Goal: Task Accomplishment & Management: Use online tool/utility

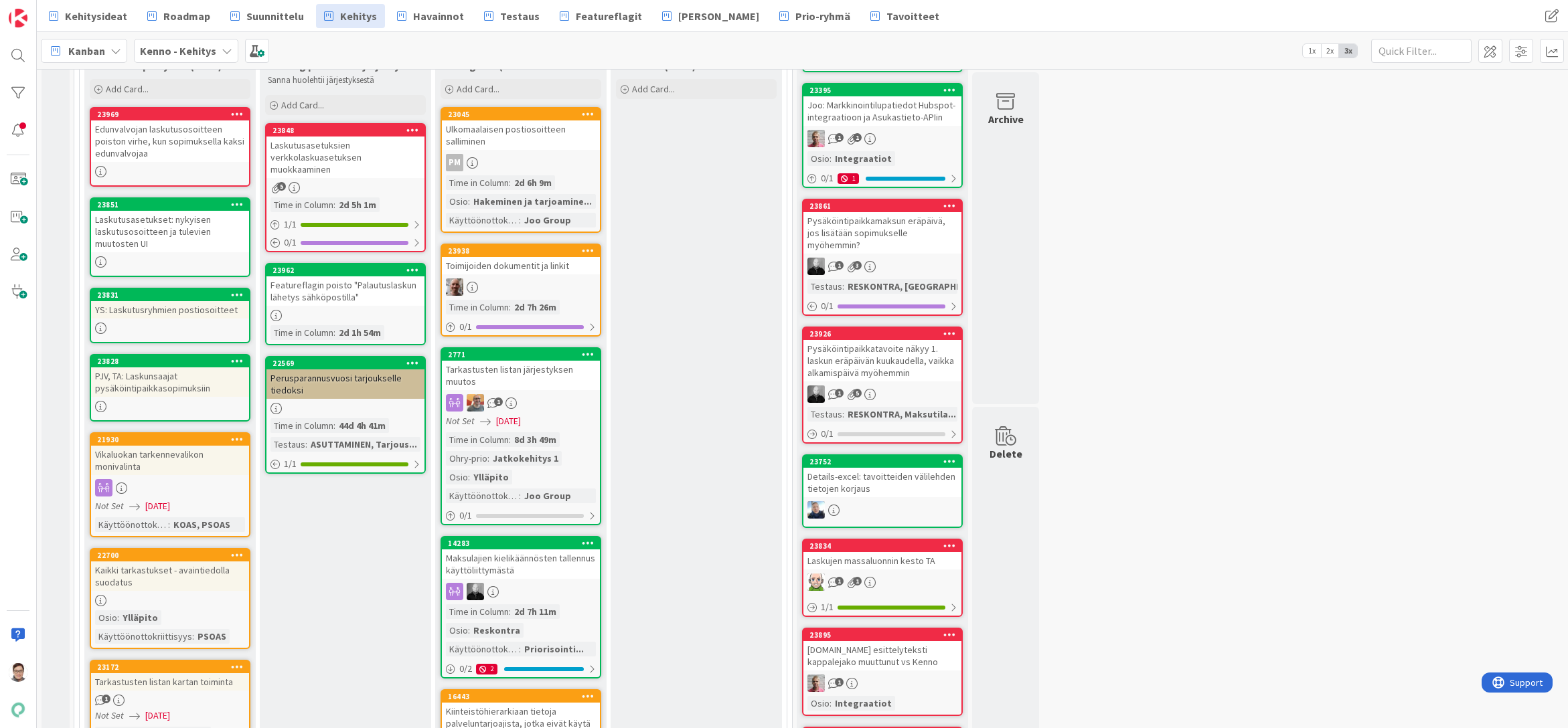
scroll to position [201, 0]
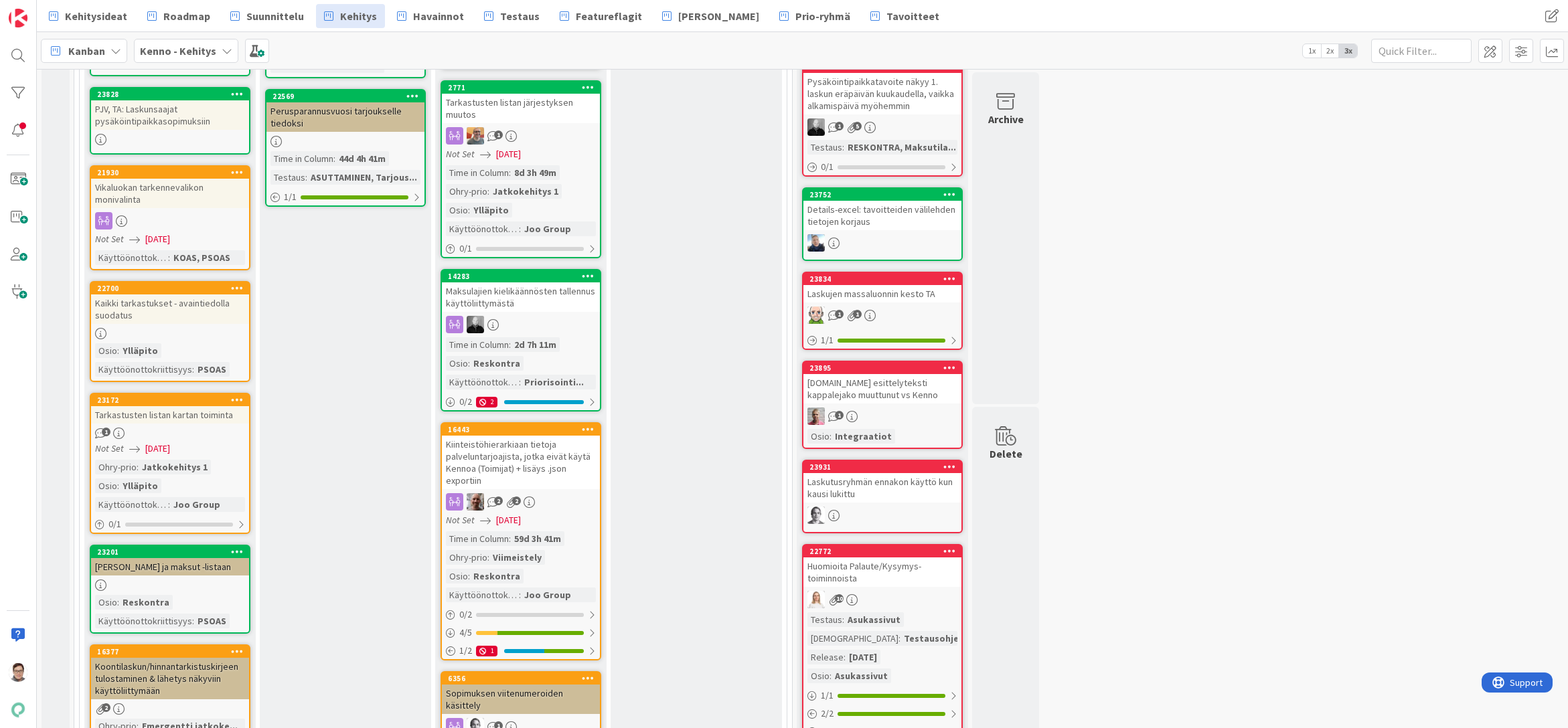
scroll to position [469, 0]
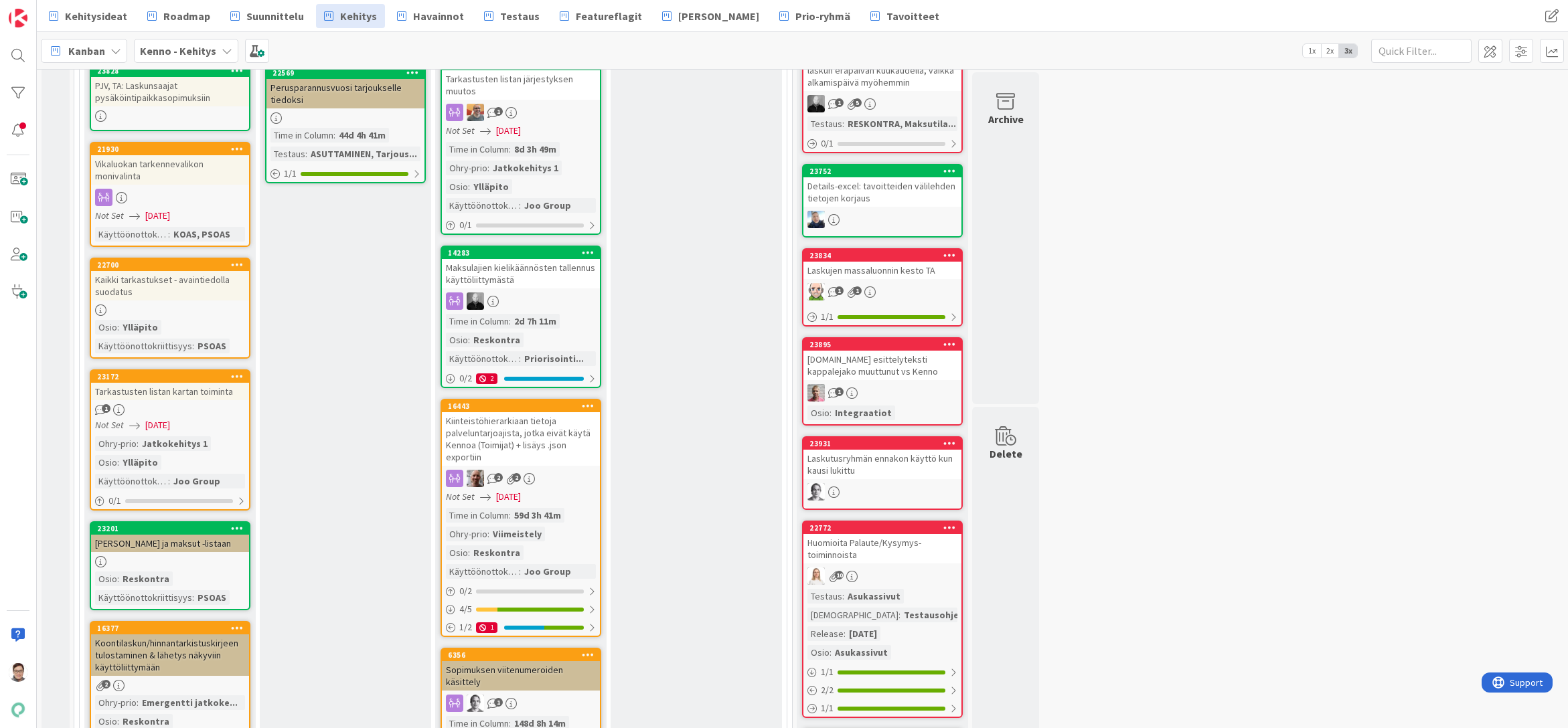
click at [670, 679] on div "In Review (Halti) Add Card..." at bounding box center [697, 546] width 172 height 1566
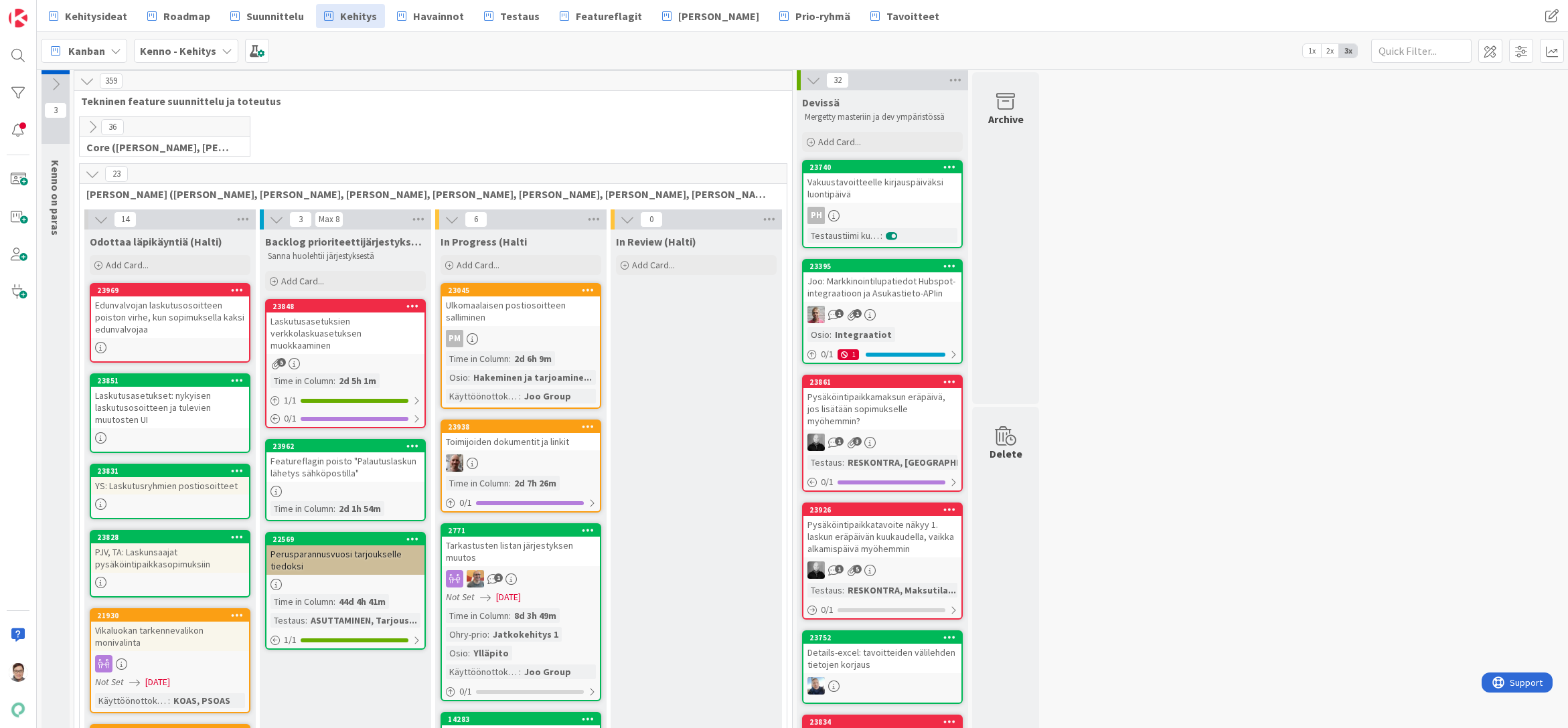
scroll to position [0, 0]
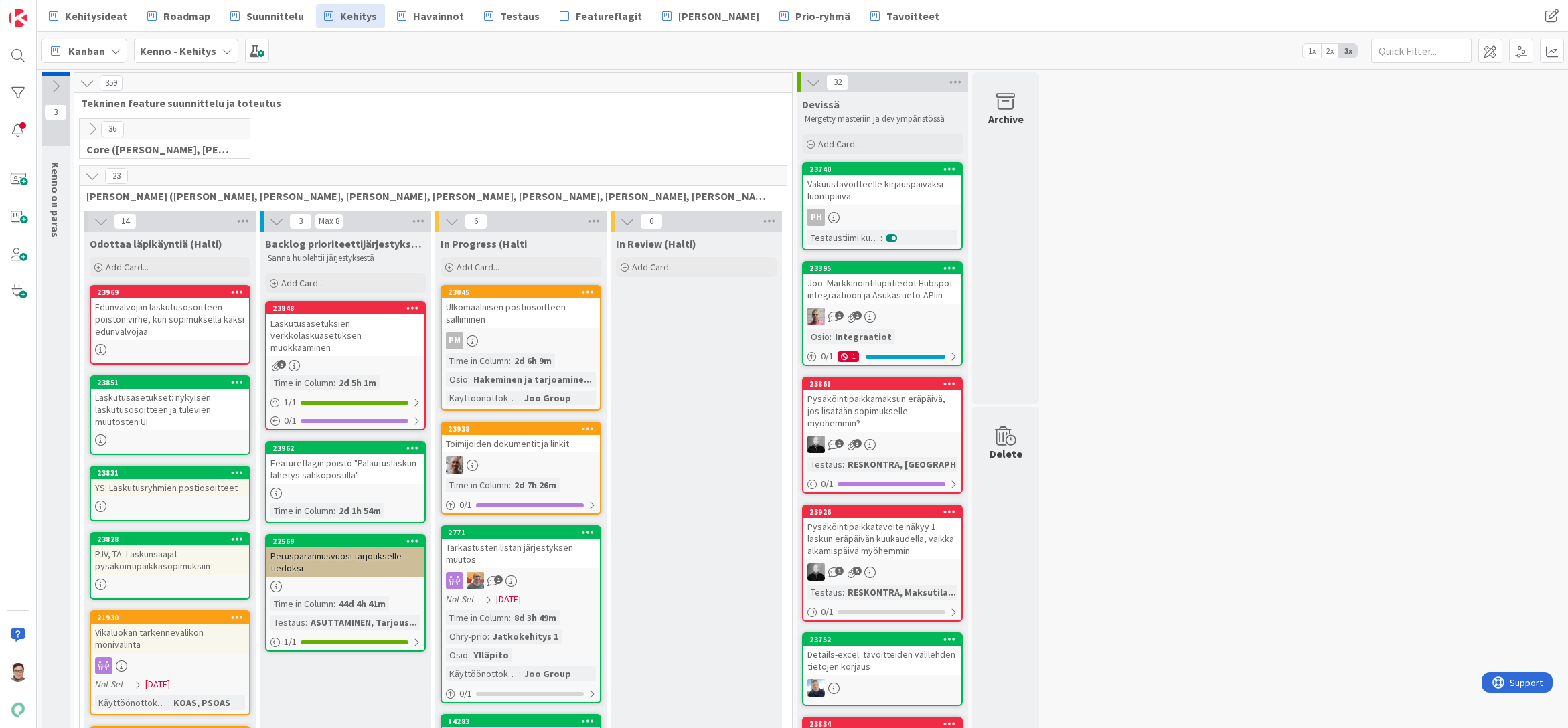
click at [270, 17] on span "Suunnittelu" at bounding box center [275, 16] width 58 height 16
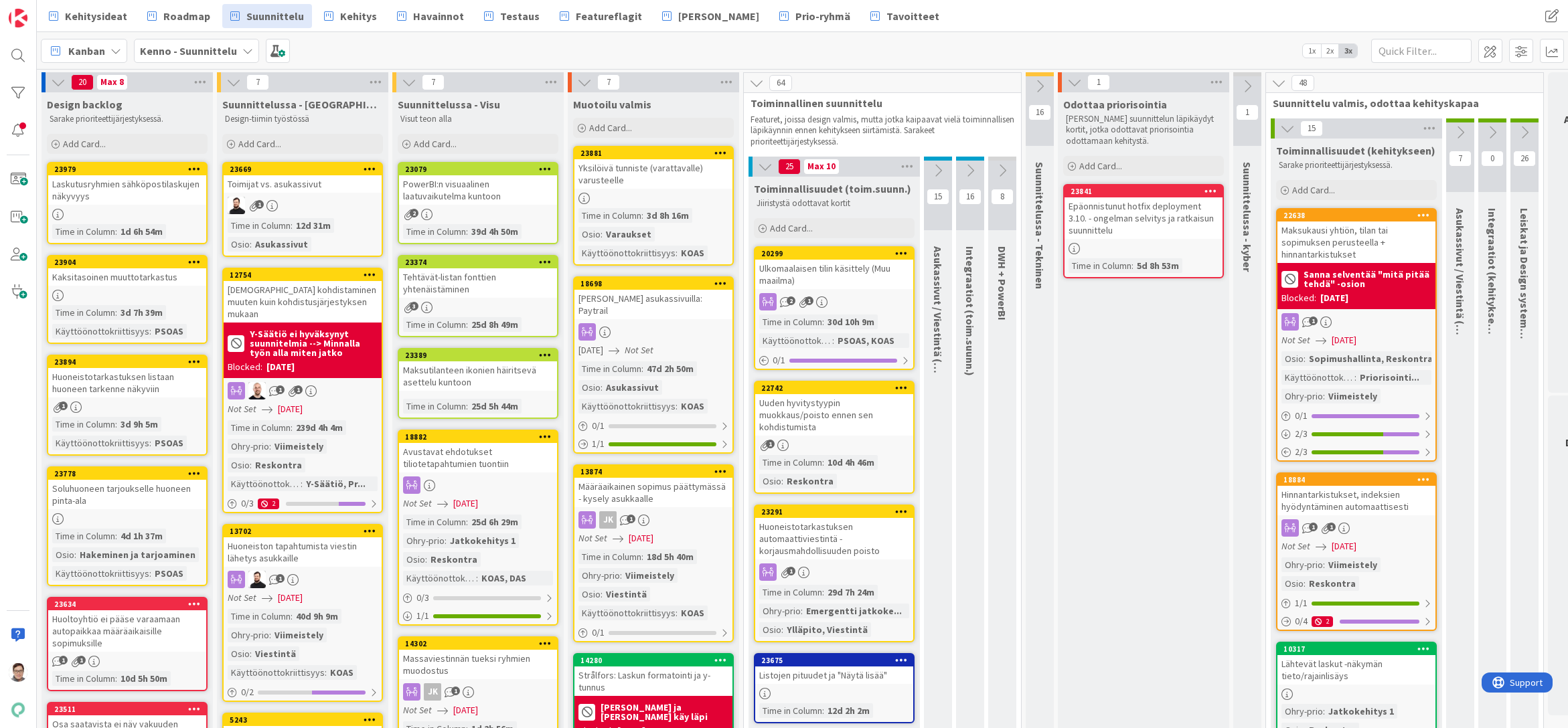
click at [1377, 227] on div "Maksukausi yhtiön, tilan tai sopimuksen perusteella + hinnantarkistukset" at bounding box center [1356, 242] width 158 height 41
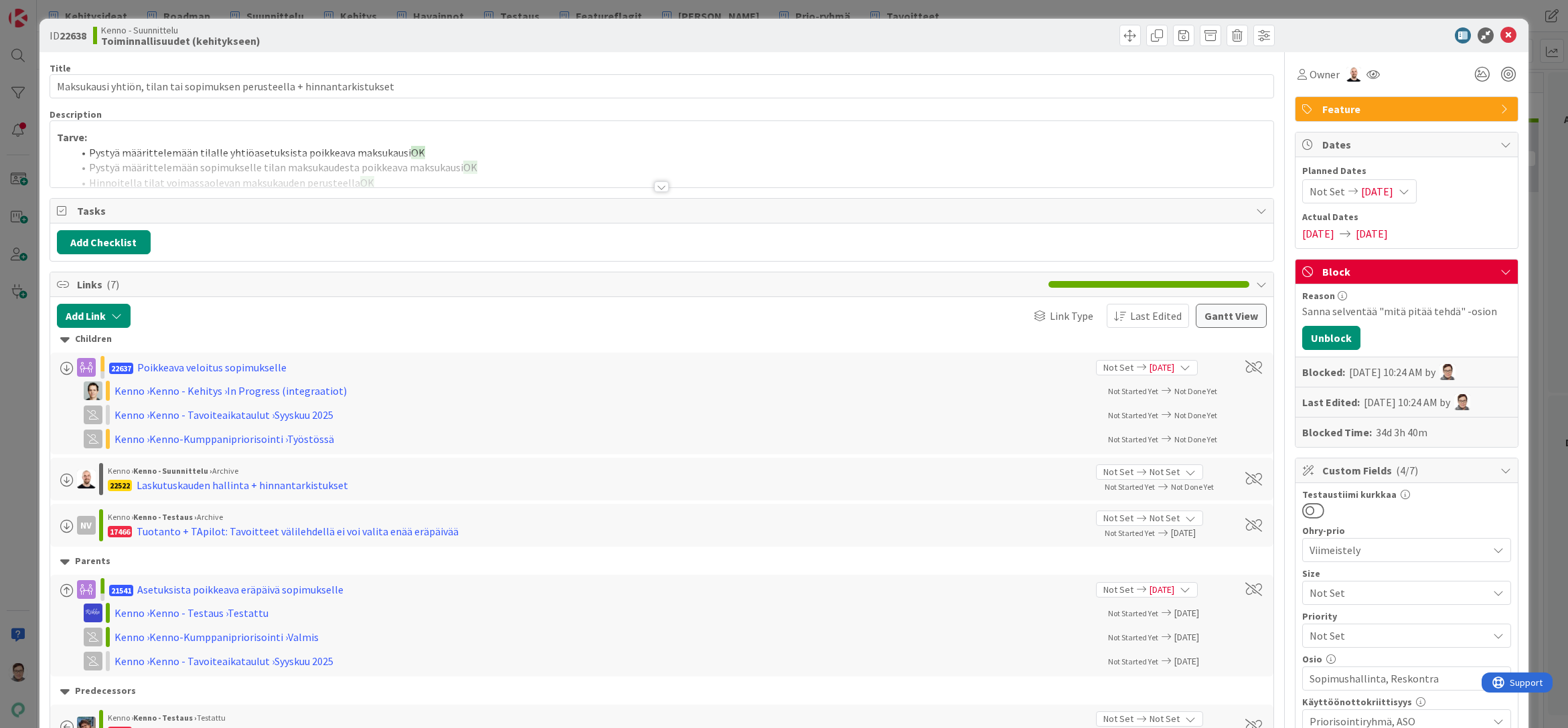
click at [655, 183] on div at bounding box center [662, 186] width 15 height 10
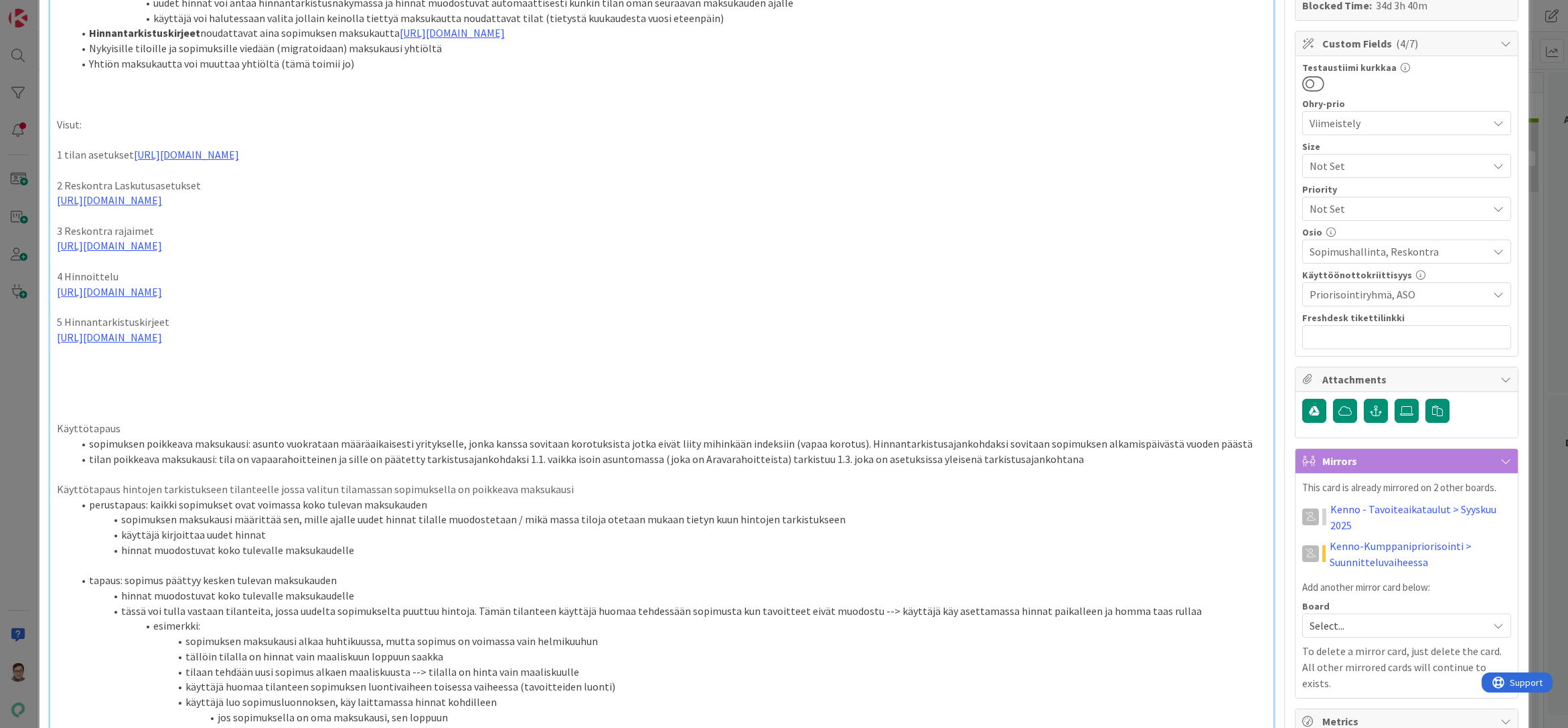
scroll to position [536, 0]
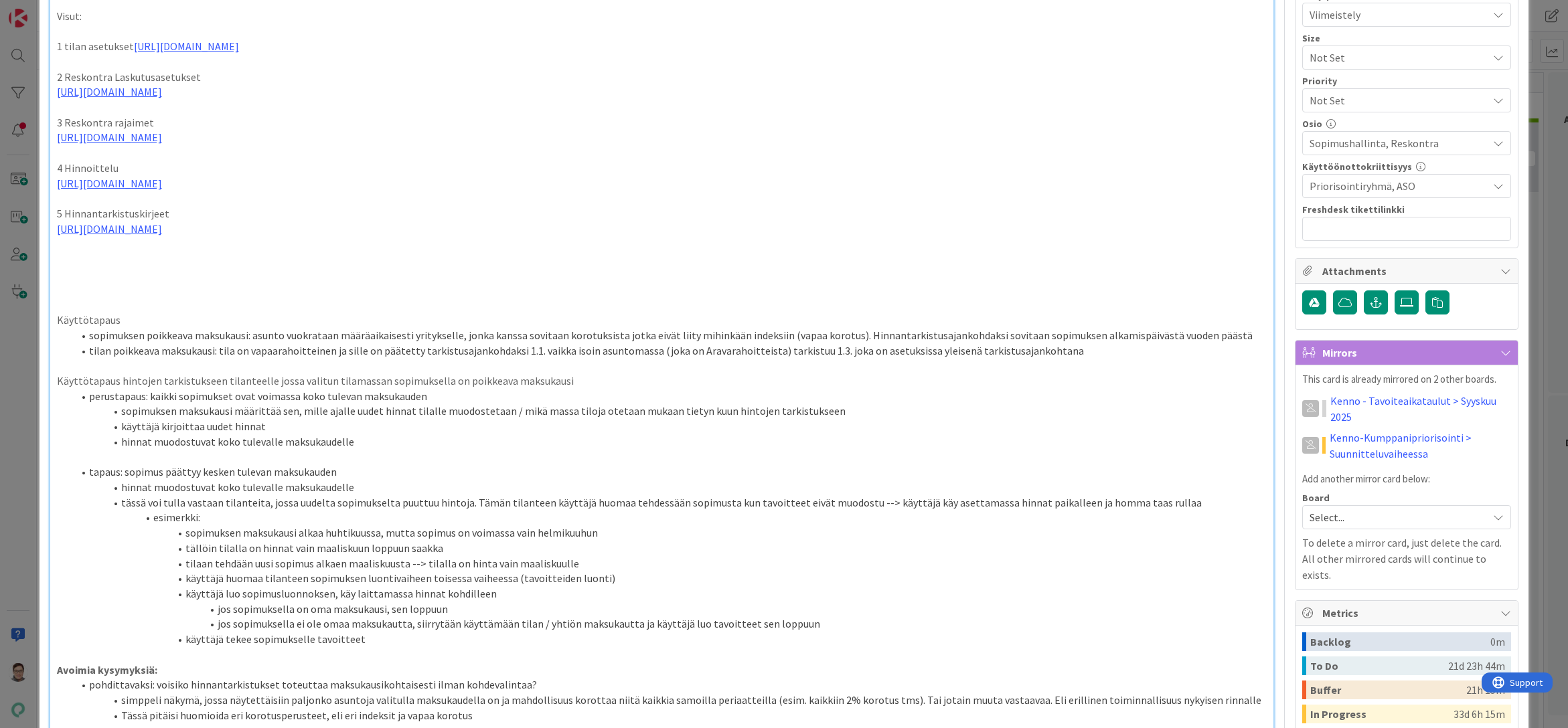
click at [66, 283] on p at bounding box center [662, 274] width 1211 height 15
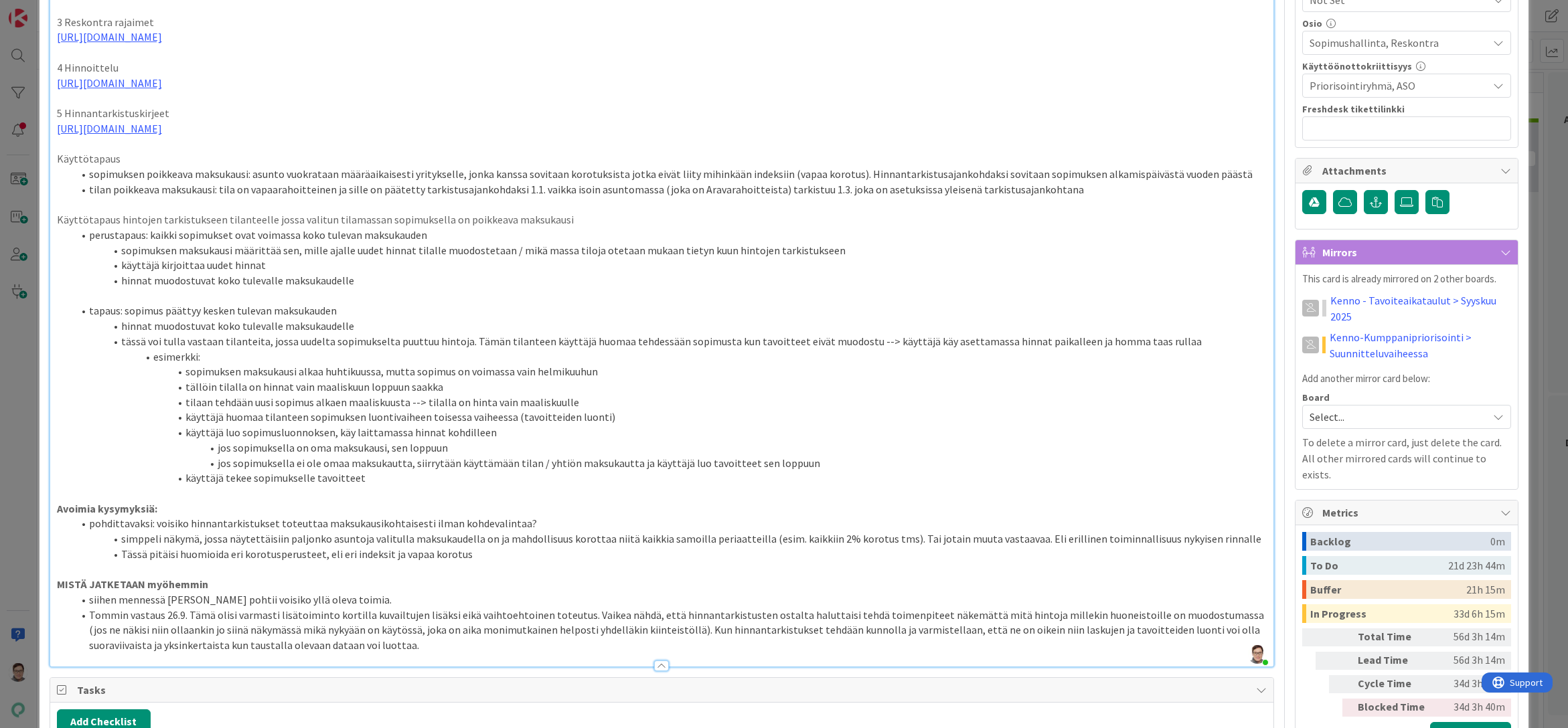
scroll to position [804, 0]
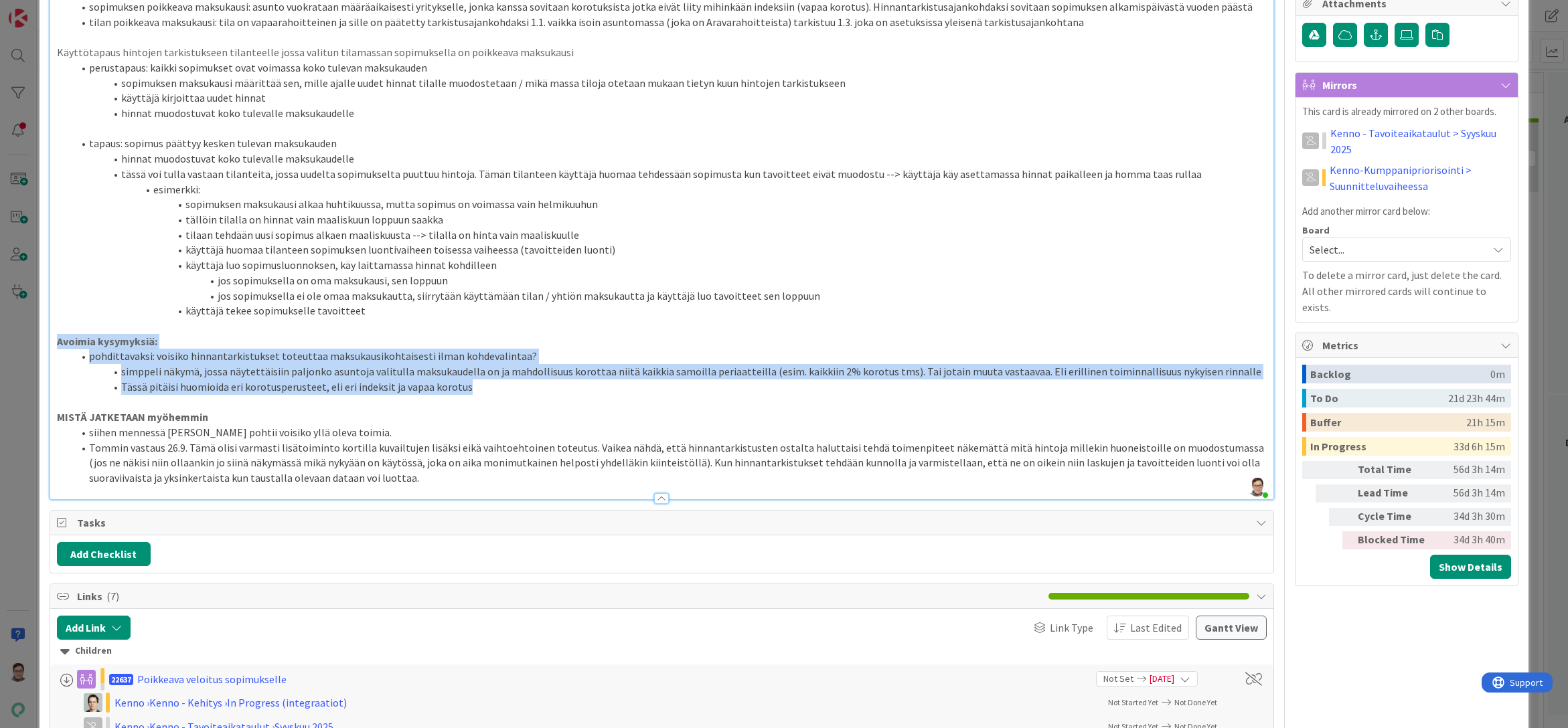
drag, startPoint x: 471, startPoint y: 464, endPoint x: 47, endPoint y: 417, distance: 426.6
click at [47, 417] on div "ID 22638 Kenno - Suunnittelu Toiminnallisuudet (kehitykseen) Title 72 / 128 Mak…" at bounding box center [784, 673] width 1490 height 2914
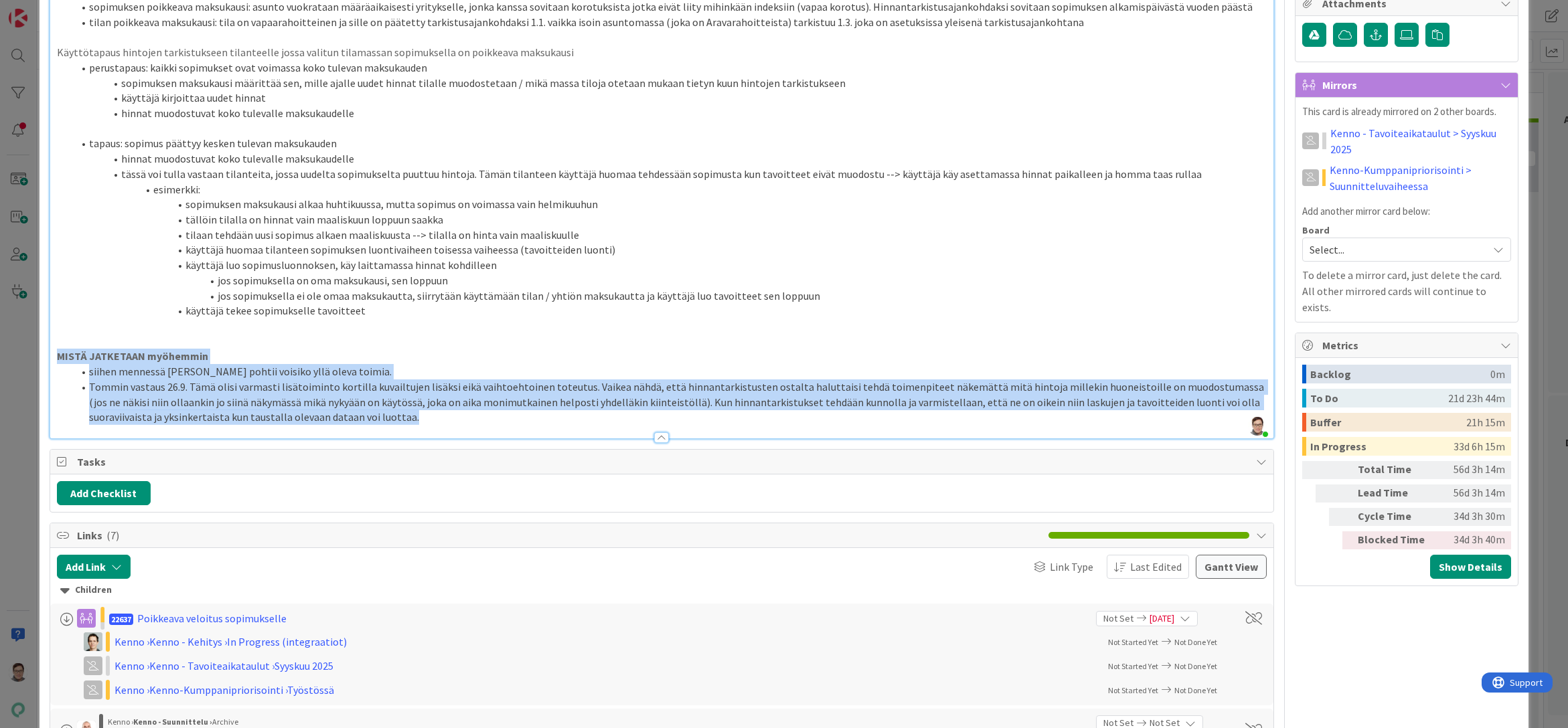
drag, startPoint x: 349, startPoint y: 496, endPoint x: 44, endPoint y: 427, distance: 312.7
click at [44, 427] on div "ID 22638 Kenno - Suunnittelu Toiminnallisuudet (kehitykseen) Title 72 / 128 Mak…" at bounding box center [784, 642] width 1490 height 2853
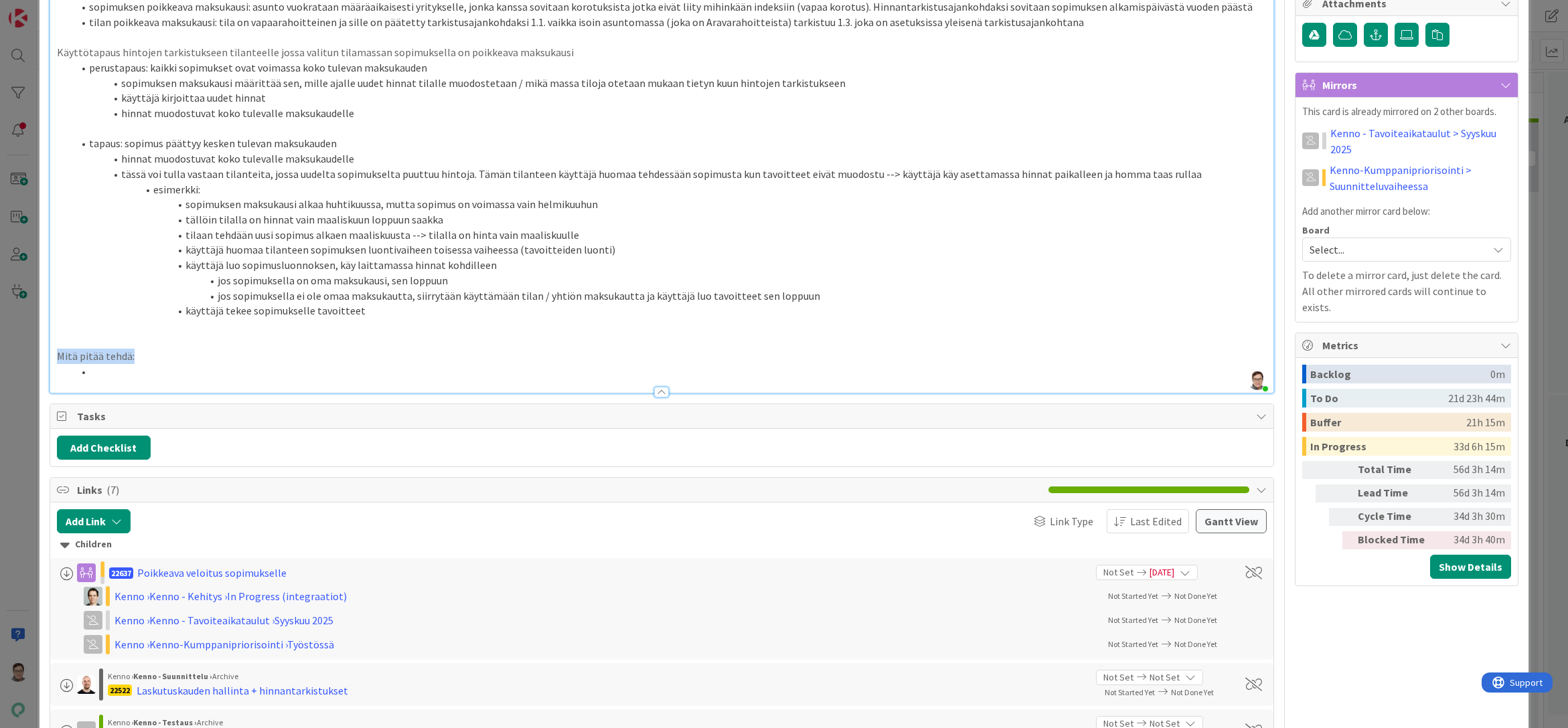
drag, startPoint x: 122, startPoint y: 433, endPoint x: 26, endPoint y: 434, distance: 96.0
click at [26, 434] on div "ID 22638 Kenno - Suunnittelu Toiminnallisuudet (kehitykseen) Title 72 / 128 Mak…" at bounding box center [784, 364] width 1568 height 728
click at [136, 380] on li at bounding box center [670, 371] width 1194 height 15
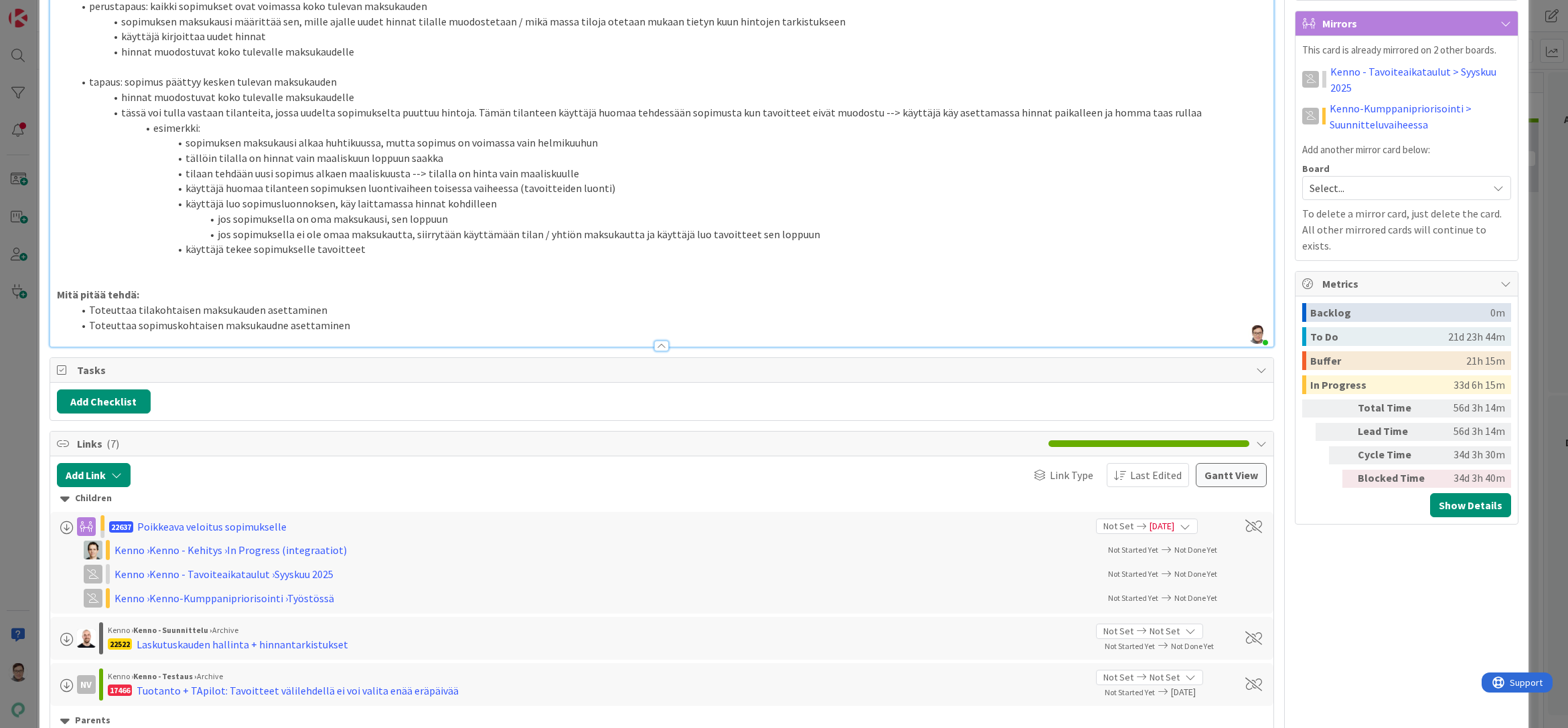
scroll to position [870, 0]
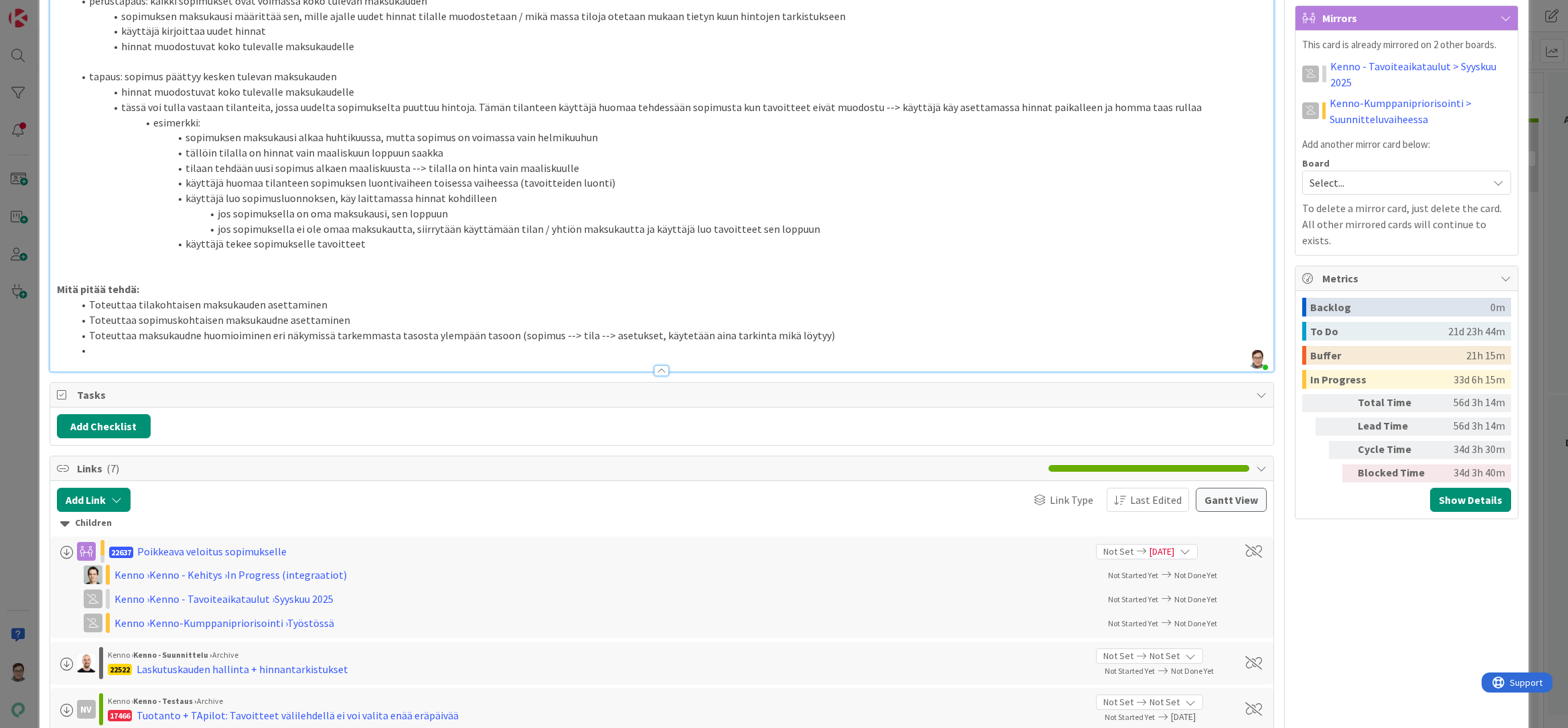
click at [191, 343] on li "Toteuttaa maksukaudne huomioiminen eri näkymissä tarkemmasta tasosta ylempään t…" at bounding box center [670, 335] width 1194 height 15
click at [218, 358] on li at bounding box center [670, 350] width 1194 height 15
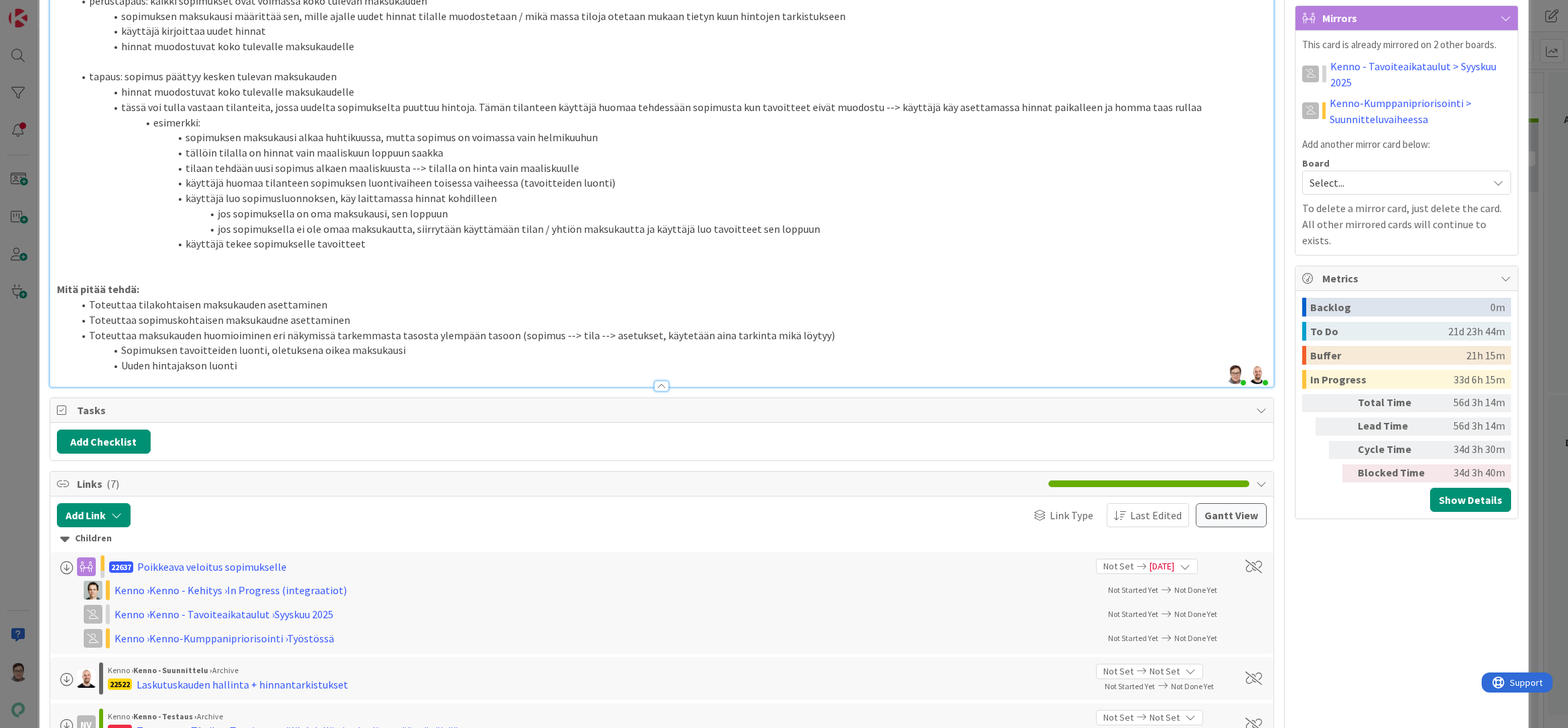
click at [135, 343] on li "Toteuttaa maksukauden huomioiminen eri näkymissä tarkemmasta tasosta ylempään t…" at bounding box center [670, 335] width 1194 height 15
drag, startPoint x: 297, startPoint y: 415, endPoint x: 359, endPoint y: 406, distance: 62.6
click at [301, 343] on li "Toteuttaa oikean maksukauden huomioiminen eri näkymissä tarkemmasta tasosta yle…" at bounding box center [670, 335] width 1194 height 15
drag, startPoint x: 399, startPoint y: 427, endPoint x: 484, endPoint y: 502, distance: 113.4
click at [262, 358] on li "Sopimuksen tavoitteiden luonti, oletuksena oikea maksukausi" at bounding box center [670, 350] width 1194 height 15
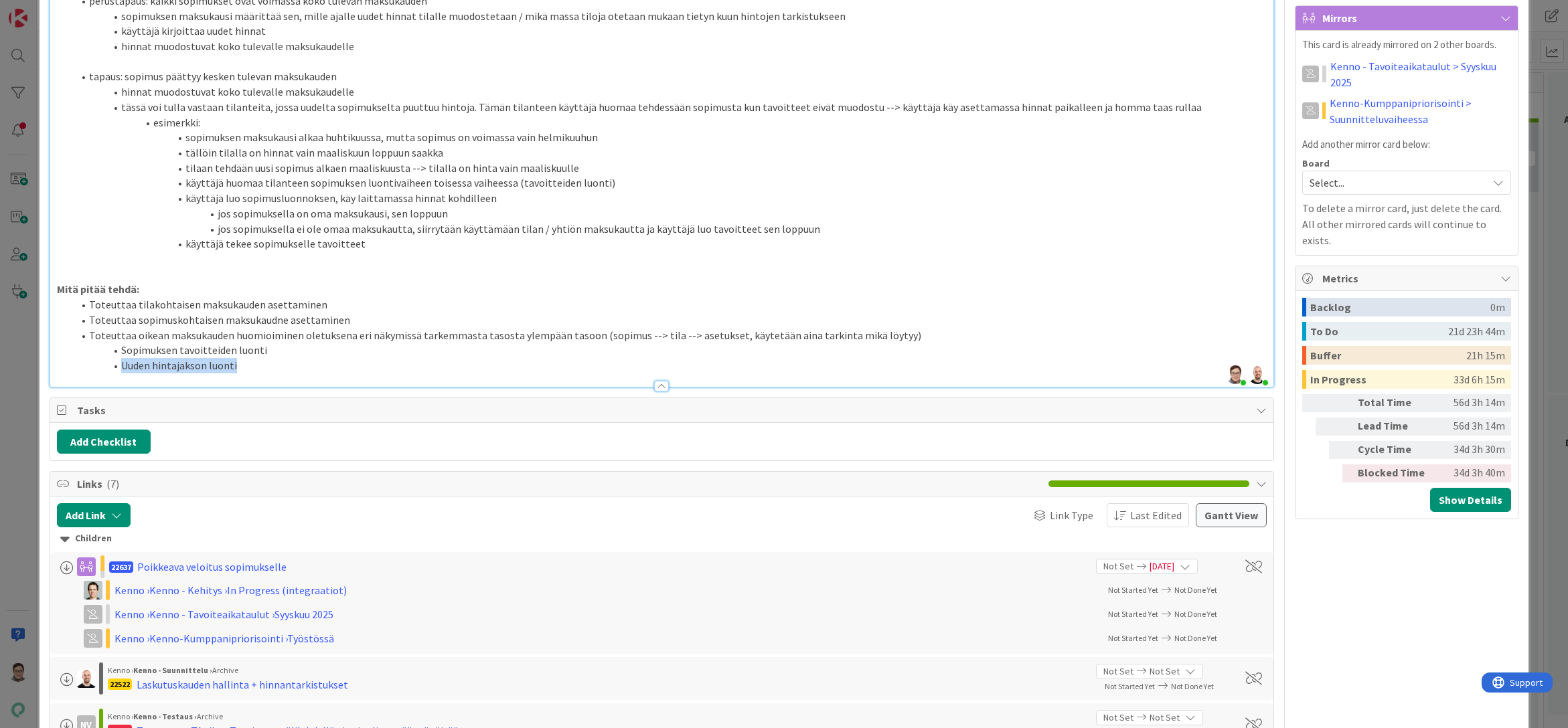
drag, startPoint x: 235, startPoint y: 441, endPoint x: 117, endPoint y: 441, distance: 118.0
click at [117, 373] on li "Uuden hintajakson luonti" at bounding box center [670, 366] width 1194 height 15
click at [122, 358] on li "Sopimuksen tavoitteiden luonti" at bounding box center [670, 350] width 1194 height 15
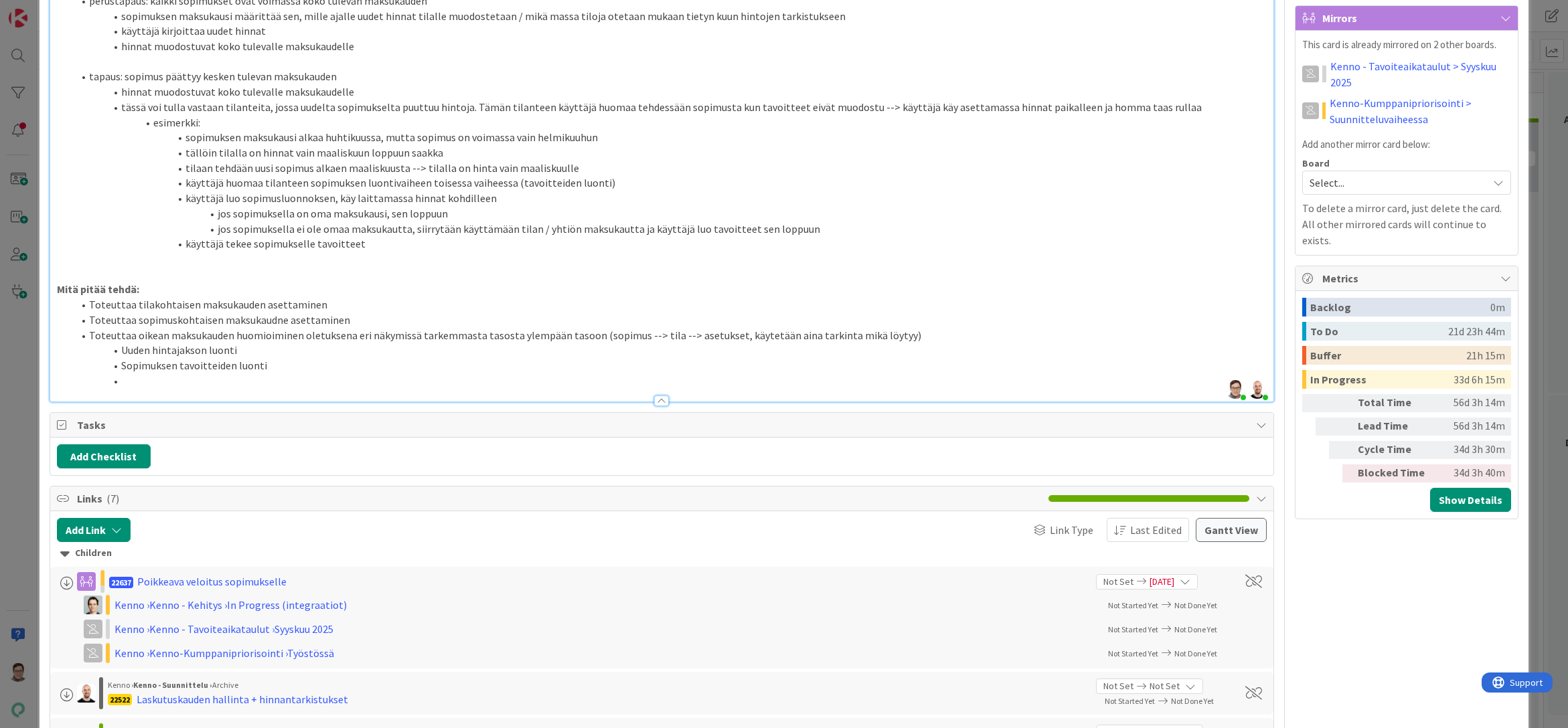
click at [158, 389] on li at bounding box center [670, 381] width 1194 height 15
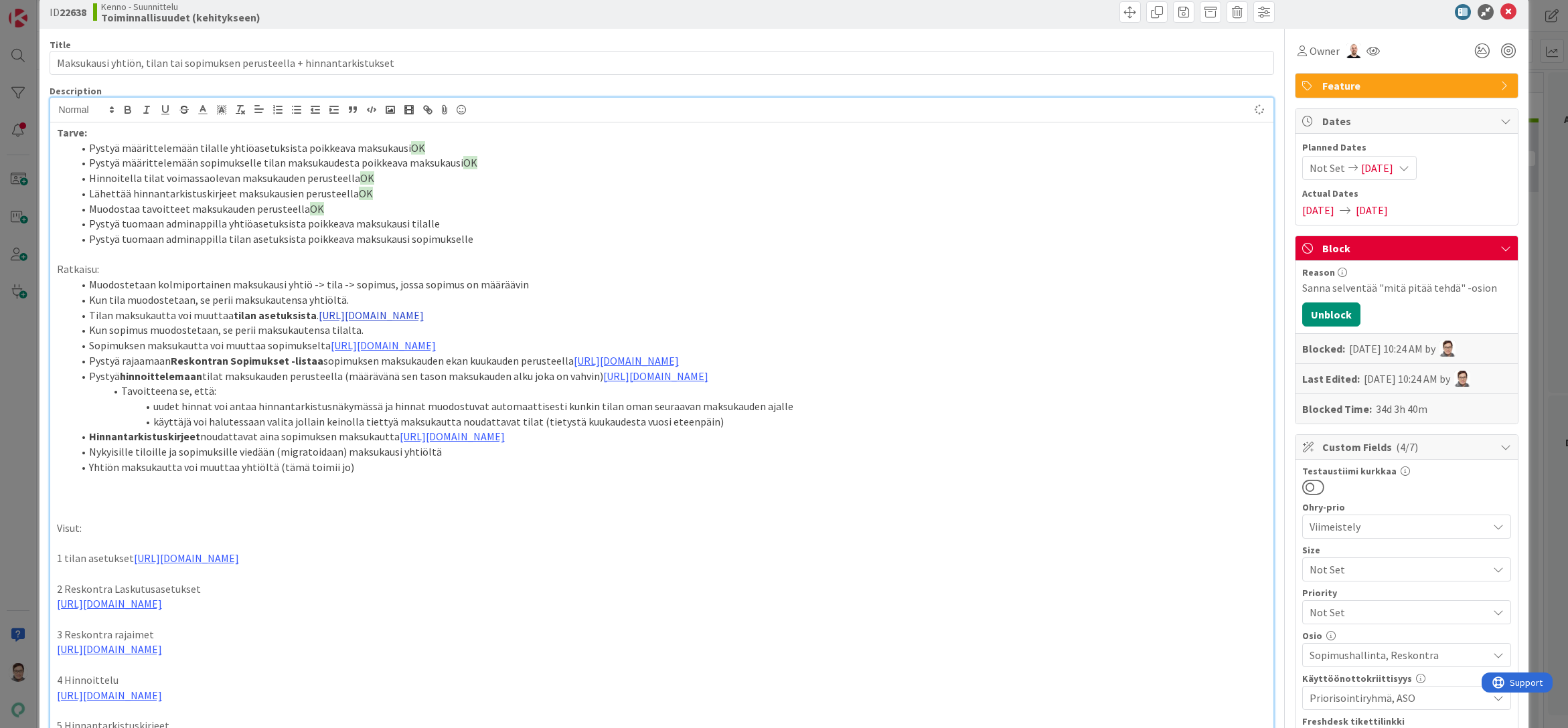
scroll to position [0, 0]
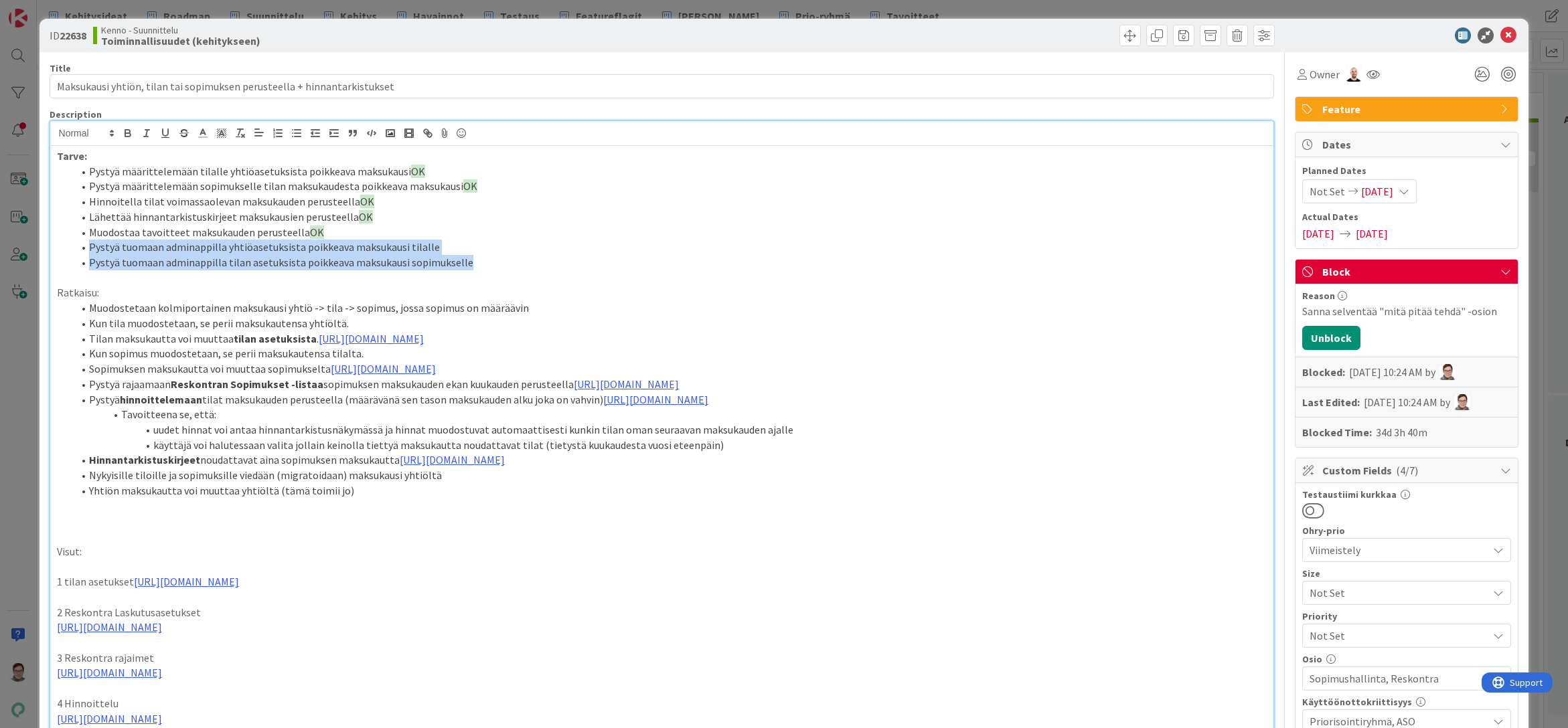
drag, startPoint x: 468, startPoint y: 259, endPoint x: 92, endPoint y: 250, distance: 376.1
click at [92, 250] on ol "Pystyä määrittelemään tilalle yhtiöasetuksista poikkeava maksukausi OK Pystyä m…" at bounding box center [662, 217] width 1211 height 106
copy ol "Pystyä tuomaan adminappilla yhtiöasetuksista poikkeava maksukausi tilalle Pysty…"
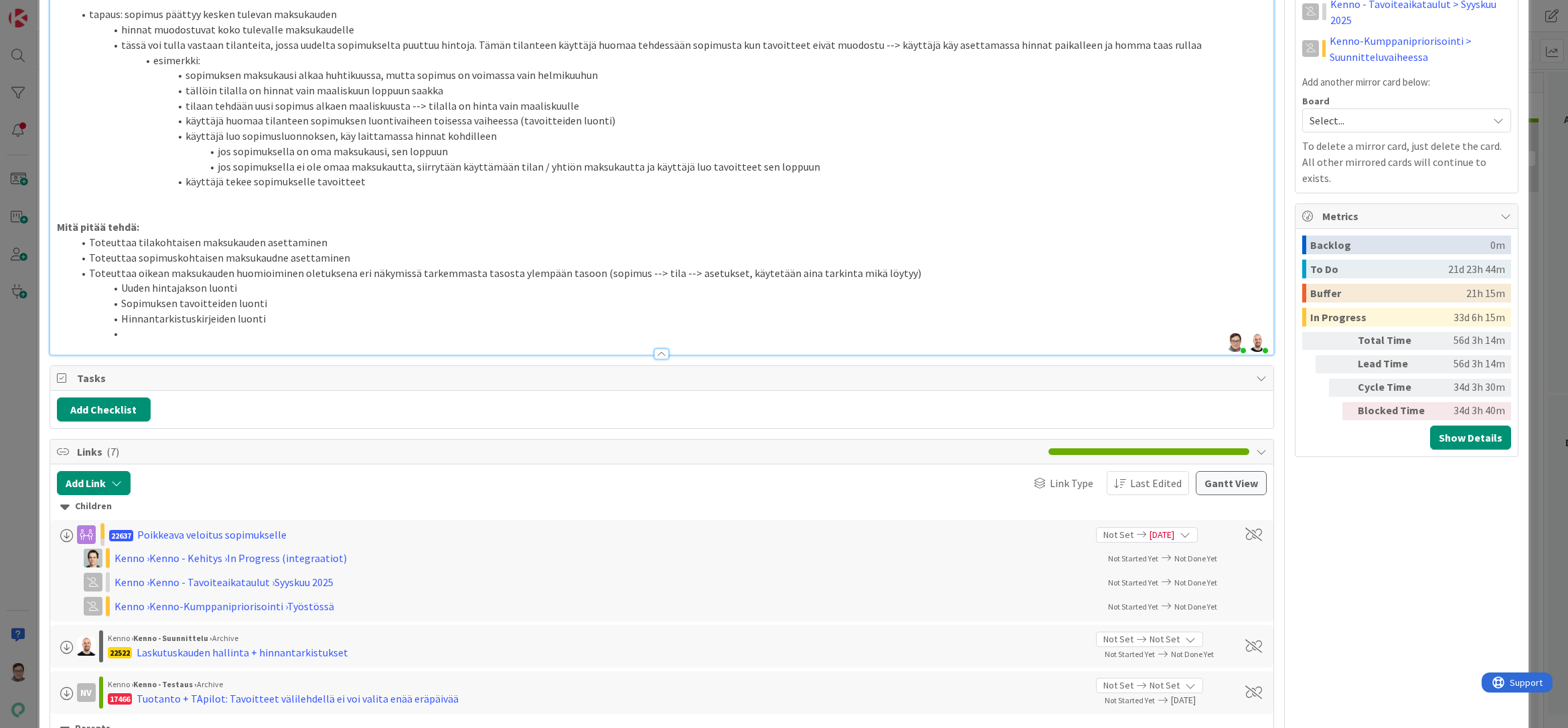
scroll to position [937, 0]
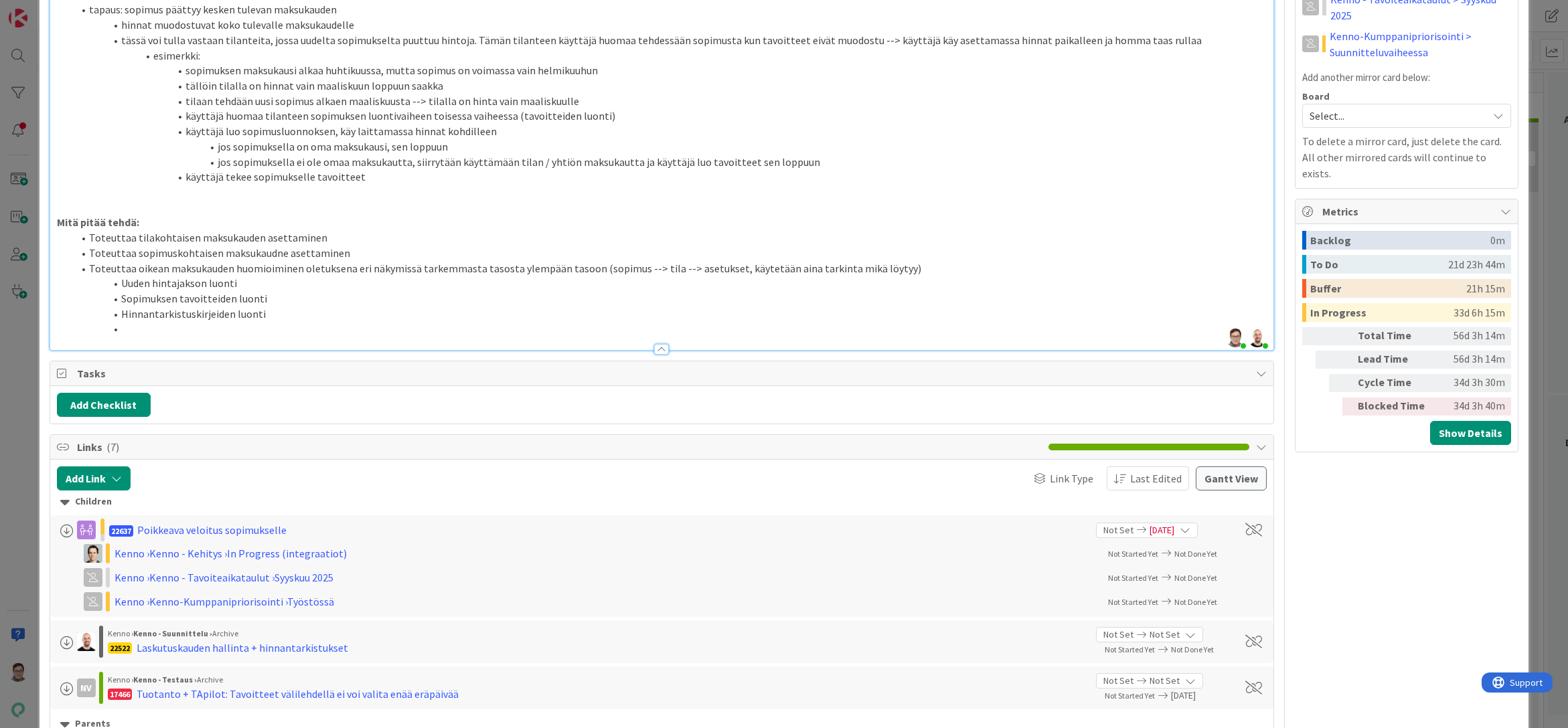
drag, startPoint x: 136, startPoint y: 407, endPoint x: 160, endPoint y: 403, distance: 24.3
click at [136, 337] on li at bounding box center [670, 329] width 1194 height 15
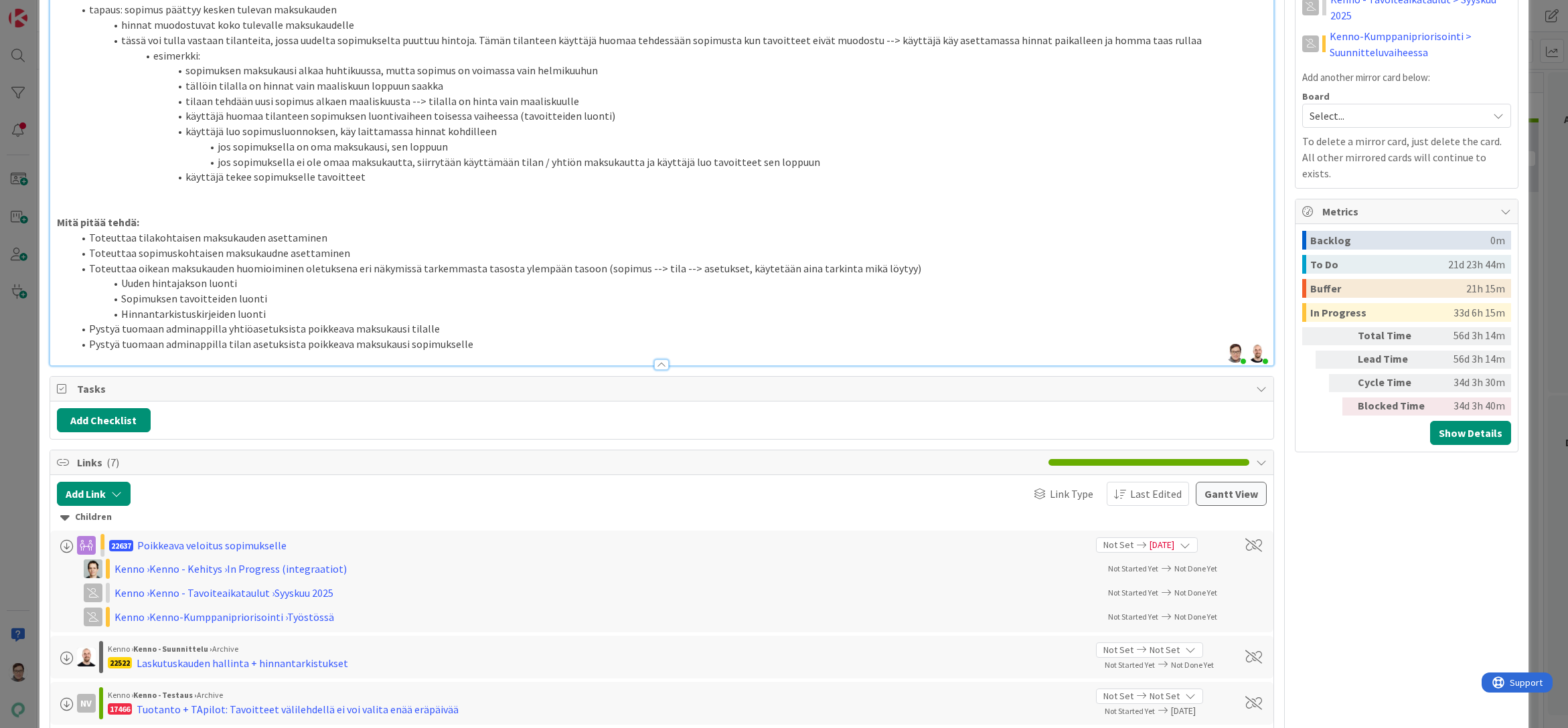
click at [308, 322] on li "Hinnantarkistuskirjeiden luonti" at bounding box center [670, 314] width 1194 height 15
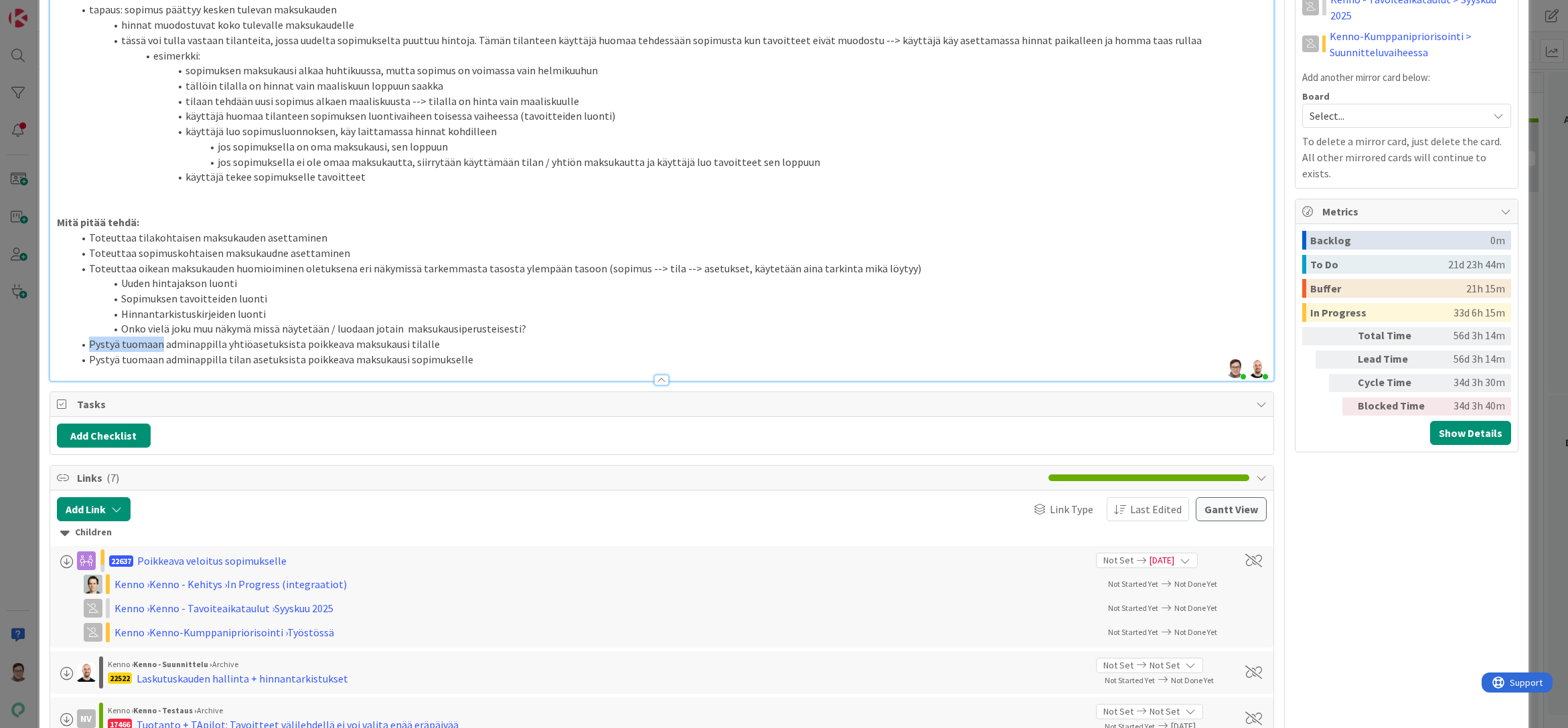
drag, startPoint x: 88, startPoint y: 421, endPoint x: 159, endPoint y: 419, distance: 71.0
click at [159, 352] on li "Pystyä tuomaan adminappilla yhtiöasetuksista poikkeava maksukausi tilalle" at bounding box center [670, 344] width 1194 height 15
click at [371, 352] on li "Toteuttaa adminappilla yhtiöasetuksista poikkeava maksukausi tilalle" at bounding box center [670, 344] width 1194 height 15
drag, startPoint x: 89, startPoint y: 438, endPoint x: 159, endPoint y: 433, distance: 70.2
click at [159, 368] on li "Pystyä tuomaan adminappilla tilan asetuksista poikkeava maksukausi sopimukselle" at bounding box center [670, 359] width 1194 height 15
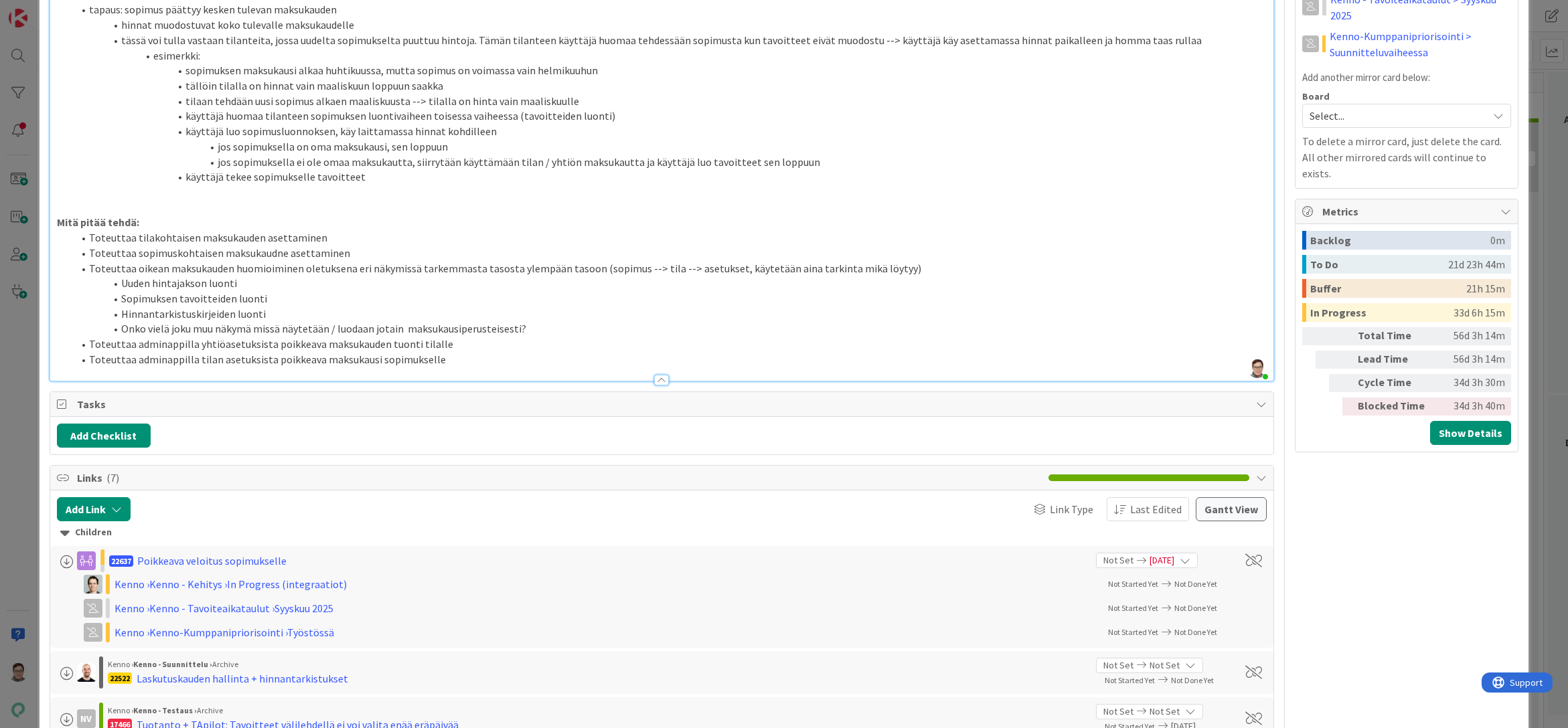
click at [371, 368] on li "Toteuttaa adminappilla tilan asetuksista poikkeava maksukausi sopimukselle" at bounding box center [670, 359] width 1194 height 15
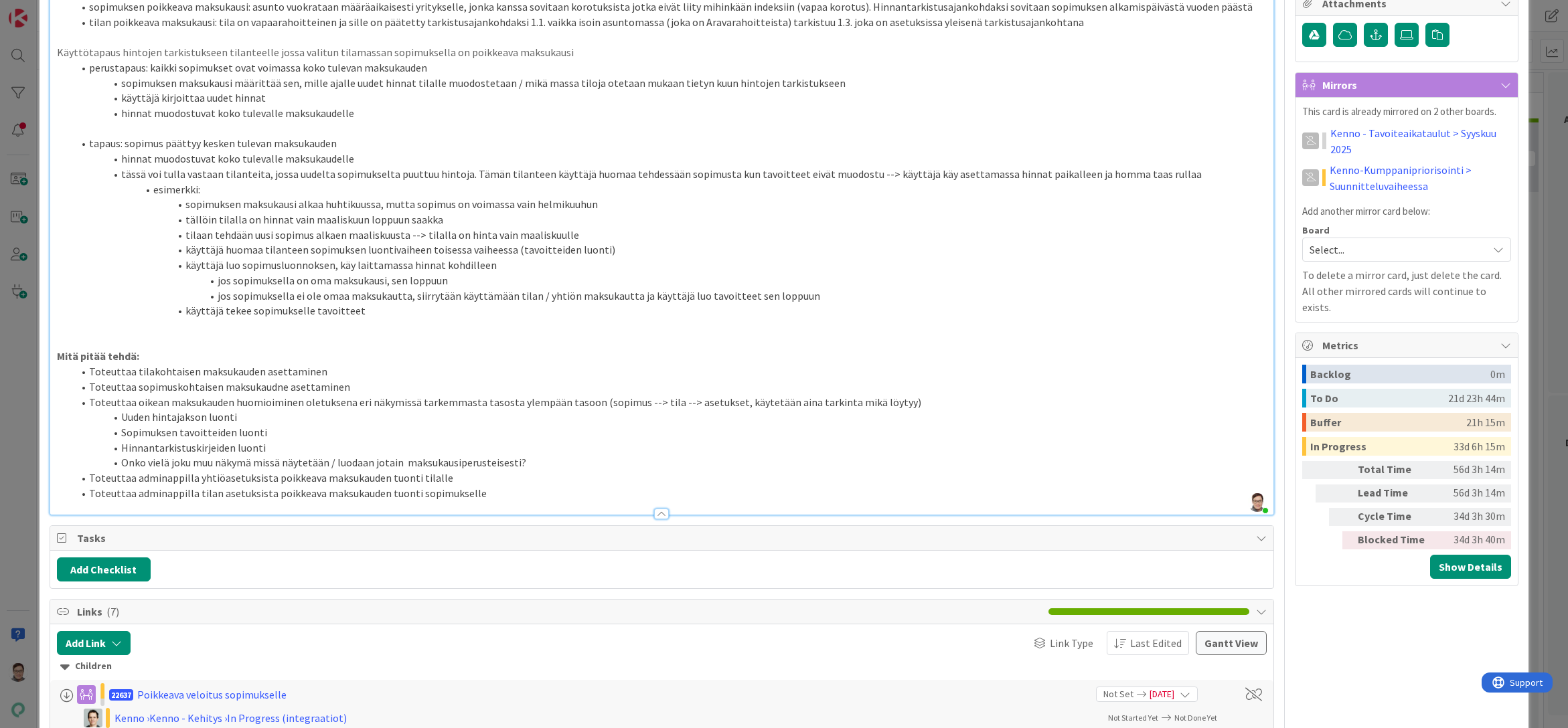
scroll to position [870, 0]
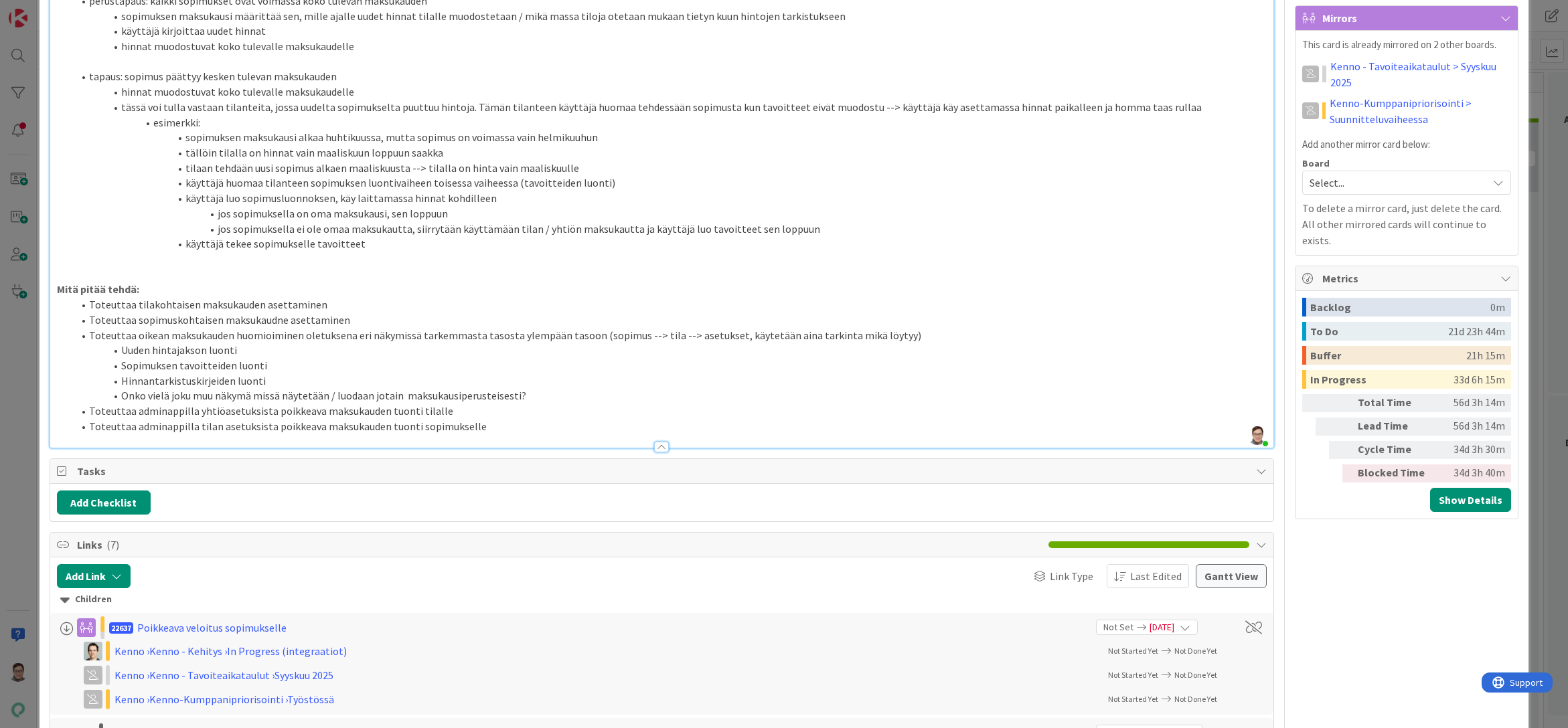
click at [530, 403] on li "Onko vielä joku muu näkymä missä näytetään / luodaan jotain maksukausiperusteis…" at bounding box center [670, 396] width 1194 height 15
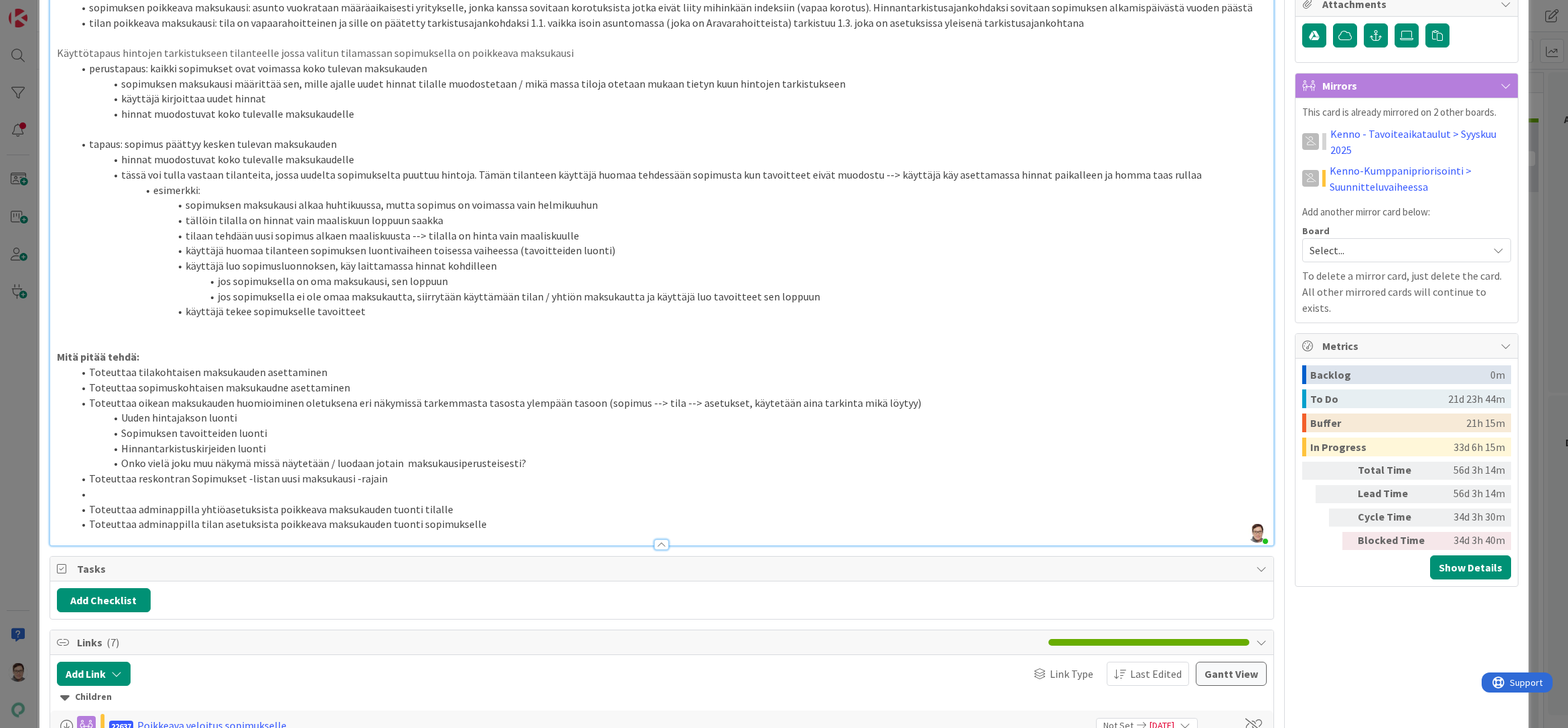
scroll to position [804, 0]
click at [134, 501] on li "Toteuttaa maksulajin hinnoit" at bounding box center [670, 494] width 1194 height 15
click at [285, 501] on li "Toteuttaa kohteen [PERSON_NAME] hinnoit" at bounding box center [670, 494] width 1194 height 15
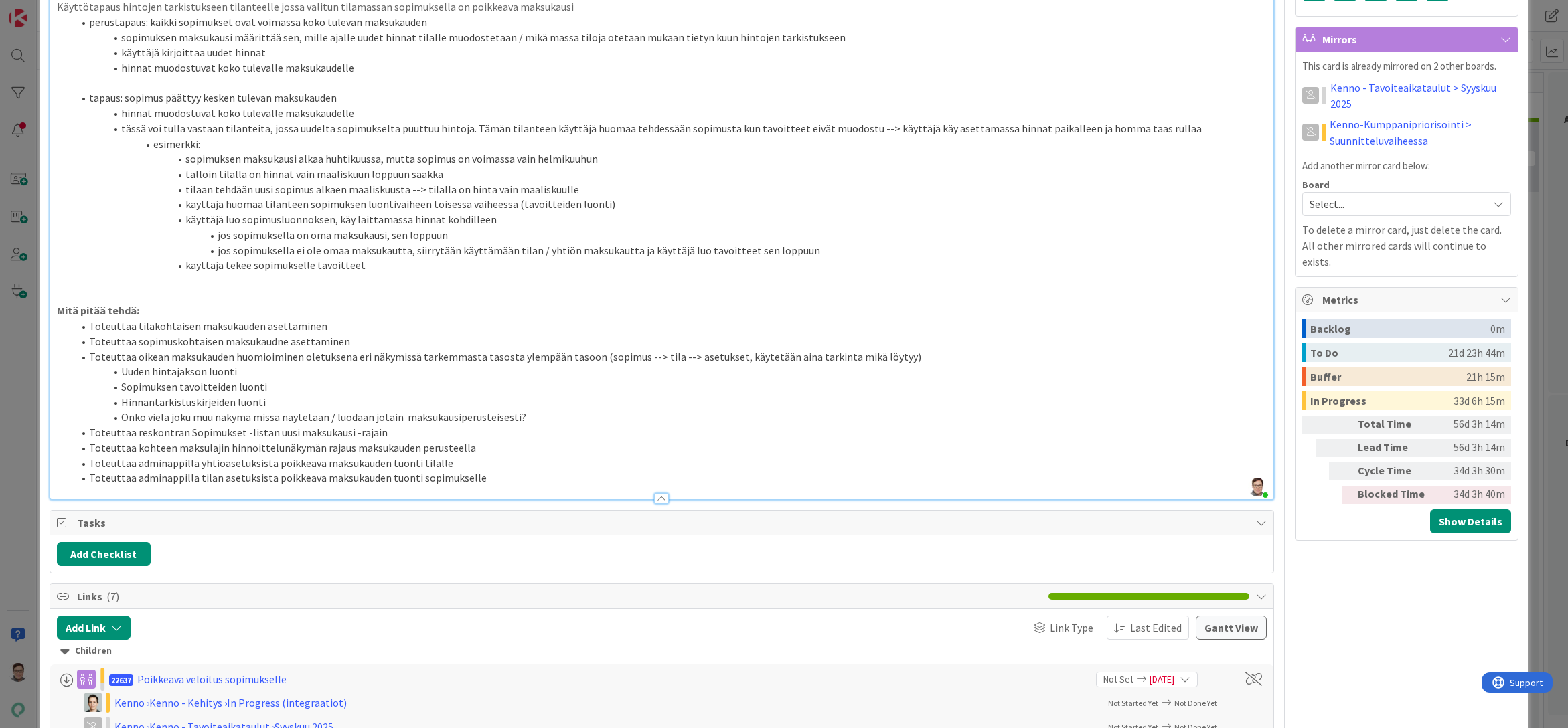
scroll to position [870, 0]
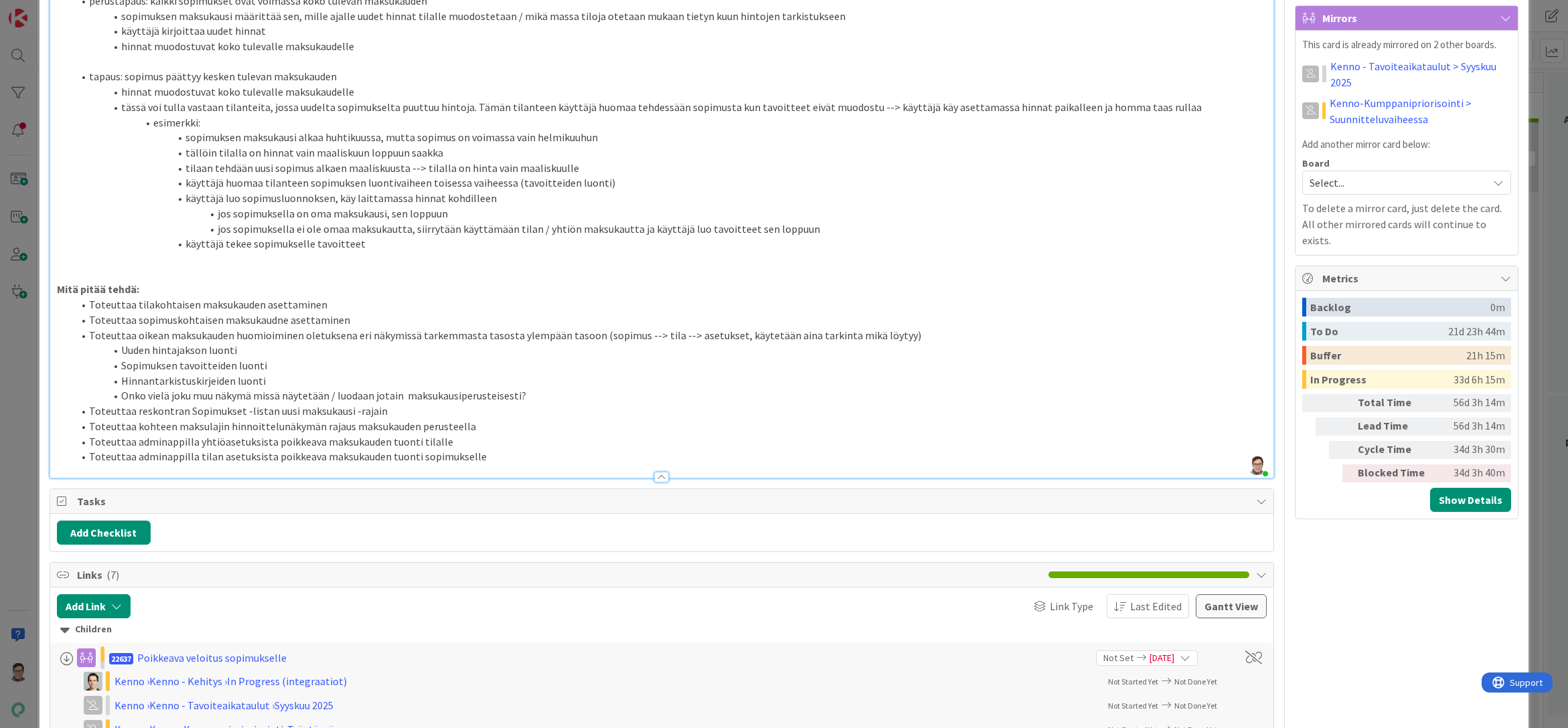
click at [280, 328] on li "Toteuttaa sopimuskohtaisen maksukaudne asettaminen" at bounding box center [670, 320] width 1194 height 15
click at [251, 358] on li "Uuden hintajakson luonti" at bounding box center [670, 350] width 1194 height 15
click at [90, 419] on li "Toteuttaa reskontran Sopimukset -listan uusi maksukausi -rajain" at bounding box center [670, 411] width 1194 height 15
click at [277, 373] on li "Sopimuksen tavoitteiden luonti" at bounding box center [670, 366] width 1194 height 15
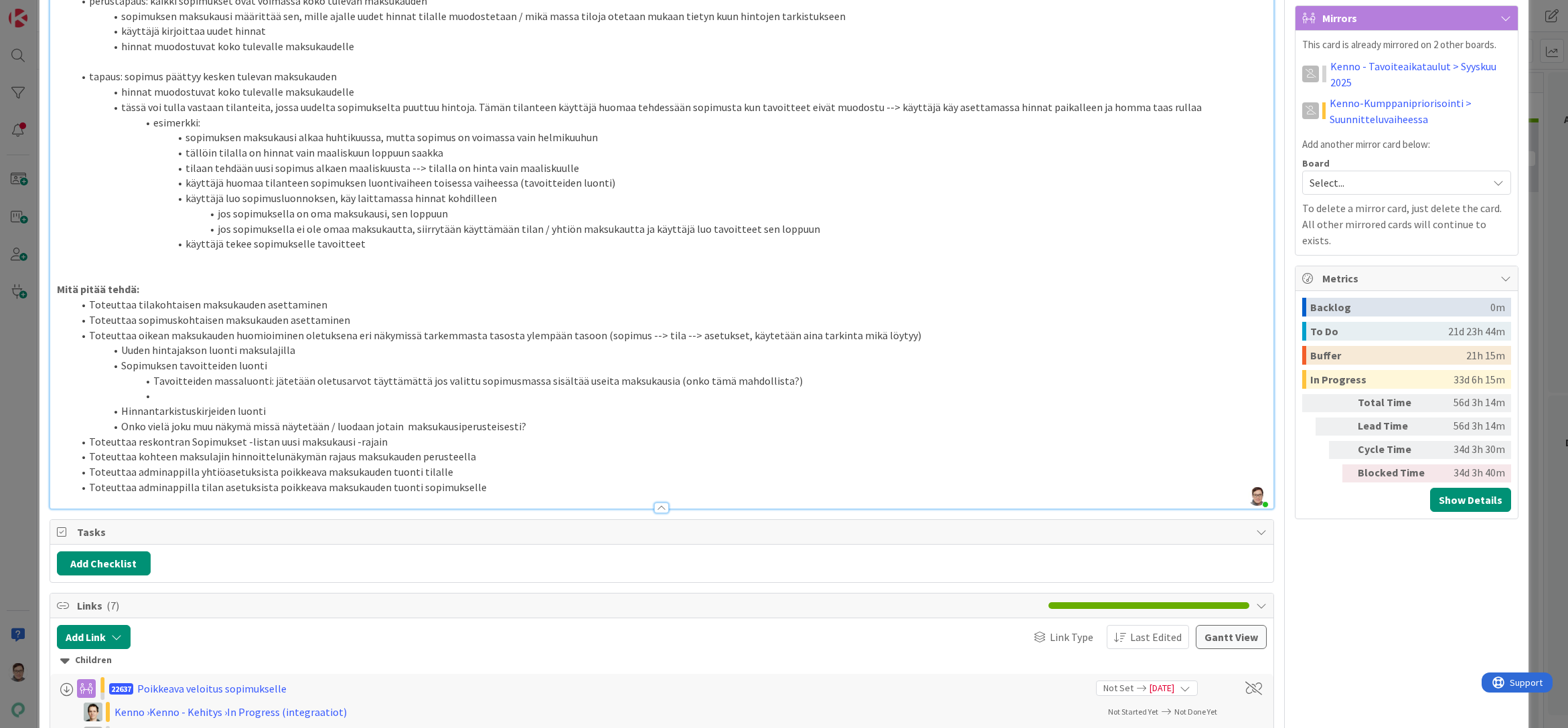
click at [804, 389] on li "Tavoitteiden massaluonti: jätetään oletusarvot täyttämättä jos valittu sopimusm…" at bounding box center [670, 381] width 1194 height 15
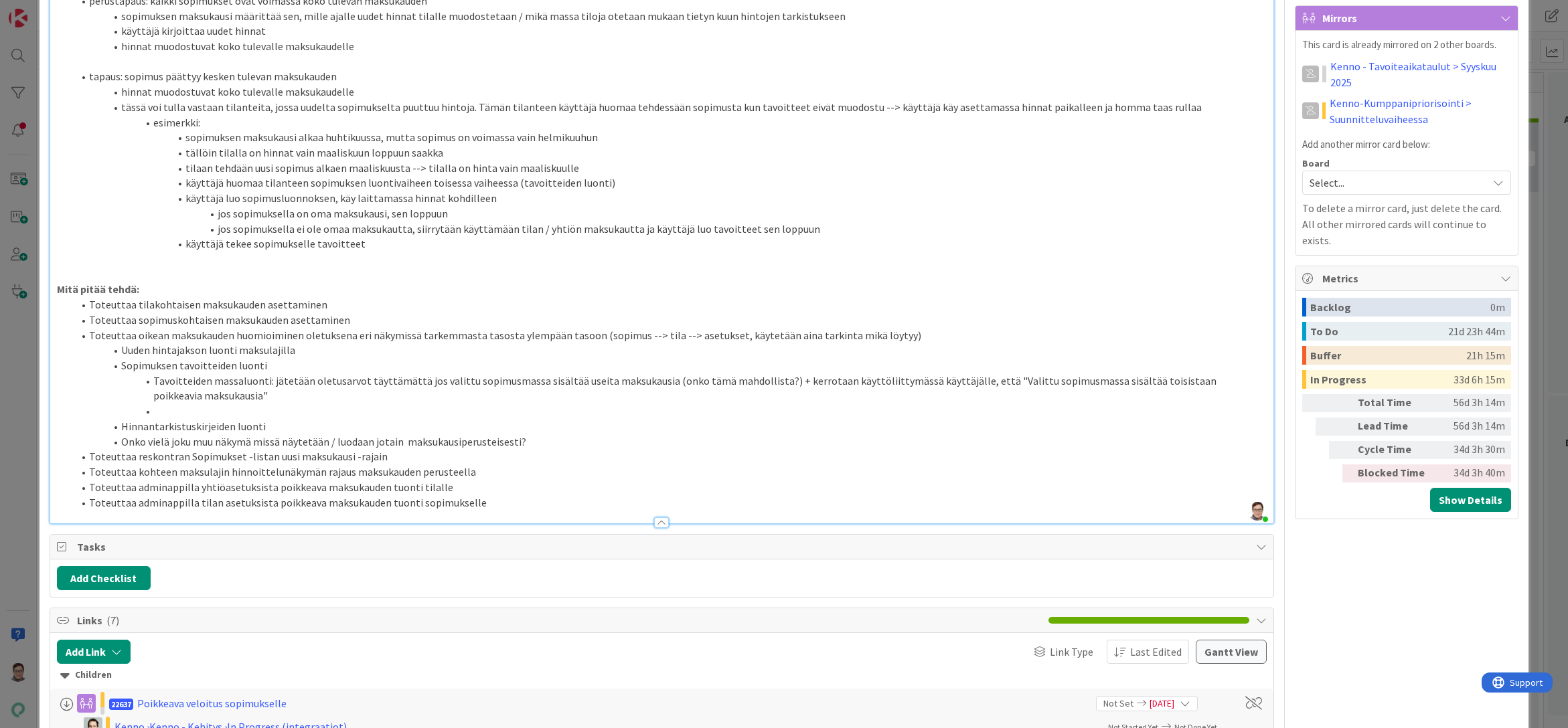
click at [174, 419] on li at bounding box center [670, 411] width 1194 height 15
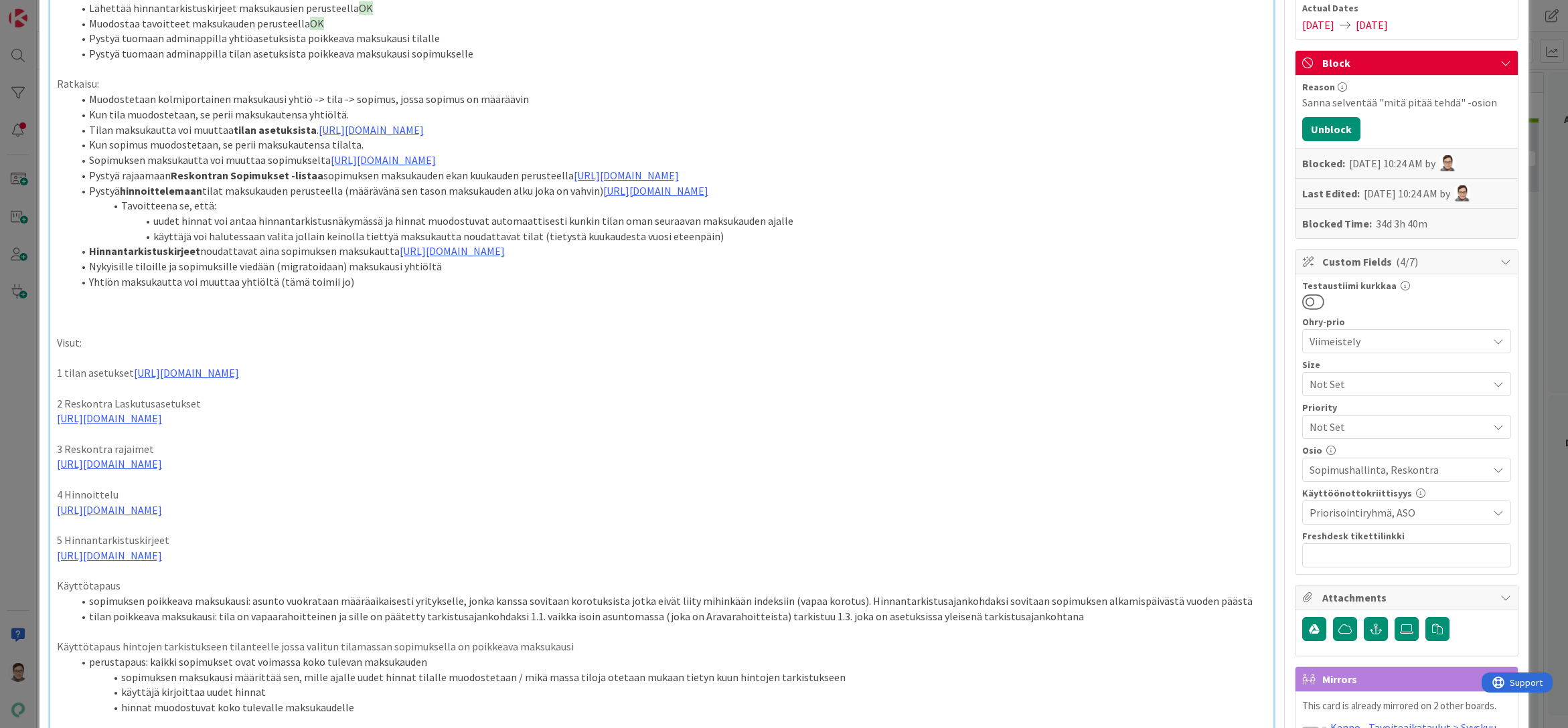
scroll to position [201, 0]
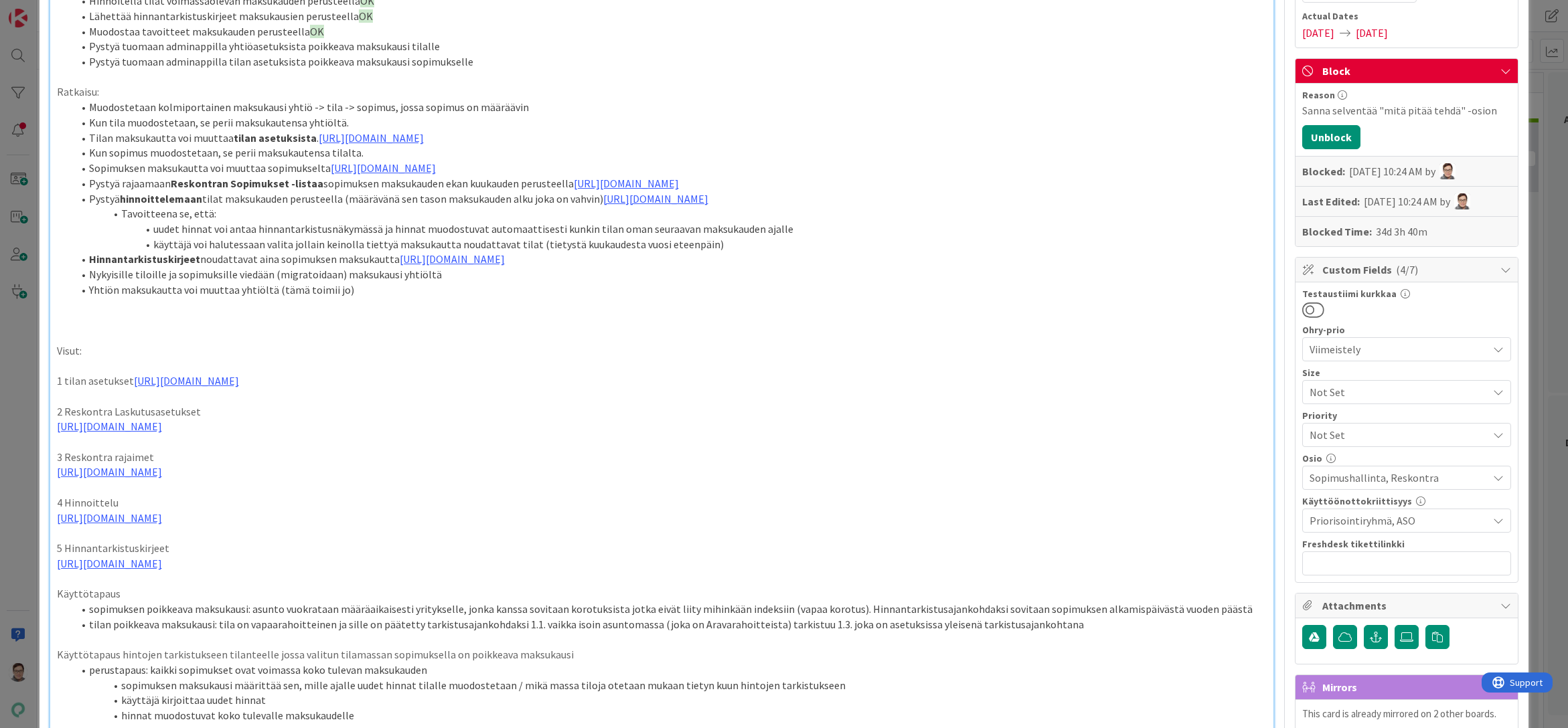
click at [92, 328] on p at bounding box center [662, 320] width 1211 height 15
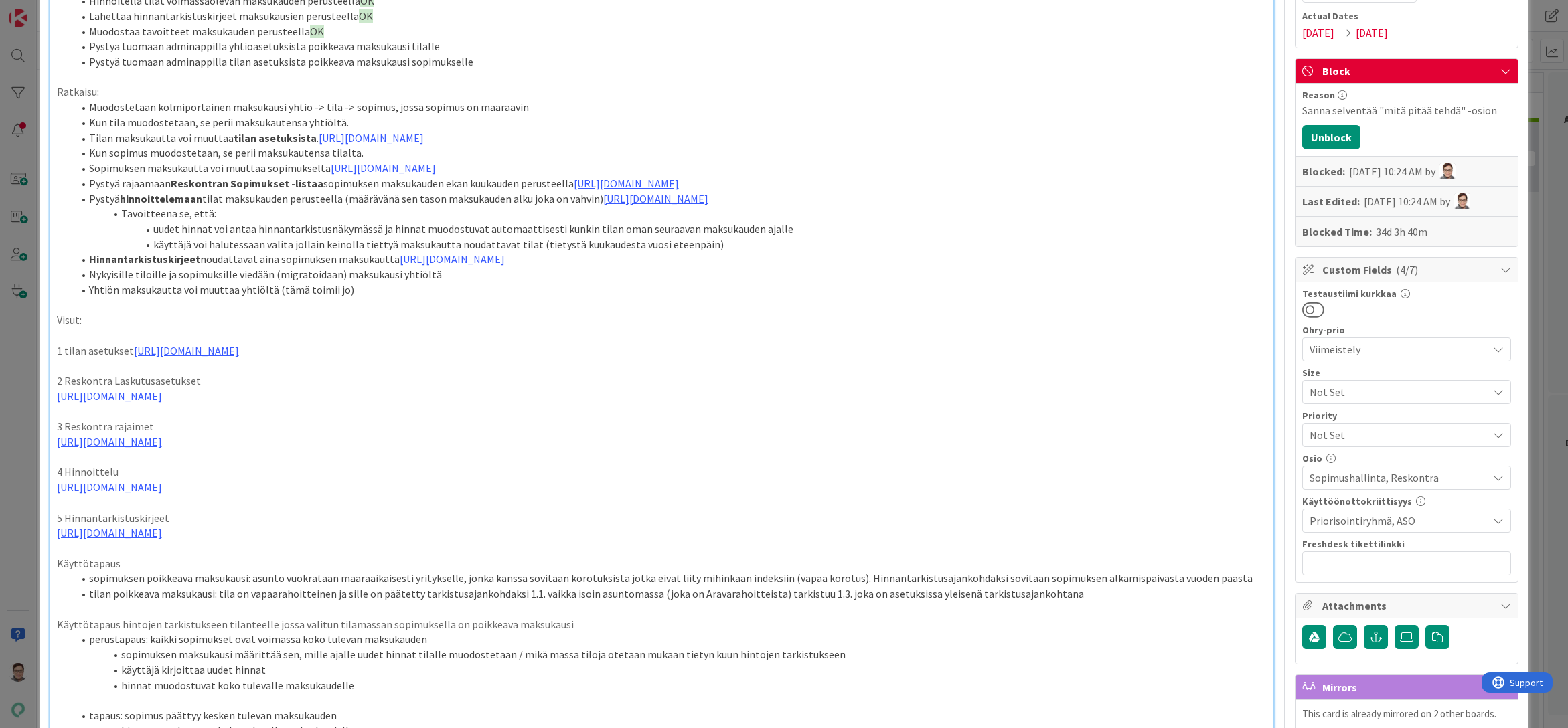
click at [217, 389] on p "2 Reskontra Laskutusasetukset" at bounding box center [662, 381] width 1211 height 15
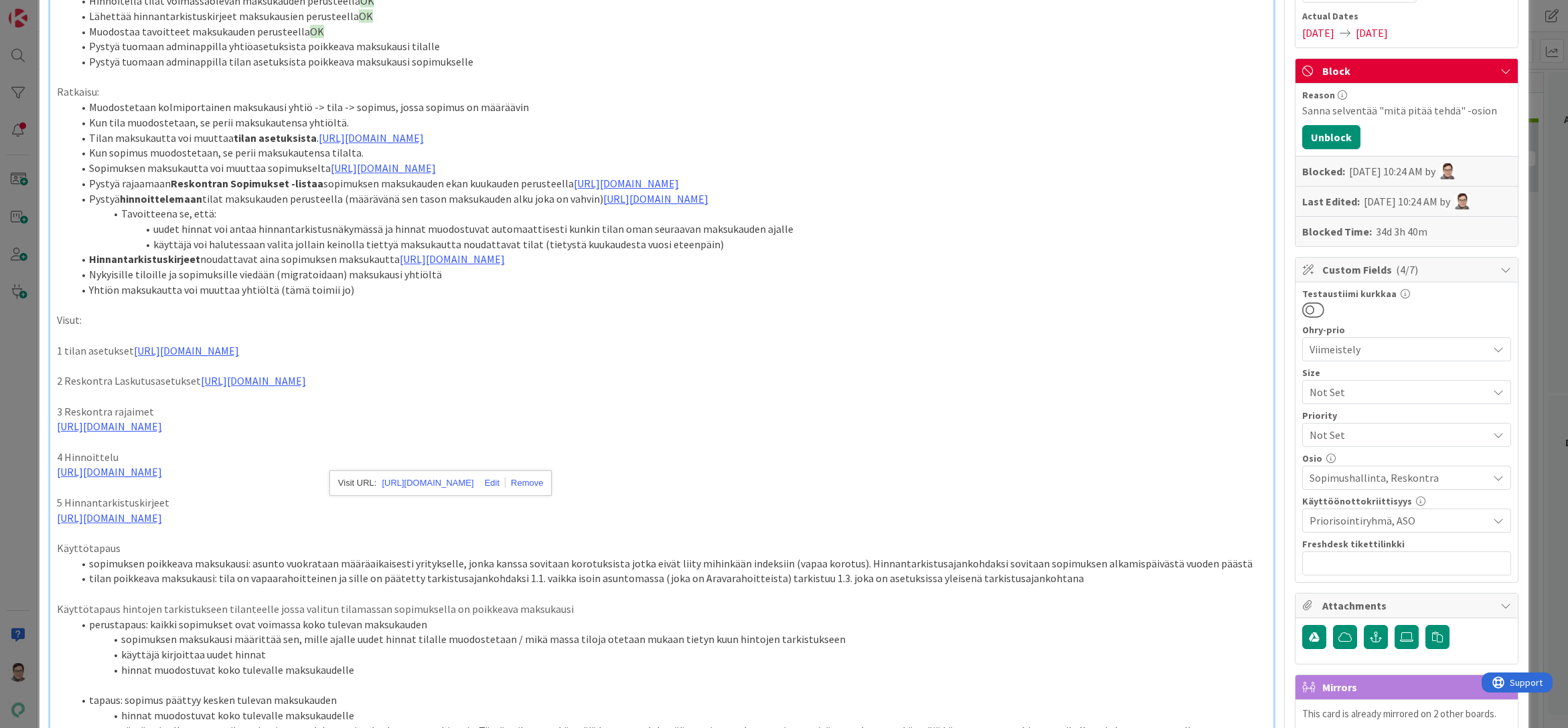
click at [192, 420] on p "3 Reskontra rajaimet" at bounding box center [662, 412] width 1211 height 15
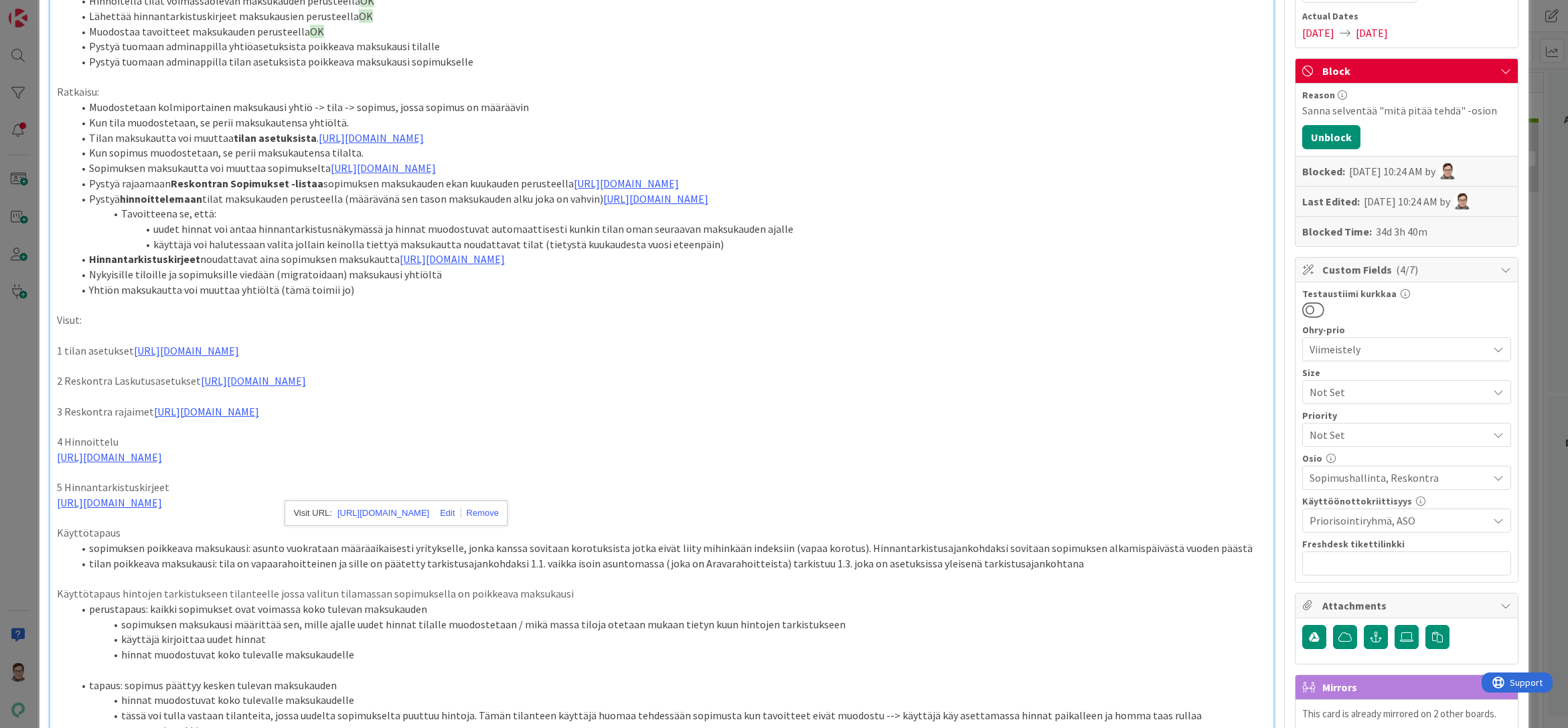
click at [153, 450] on p "4 Hinnoittelu" at bounding box center [662, 441] width 1211 height 15
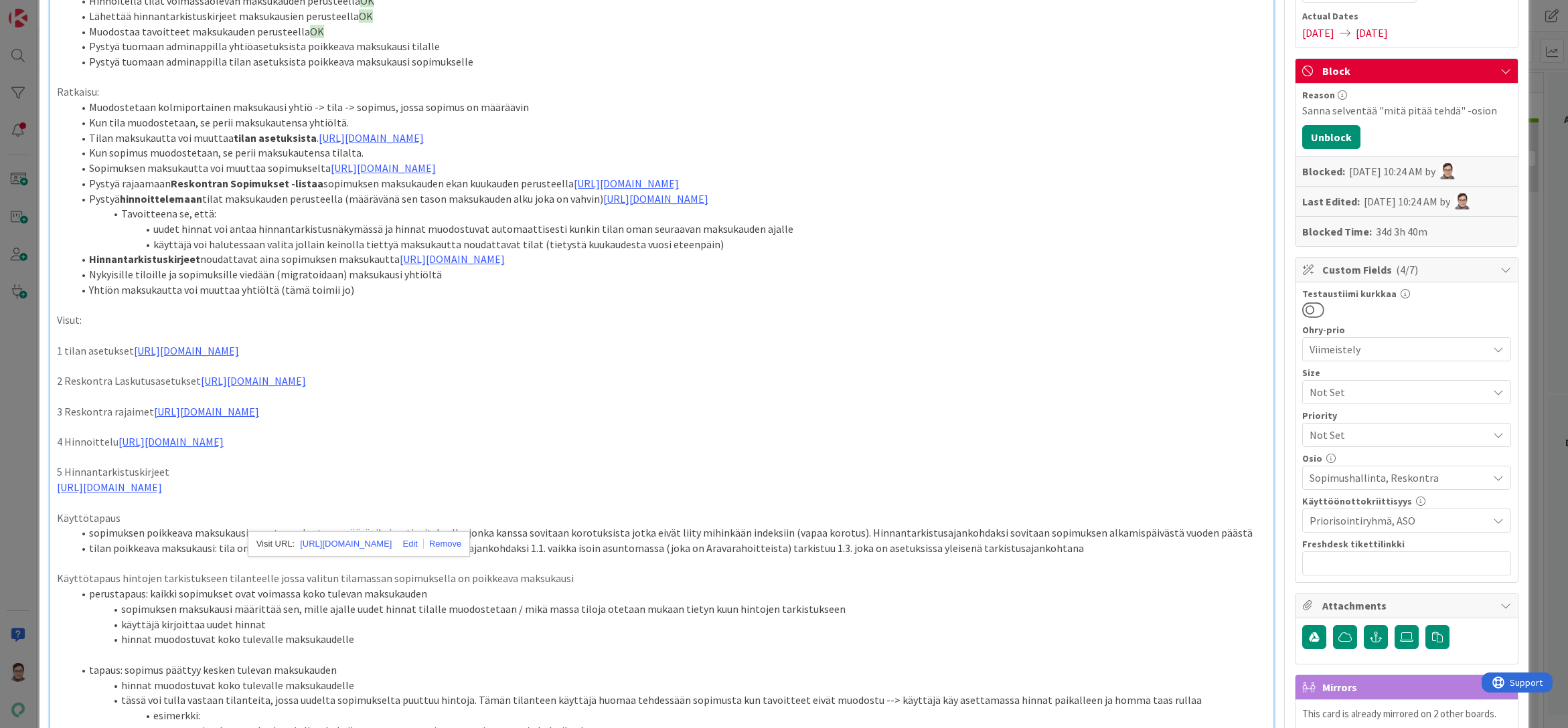
click at [196, 480] on p "5 Hinnantarkistuskirjeet" at bounding box center [662, 472] width 1211 height 15
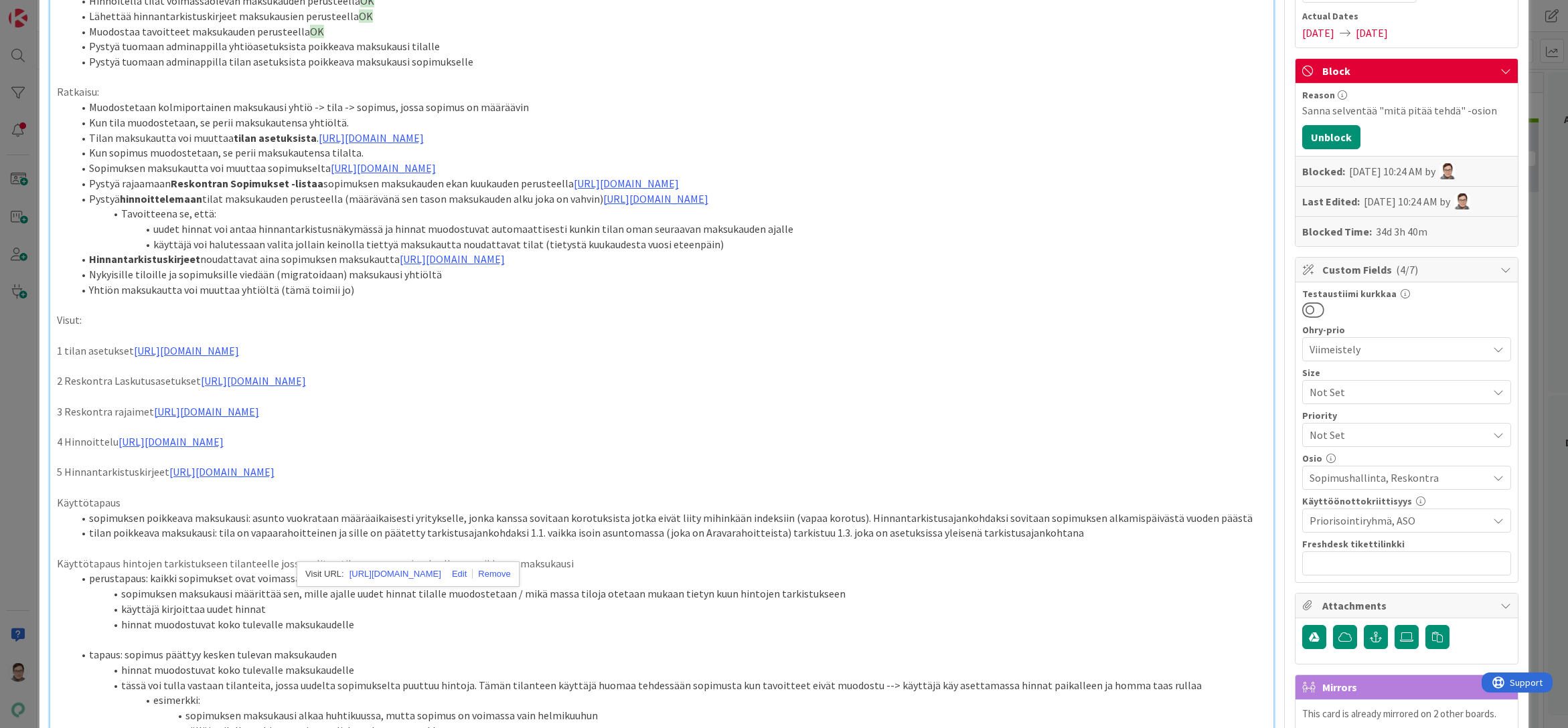
click at [101, 358] on p "1 tilan asetukset [URL][DOMAIN_NAME]" at bounding box center [662, 351] width 1211 height 15
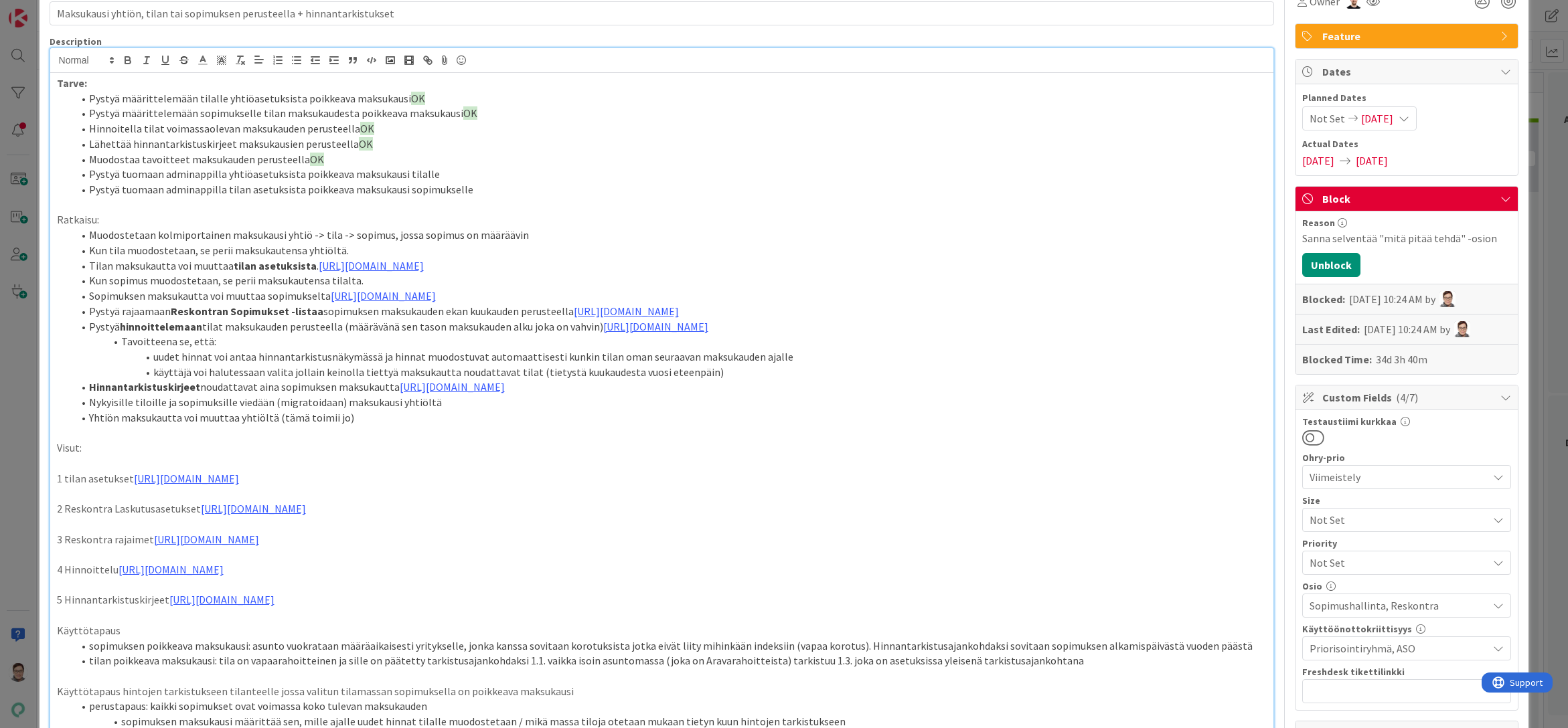
scroll to position [0, 0]
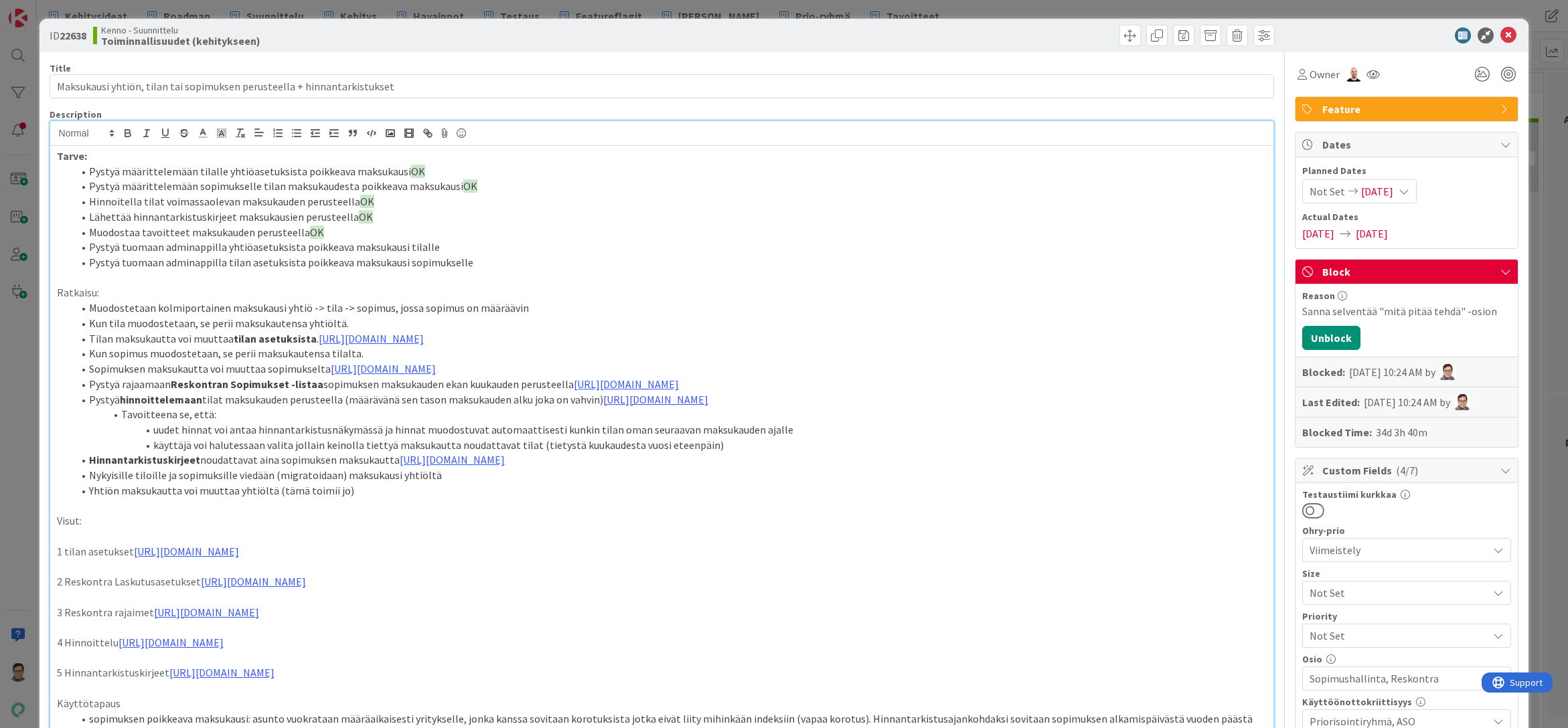
click at [432, 161] on p "Tarve:" at bounding box center [662, 156] width 1211 height 15
click at [433, 173] on li "Pystyä määrittelemään tilalle yhtiöasetuksista poikkeava maksukausi OK" at bounding box center [670, 172] width 1194 height 15
click at [474, 183] on li "Pystyä määrittelemään sopimukselle tilan maksukaudesta poikkeava maksukausi OK" at bounding box center [670, 186] width 1194 height 15
click at [385, 203] on li "Hinnoitella tilat voimassaolevan maksukauden perusteella OK" at bounding box center [670, 202] width 1194 height 15
click at [385, 218] on li "Lähettää hinnantarkistuskirjeet maksukausien perusteella OK" at bounding box center [670, 217] width 1194 height 15
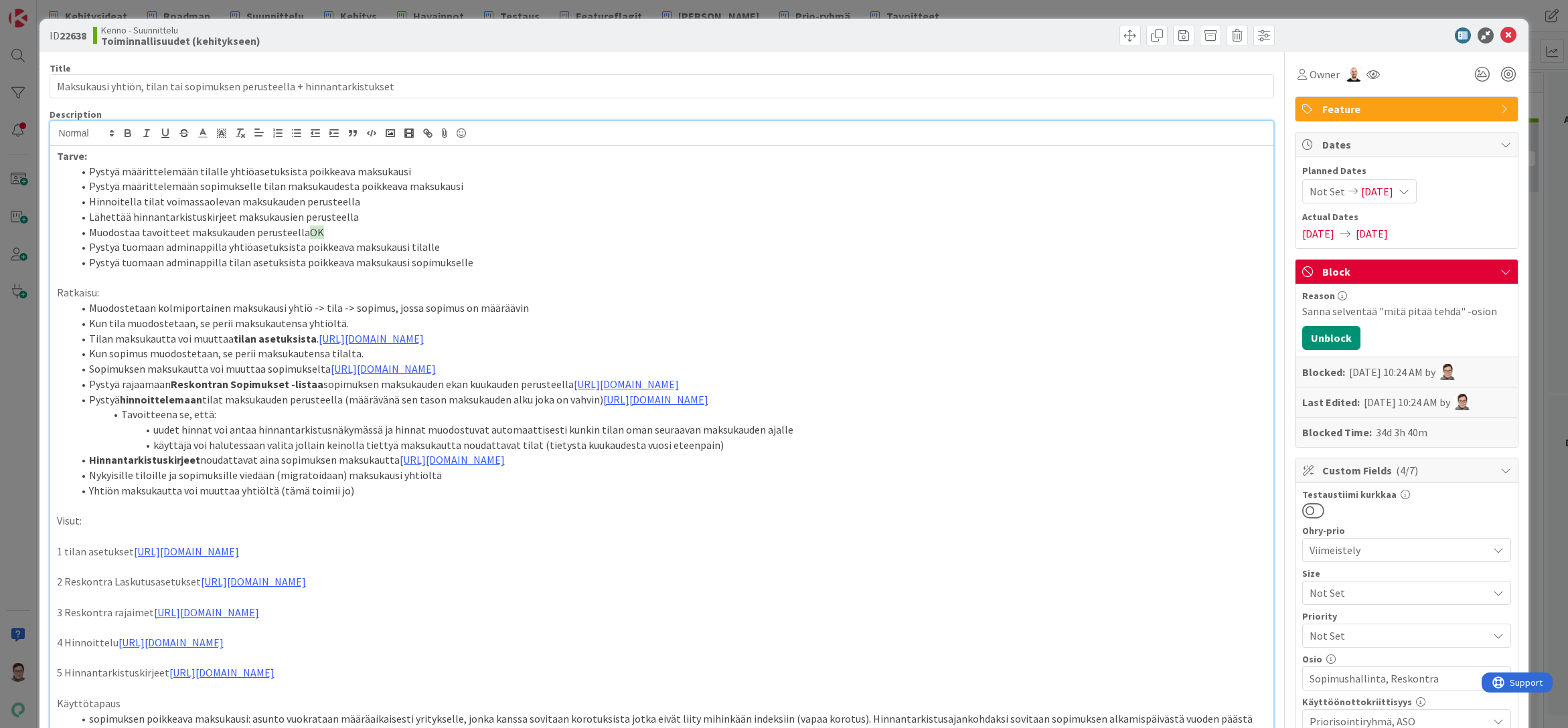
click at [358, 233] on li "Muodostaa tavoitteet maksukauden perusteella OK" at bounding box center [670, 232] width 1194 height 15
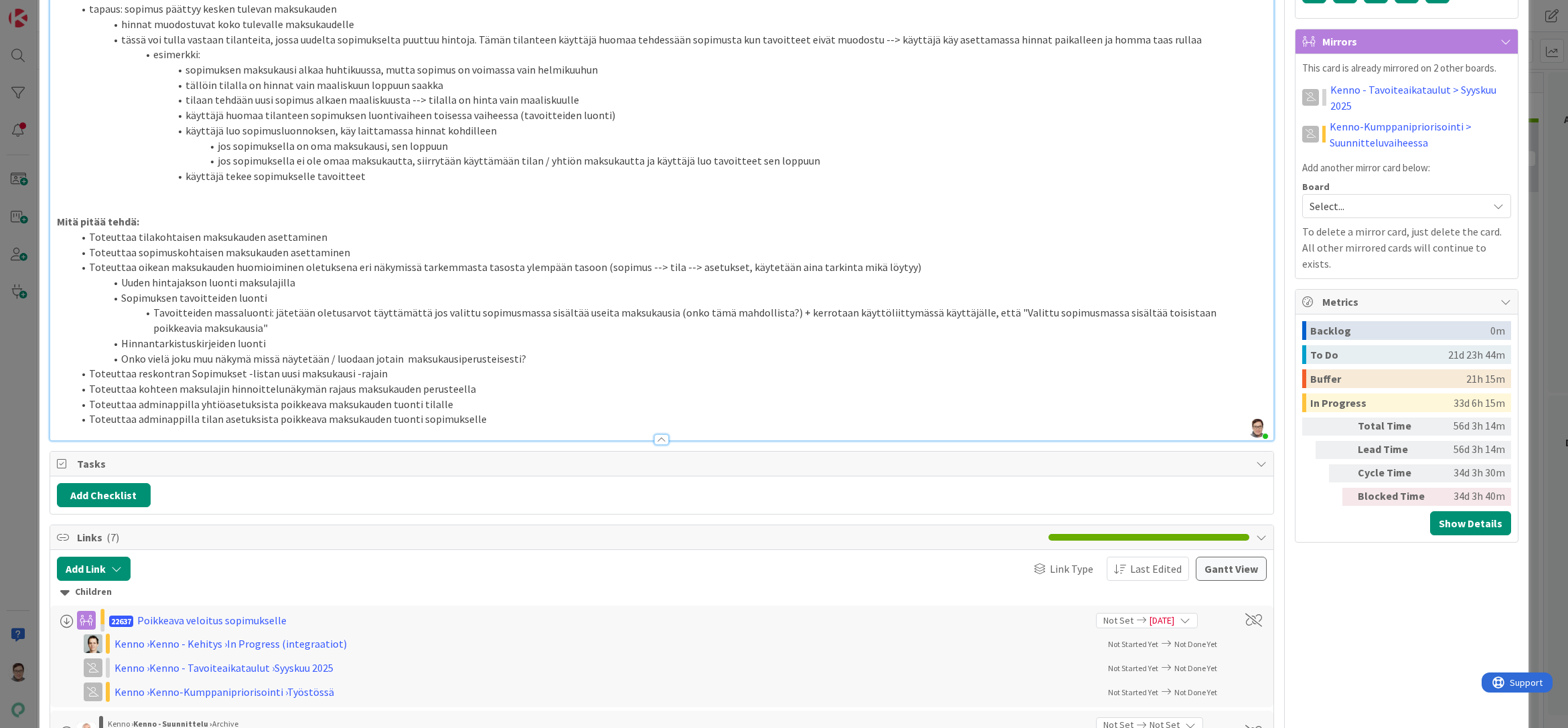
scroll to position [870, 0]
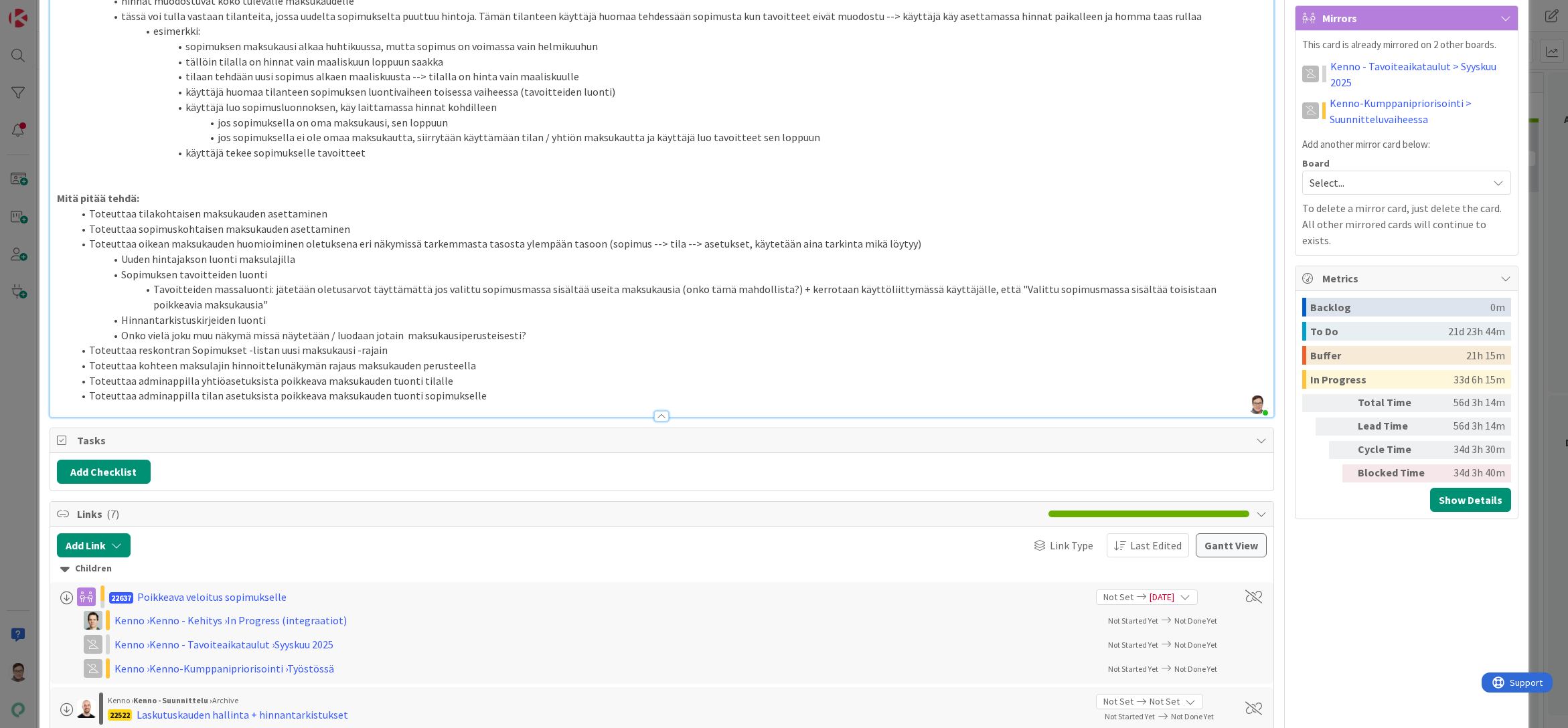
click at [659, 422] on div at bounding box center [662, 415] width 15 height 10
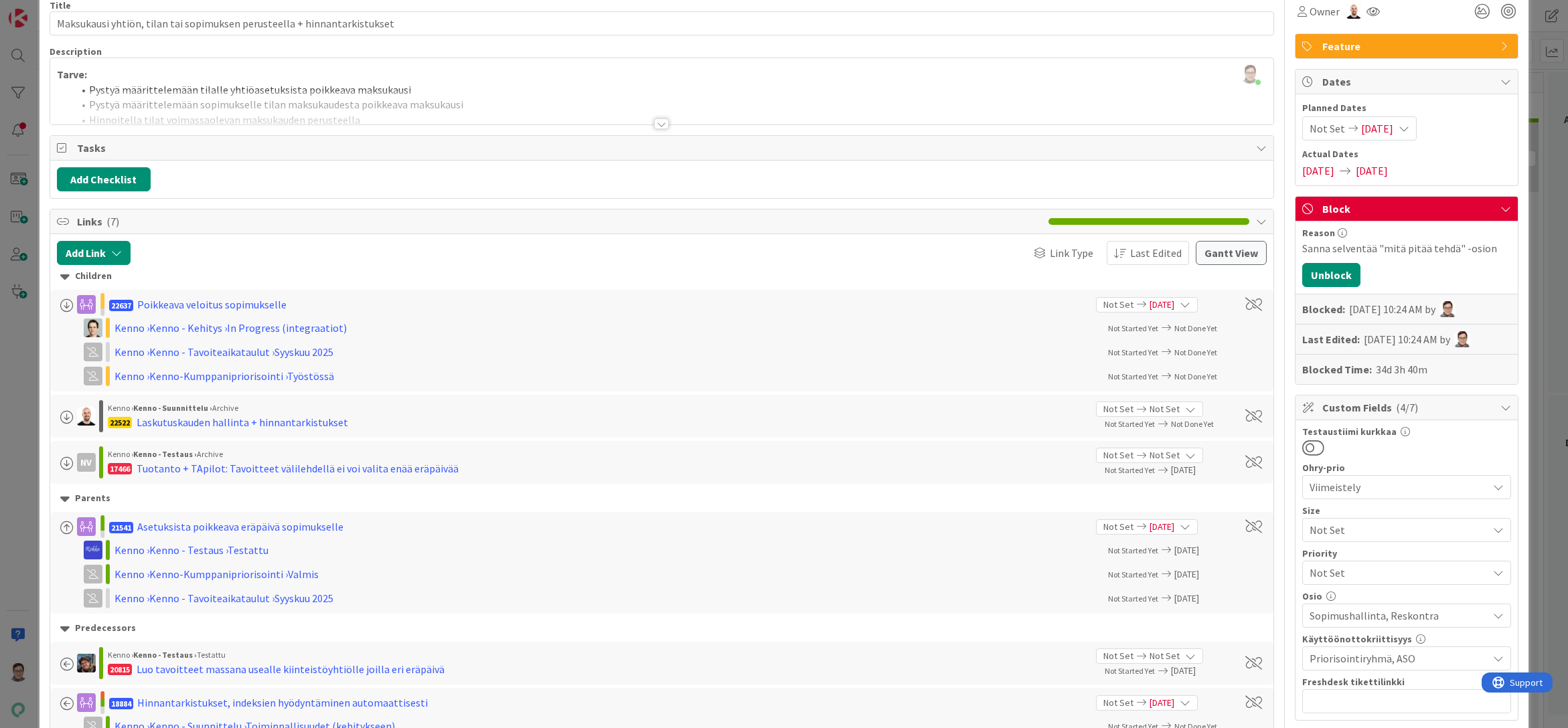
scroll to position [0, 0]
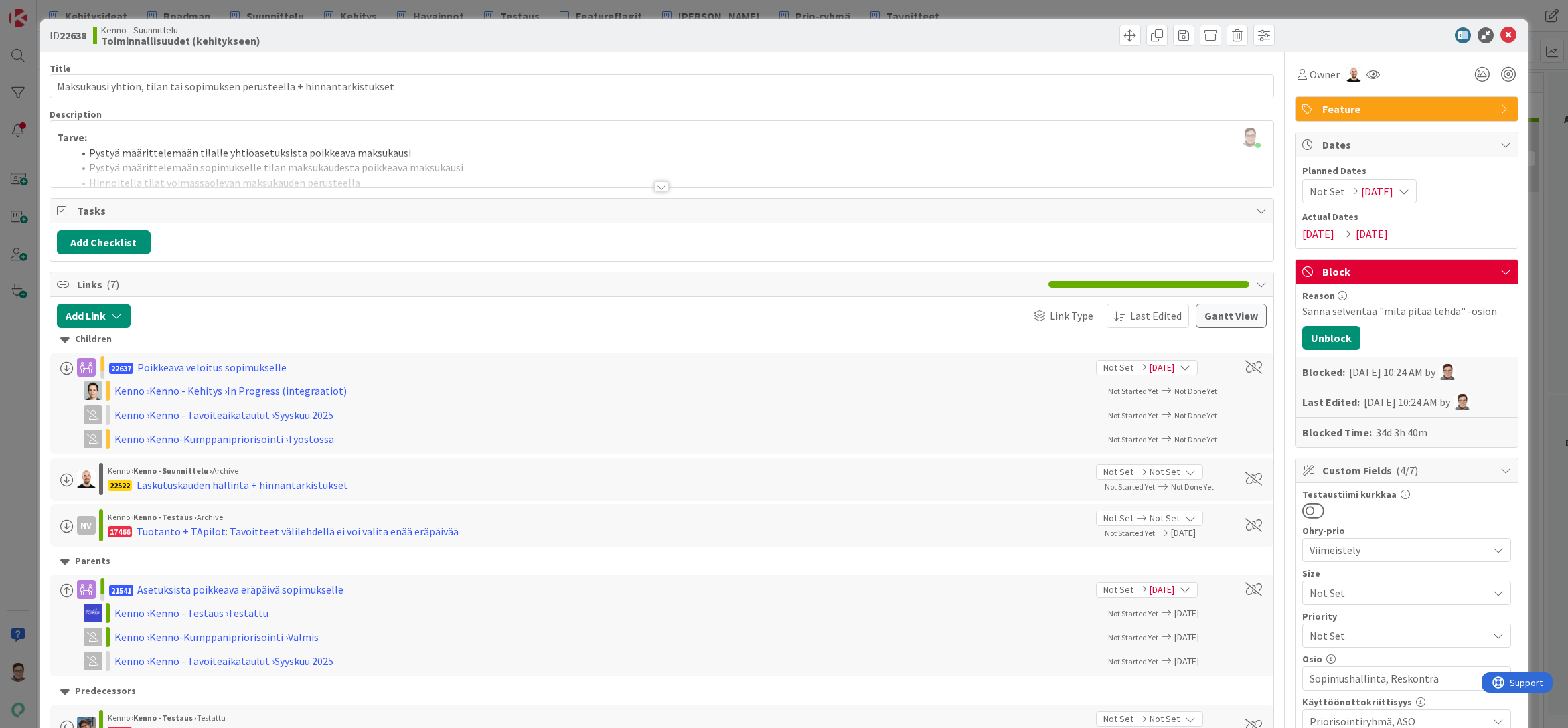
click at [657, 184] on div at bounding box center [662, 186] width 15 height 10
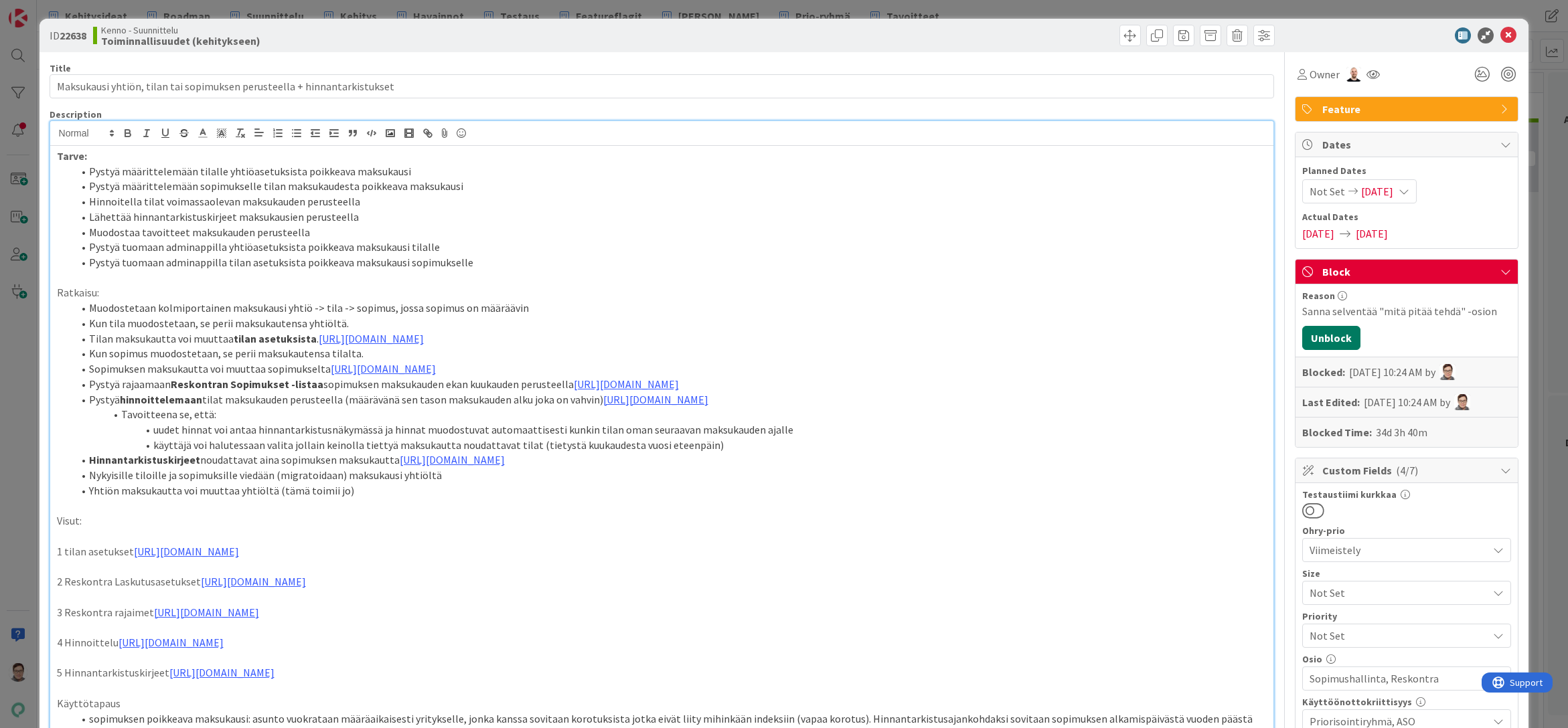
click at [1334, 335] on button "Unblock" at bounding box center [1332, 338] width 58 height 24
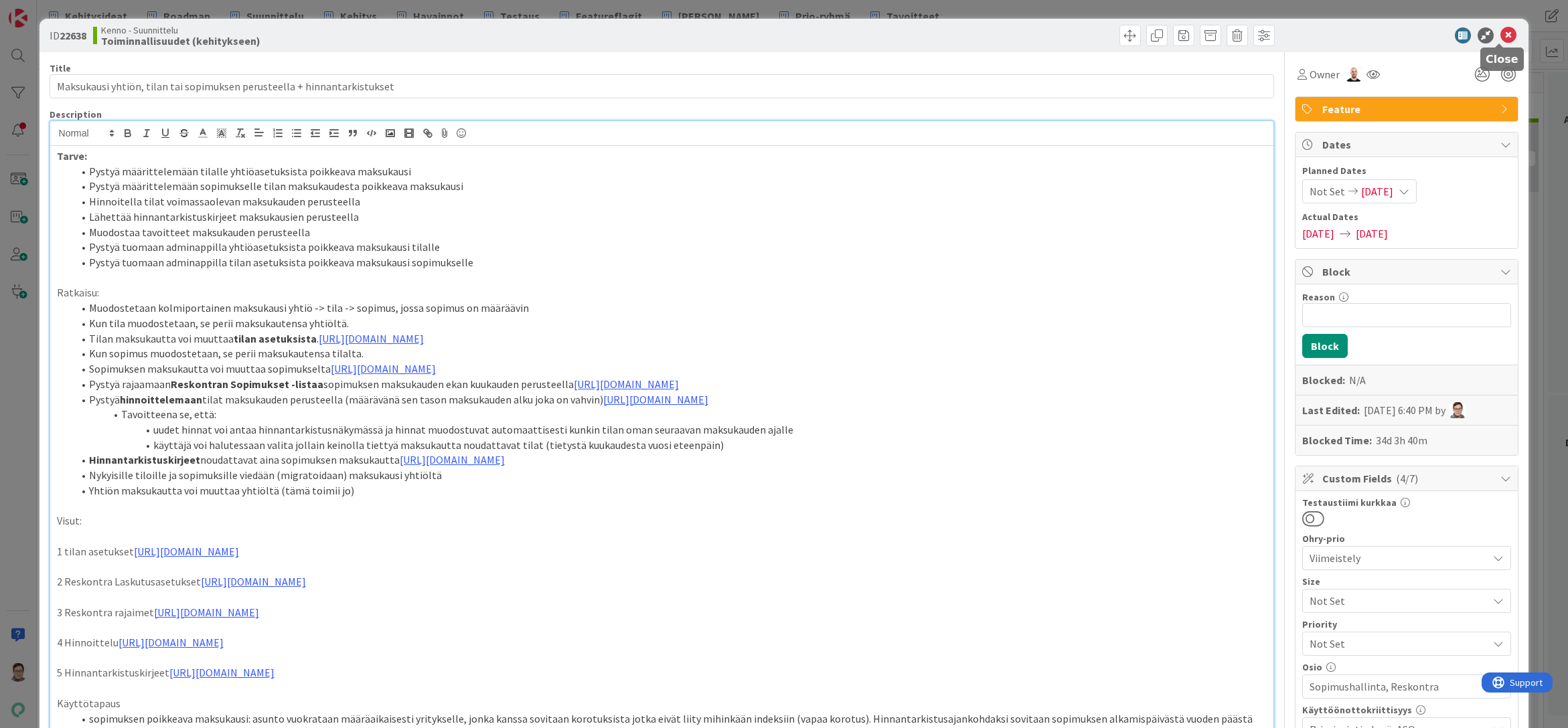
click at [1502, 41] on icon at bounding box center [1508, 35] width 16 height 16
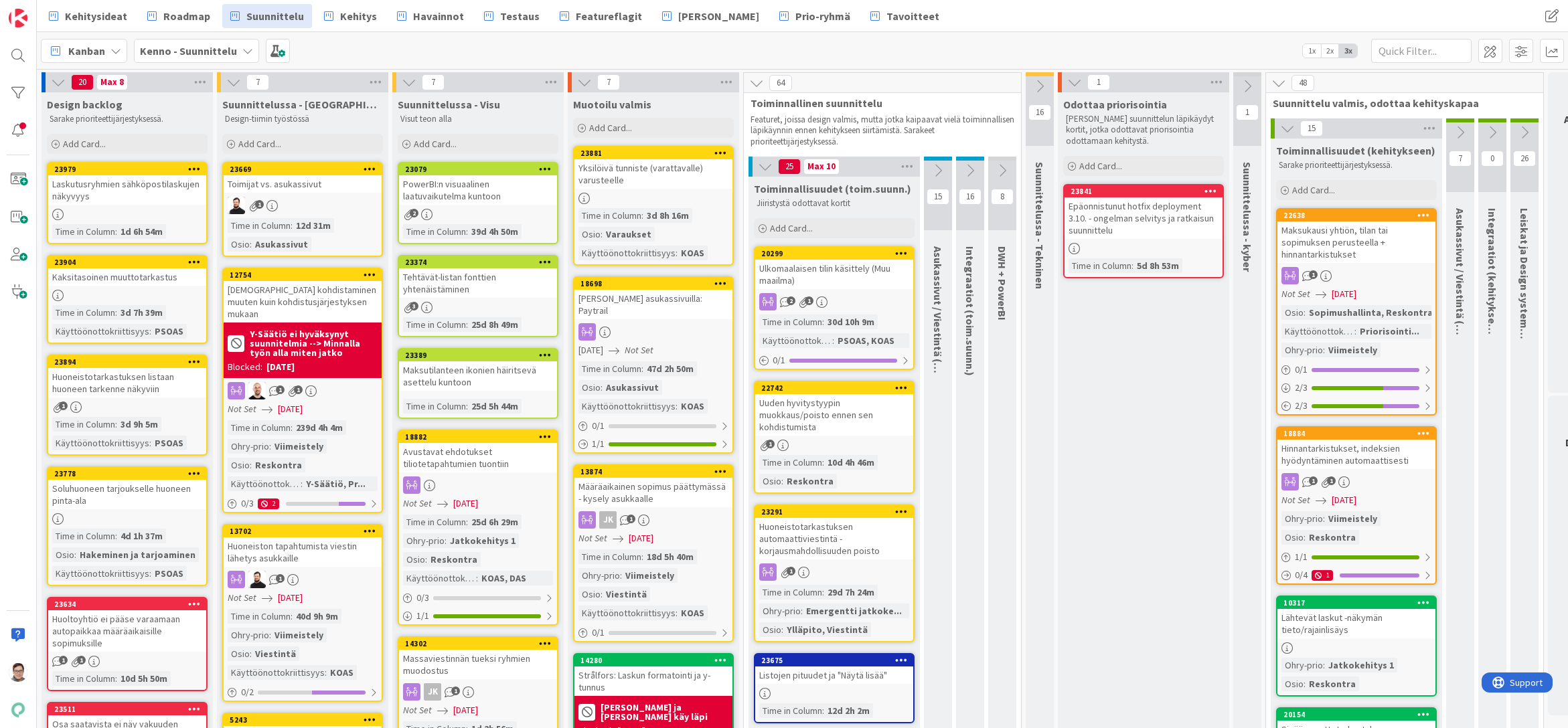
click at [1424, 216] on icon at bounding box center [1424, 215] width 13 height 9
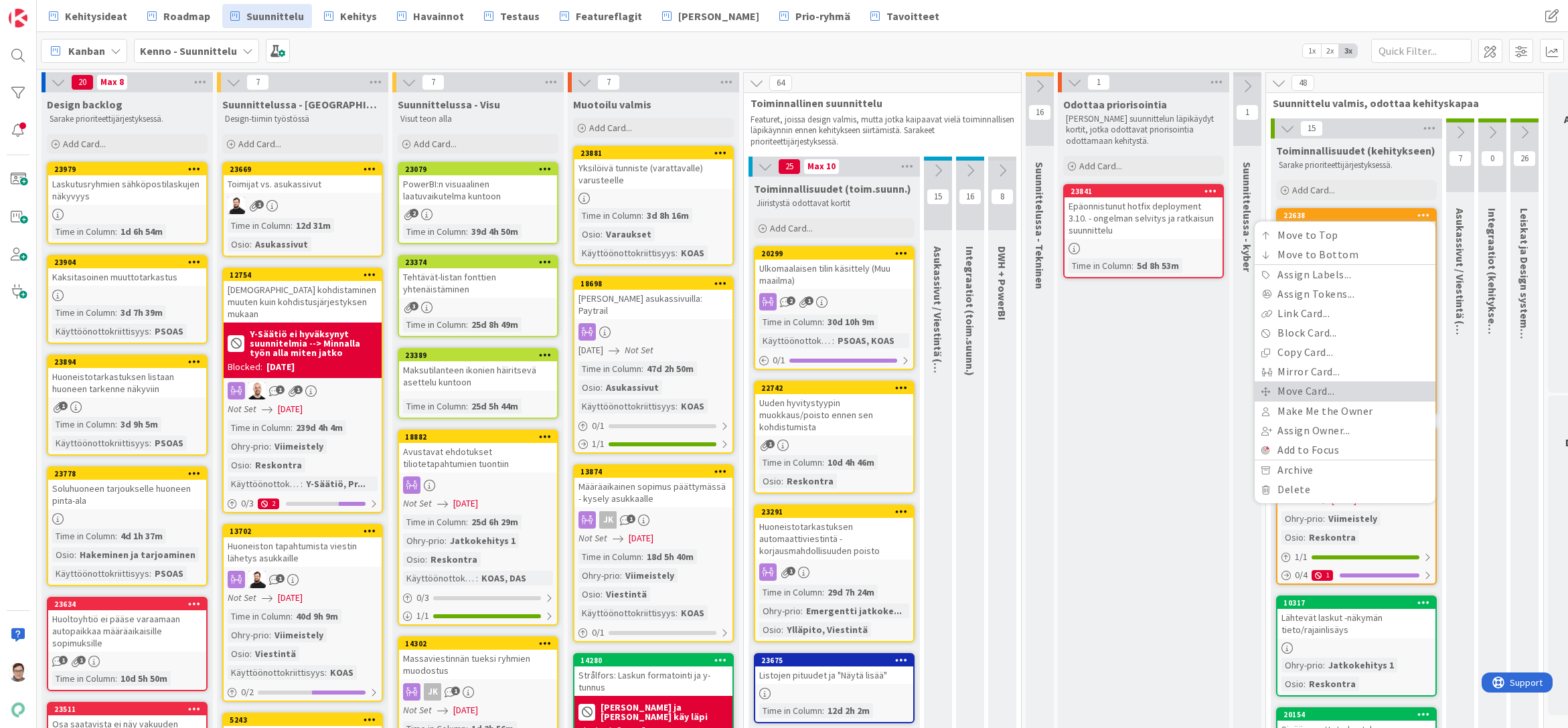
click at [1295, 388] on link "Move Card..." at bounding box center [1346, 391] width 181 height 20
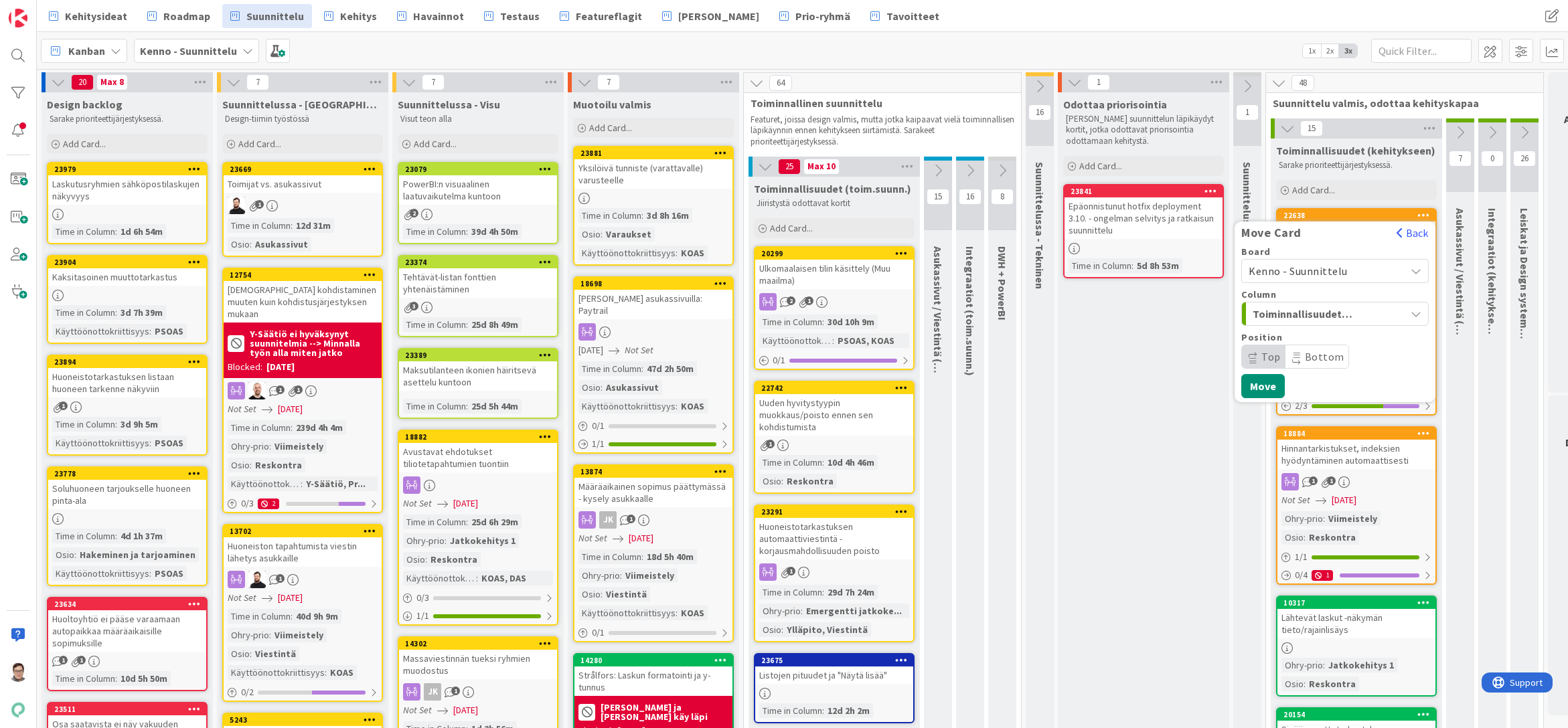
click at [1292, 265] on span "Kenno - Suunnittelu" at bounding box center [1298, 271] width 99 height 13
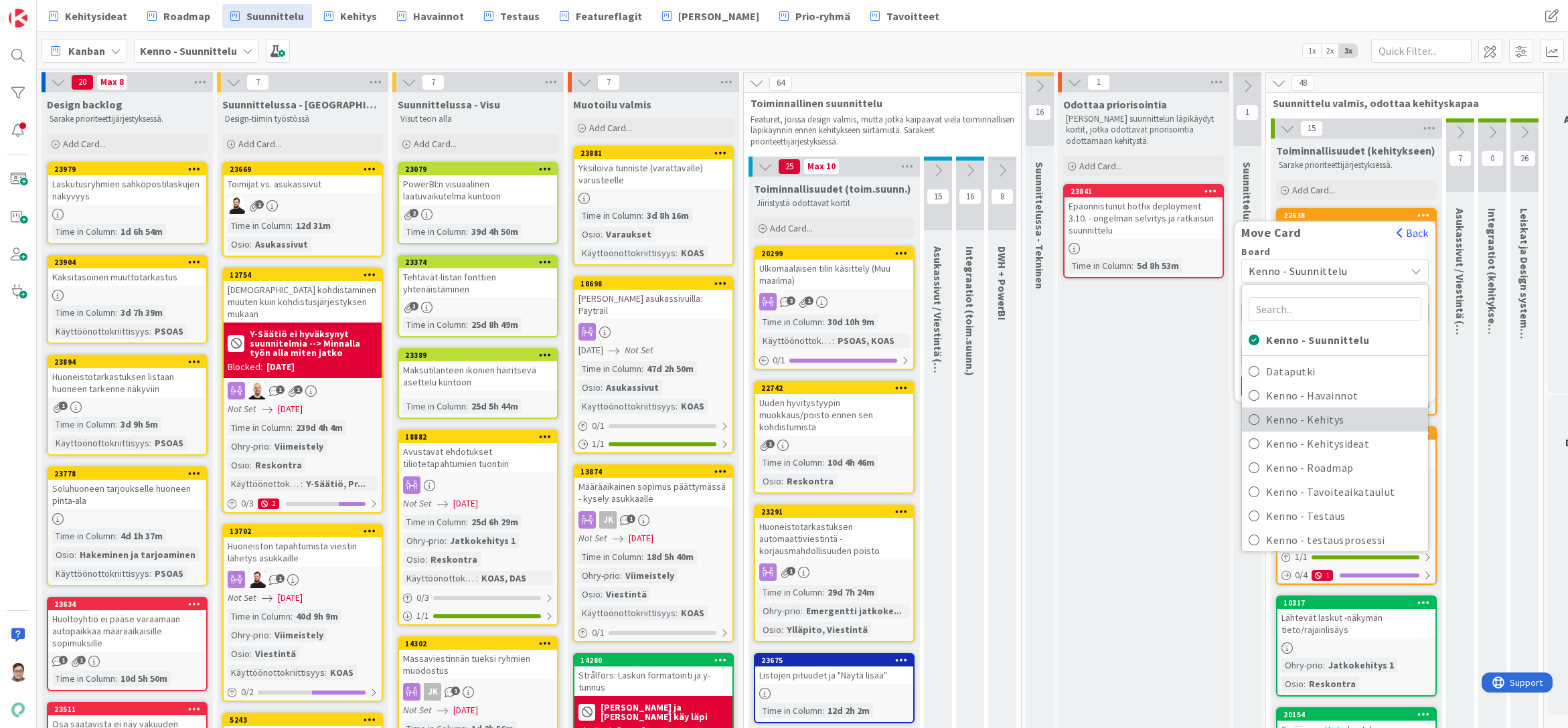
click at [1310, 423] on span "Kenno - Kehitys" at bounding box center [1344, 420] width 155 height 21
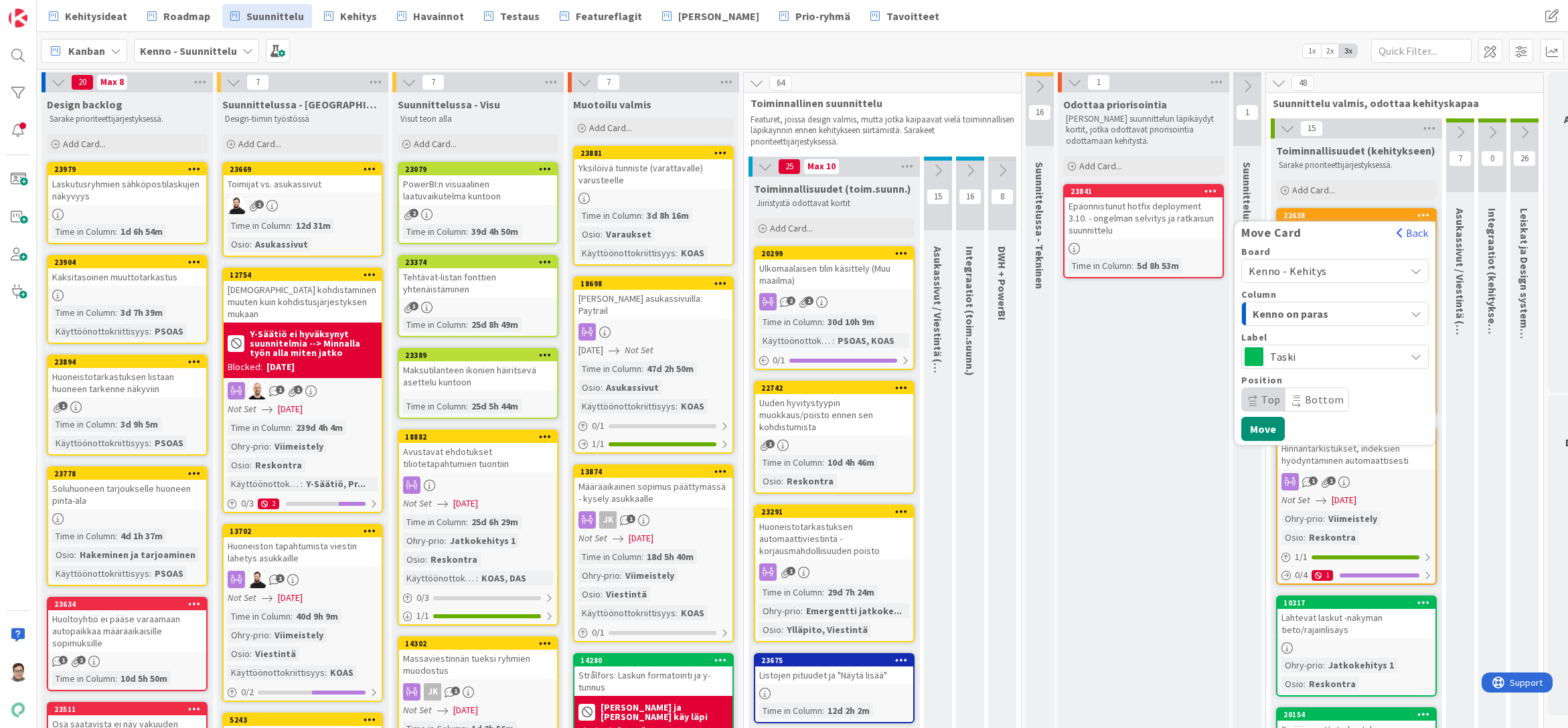
click at [1301, 313] on span "Kenno on paras" at bounding box center [1304, 314] width 101 height 18
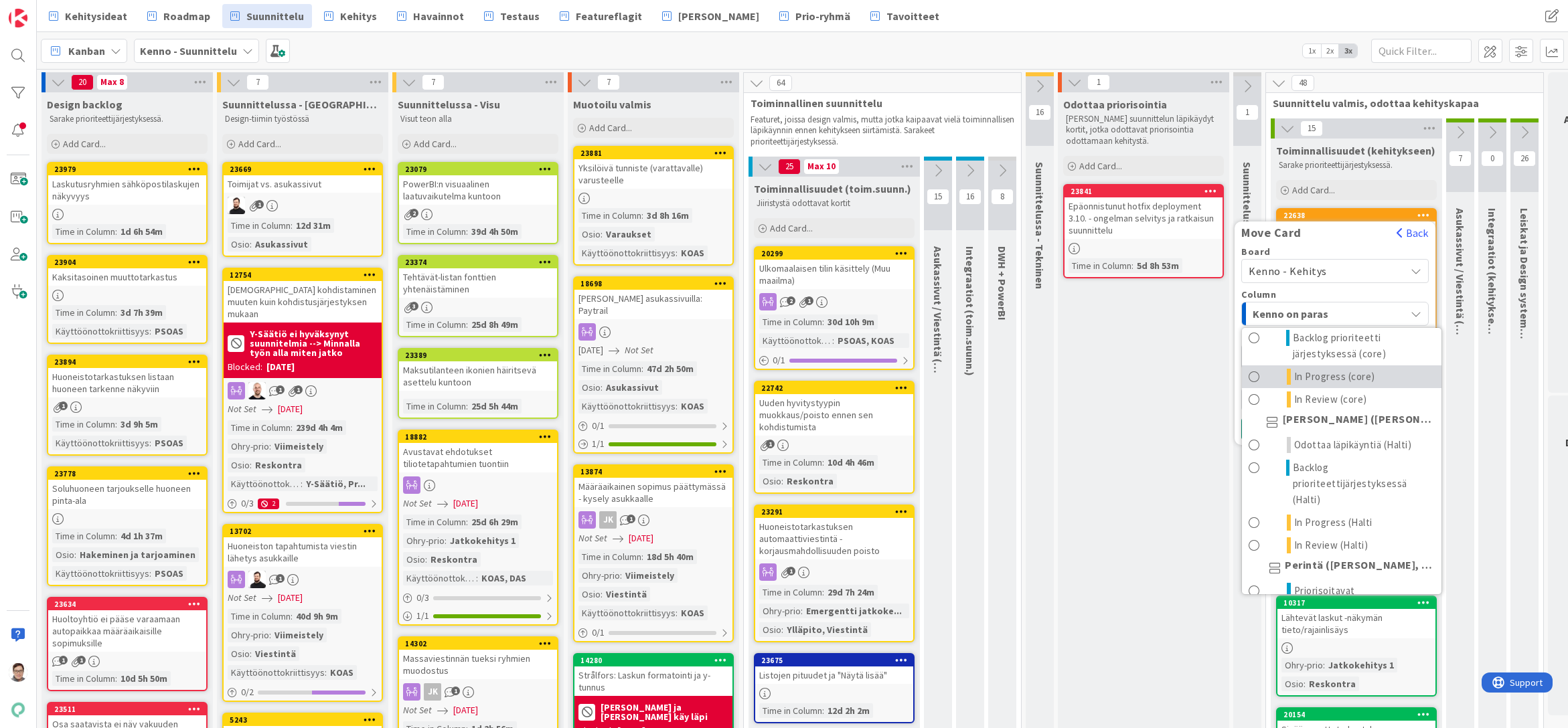
scroll to position [133, 0]
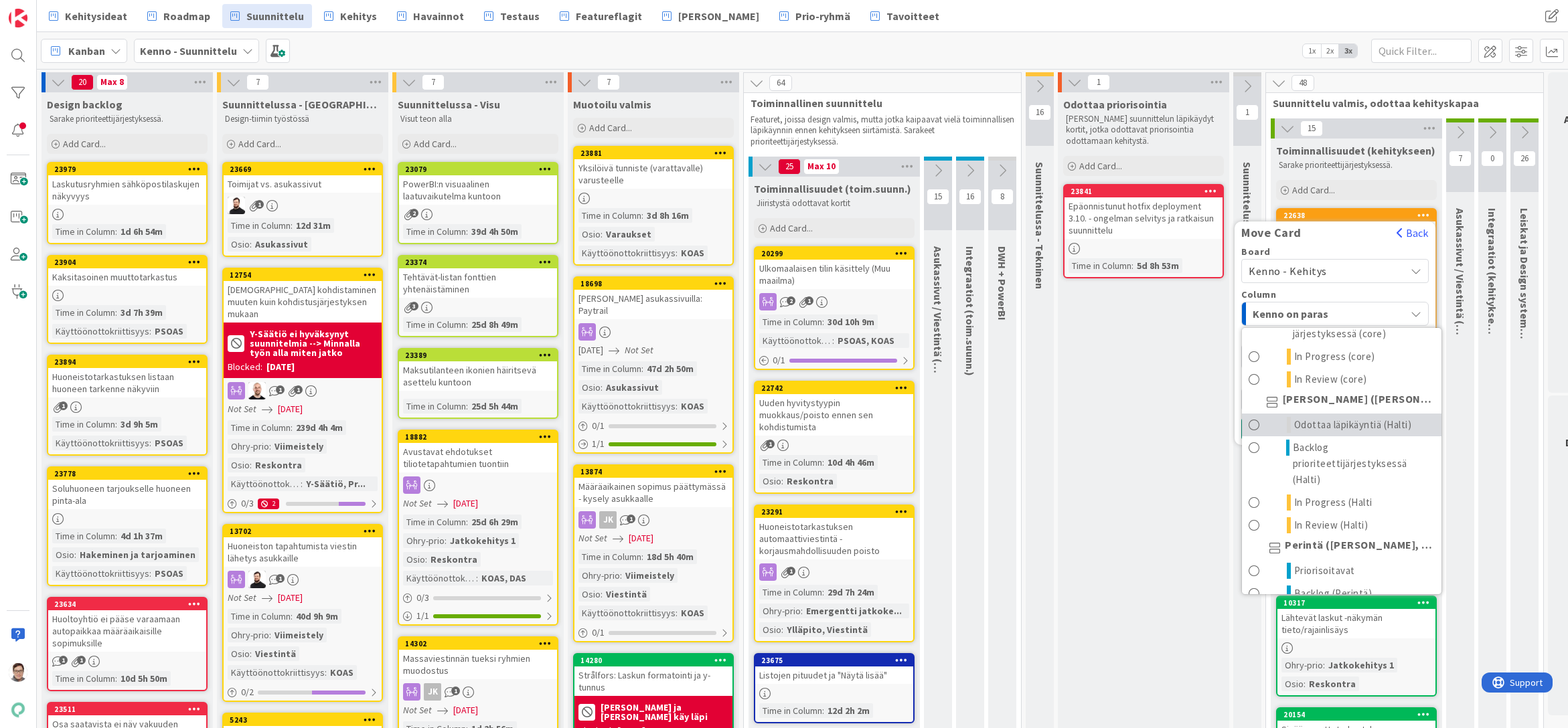
click at [1320, 422] on span "Odottaa läpikäyntiä (Halti)" at bounding box center [1353, 425] width 118 height 16
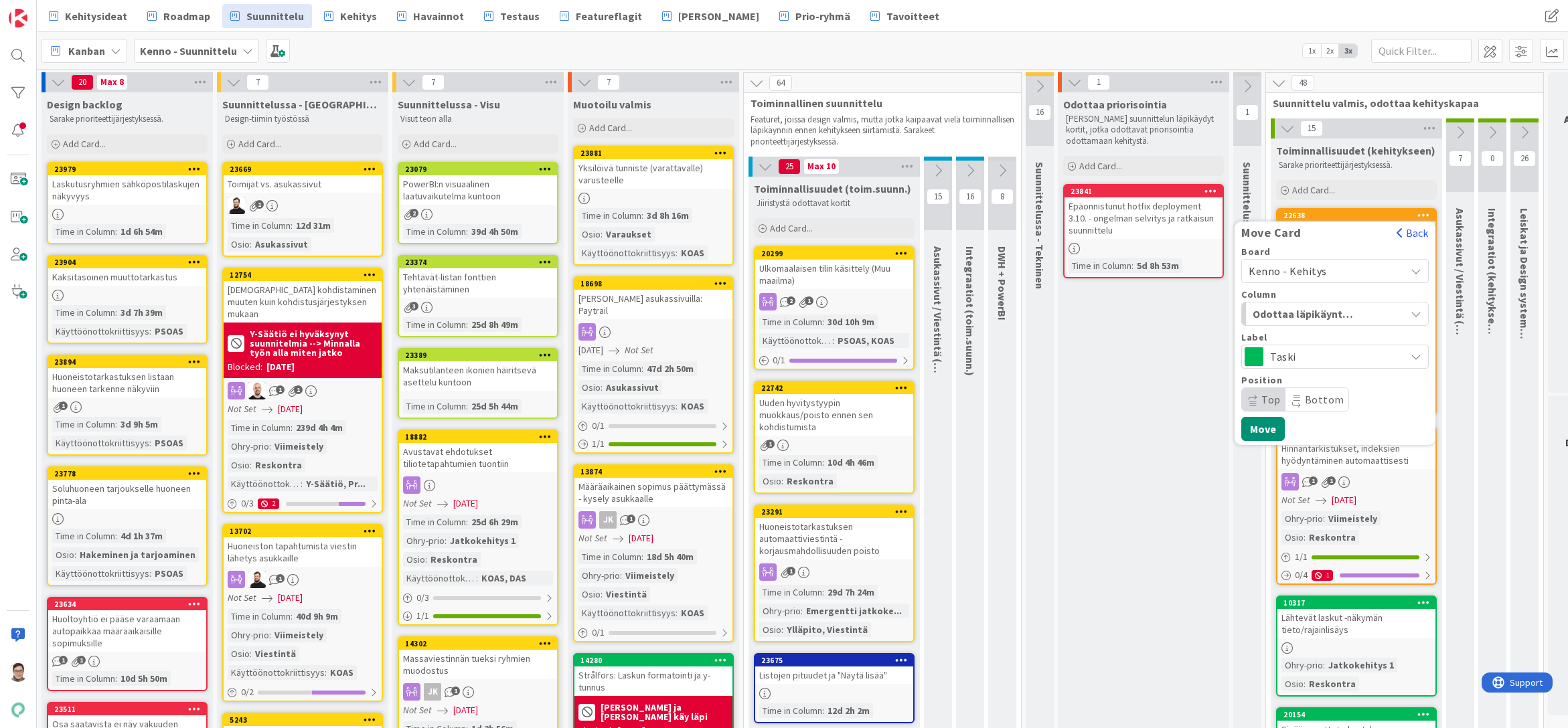
click at [1273, 357] on span "Taski" at bounding box center [1335, 357] width 129 height 19
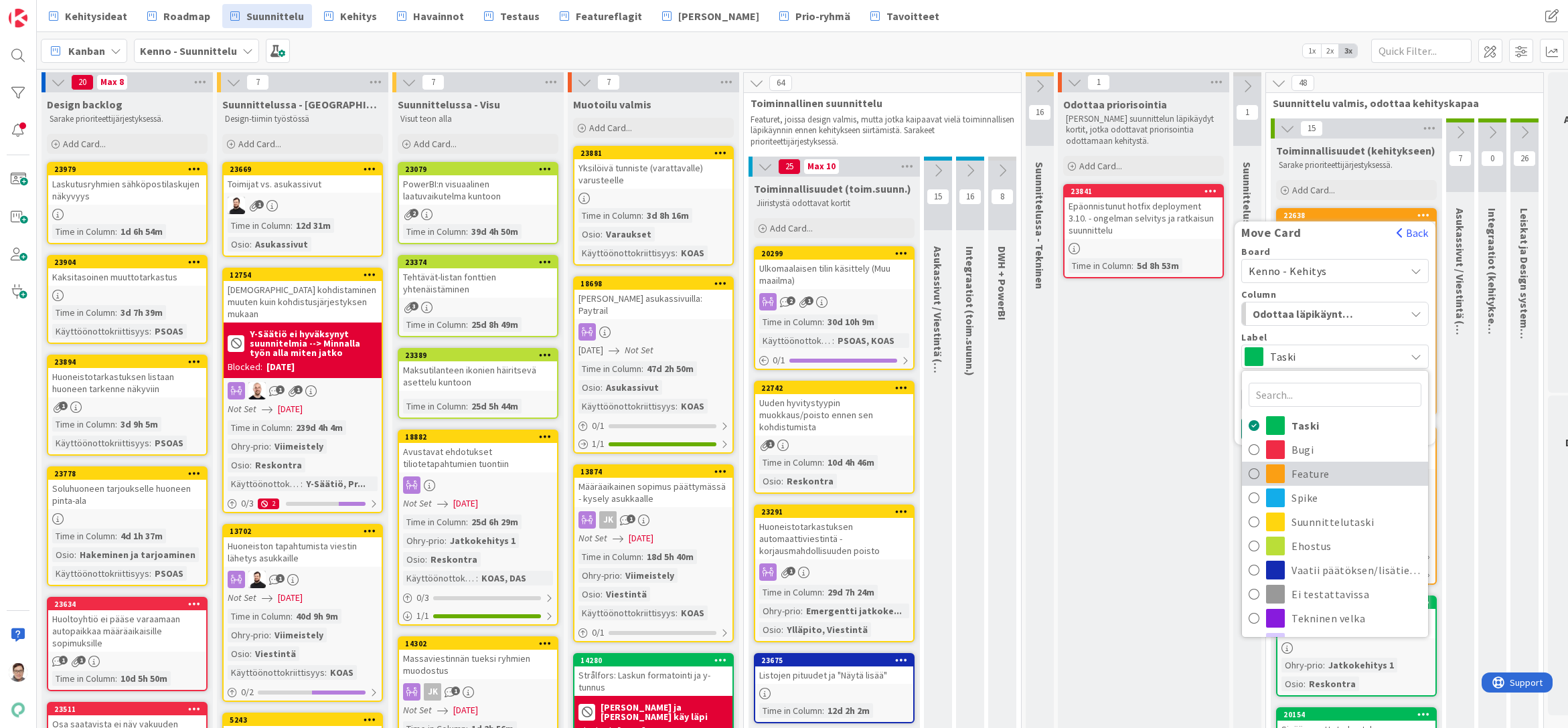
click at [1301, 471] on span "Feature" at bounding box center [1356, 474] width 130 height 21
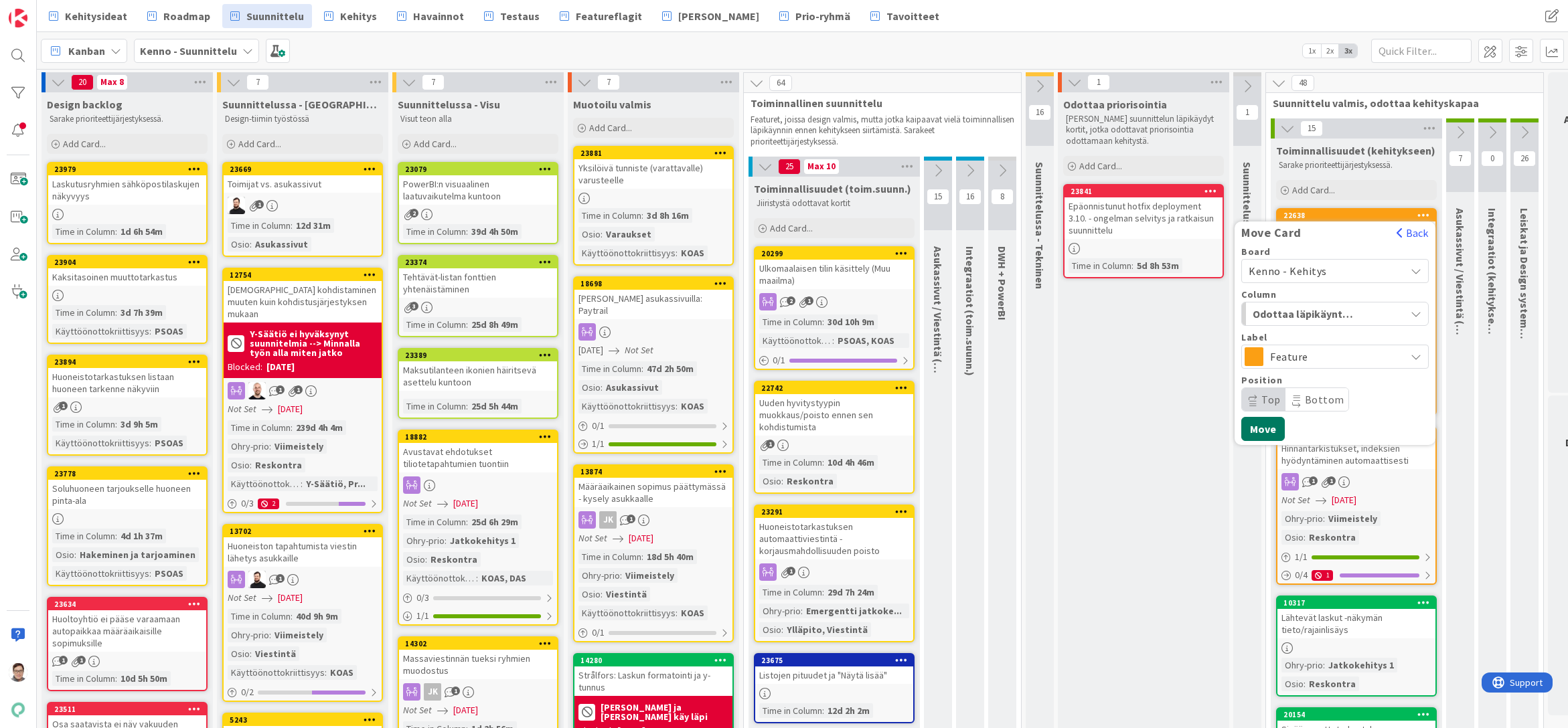
click at [1275, 432] on button "Move" at bounding box center [1264, 429] width 44 height 24
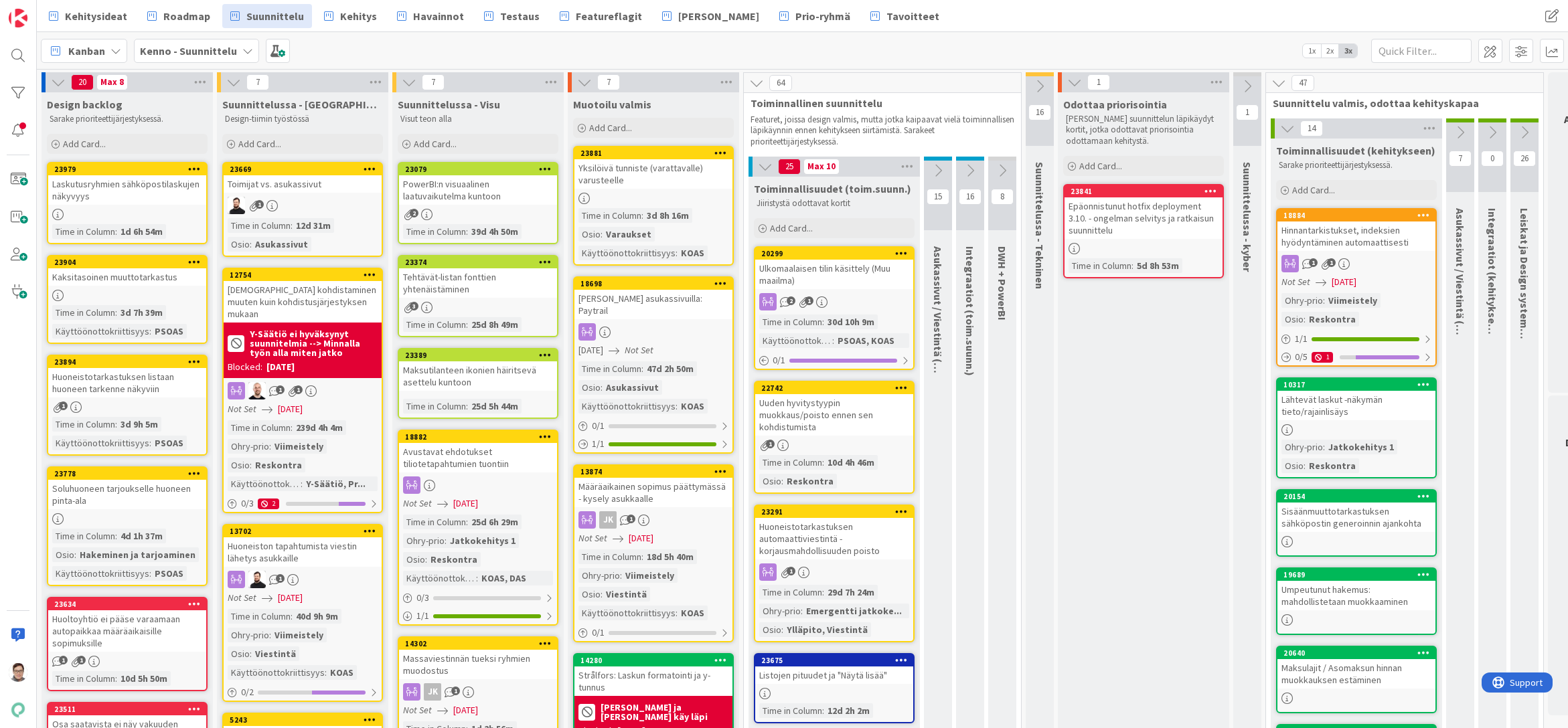
click at [1421, 215] on icon at bounding box center [1424, 215] width 13 height 9
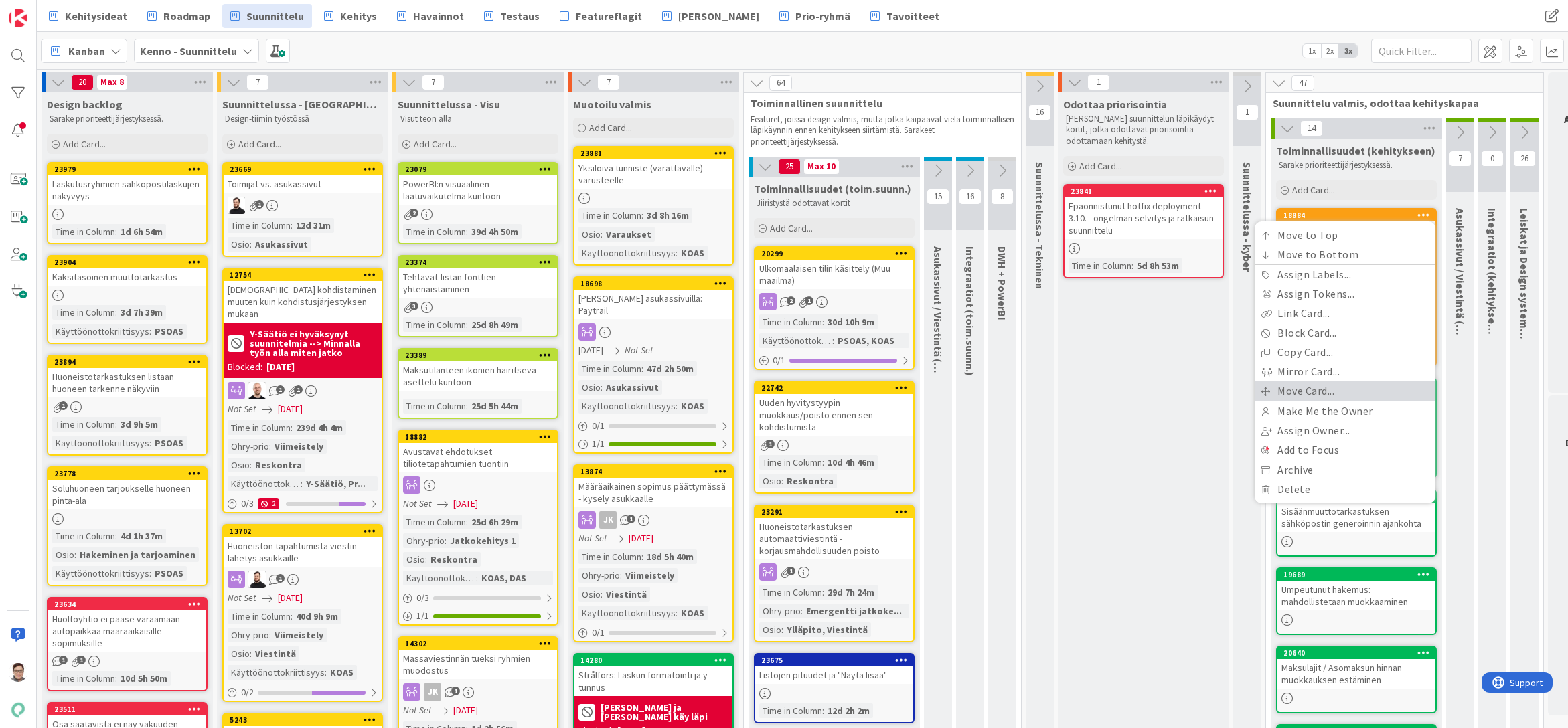
click at [1306, 392] on link "Move Card..." at bounding box center [1346, 391] width 181 height 20
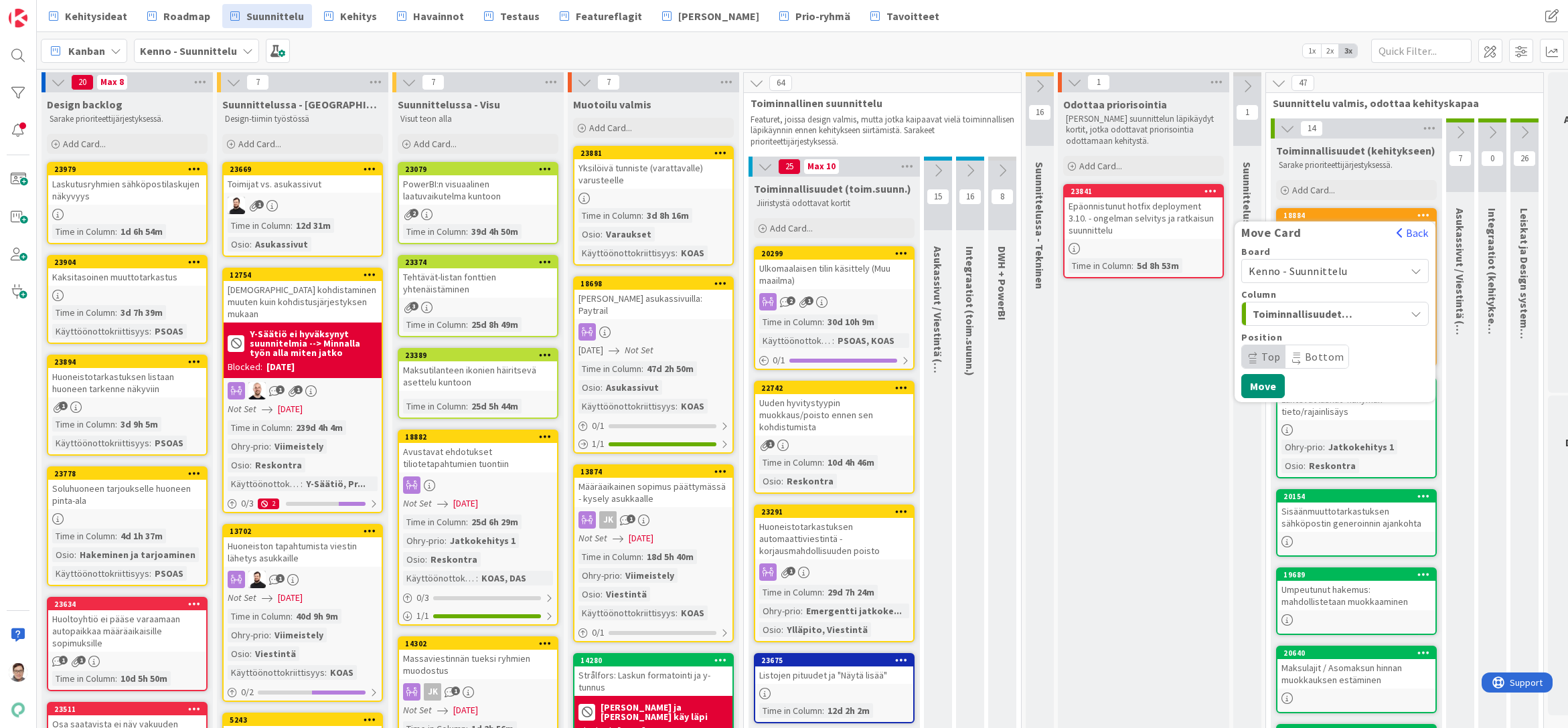
click at [1307, 273] on span "Kenno - Suunnittelu" at bounding box center [1298, 271] width 99 height 13
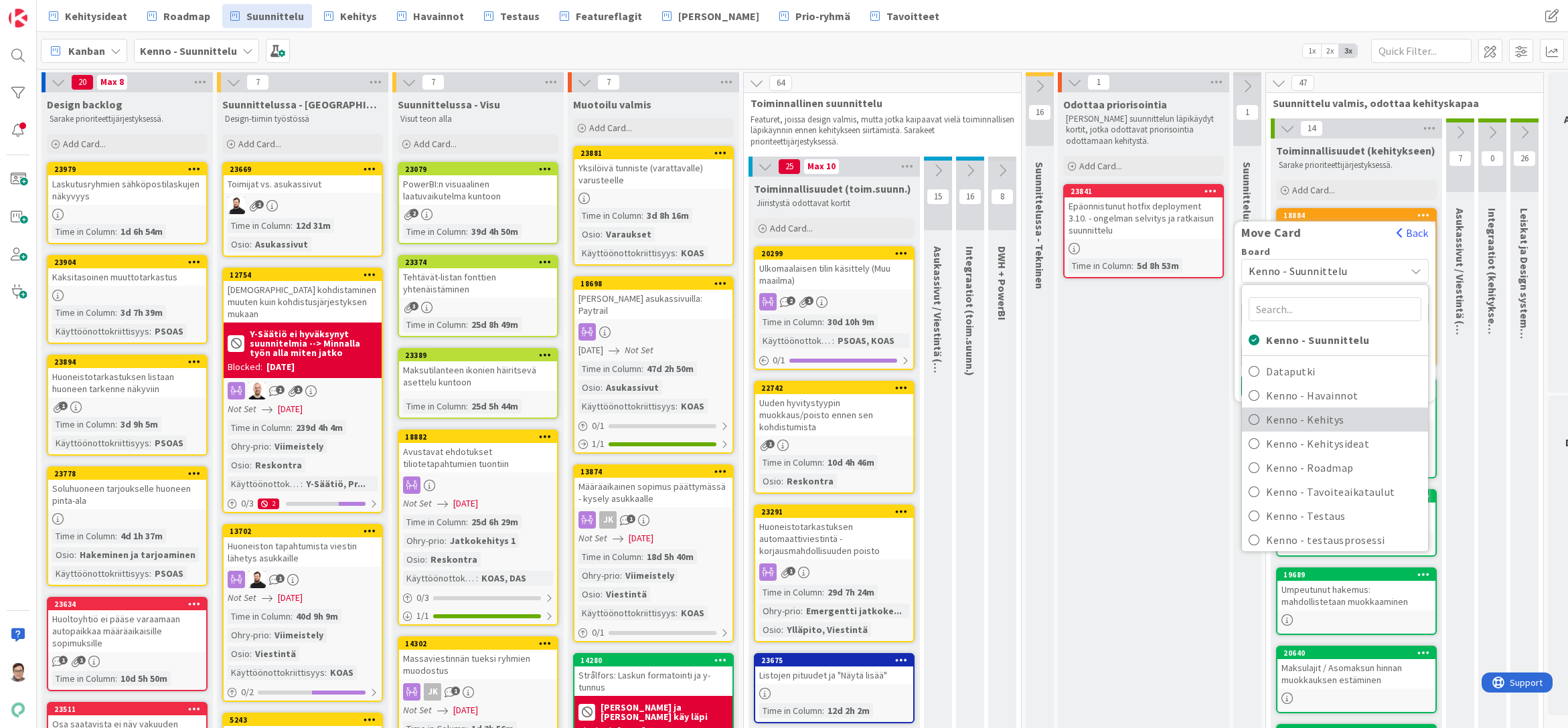
click at [1311, 422] on span "Kenno - Kehitys" at bounding box center [1344, 420] width 155 height 21
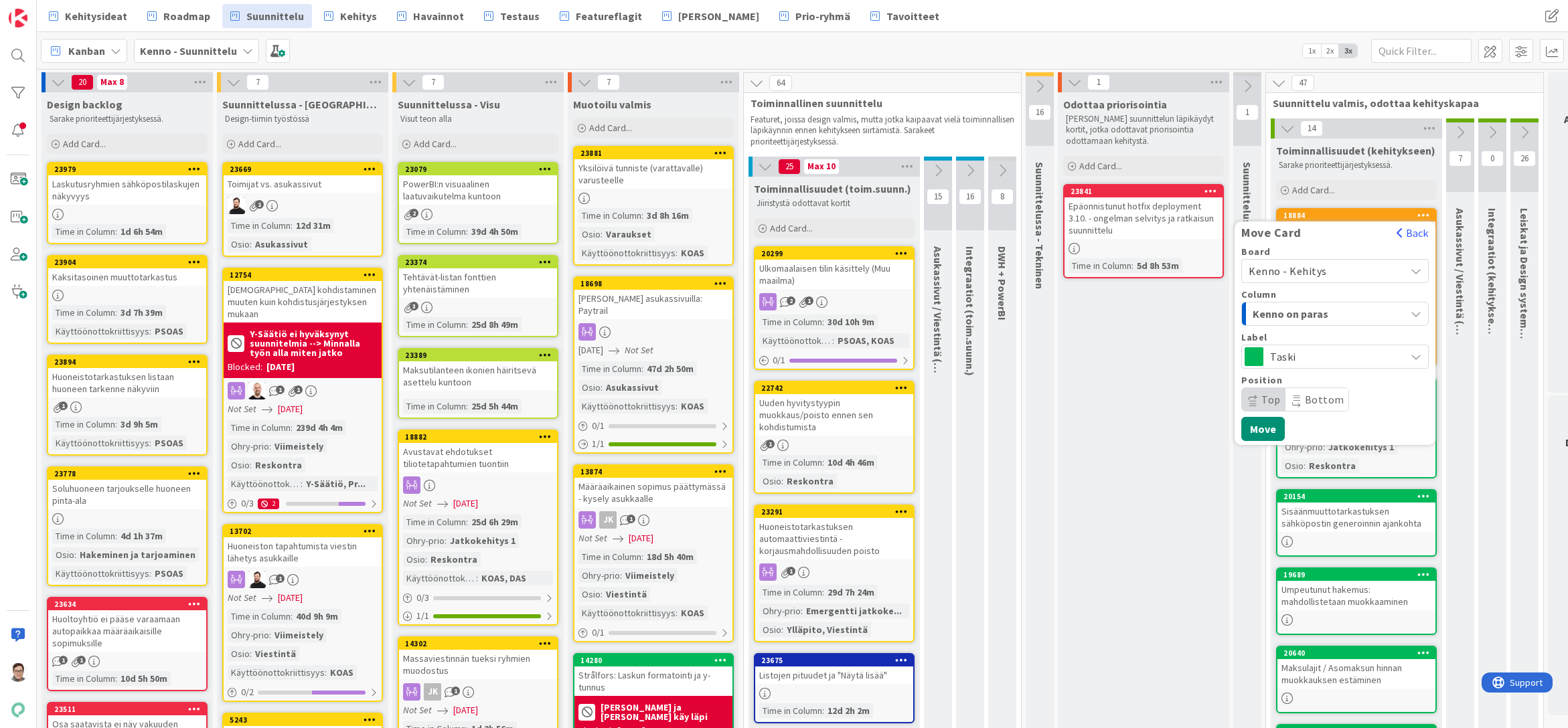
click at [1310, 314] on span "Kenno on paras" at bounding box center [1304, 314] width 101 height 18
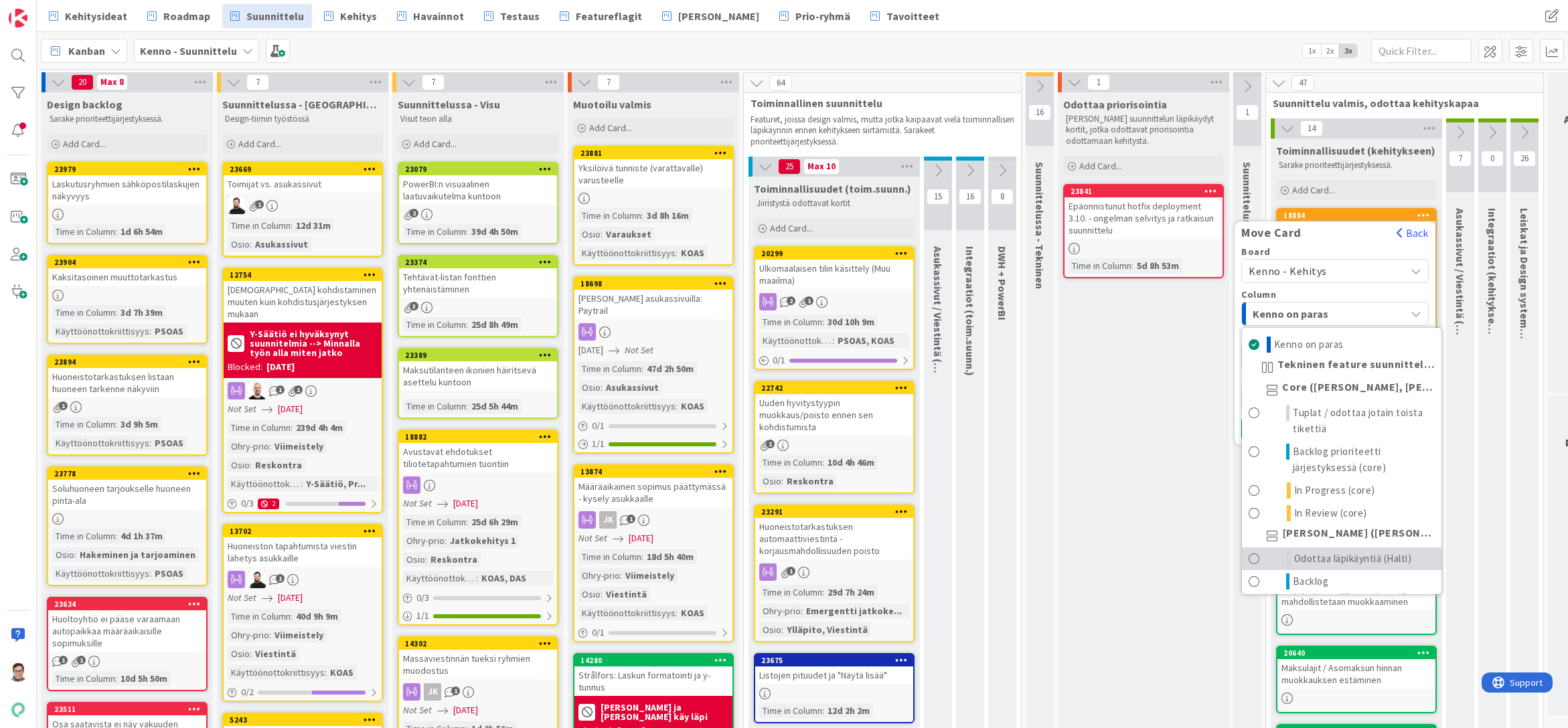
click at [1327, 559] on span "Odottaa läpikäyntiä (Halti)" at bounding box center [1353, 558] width 118 height 16
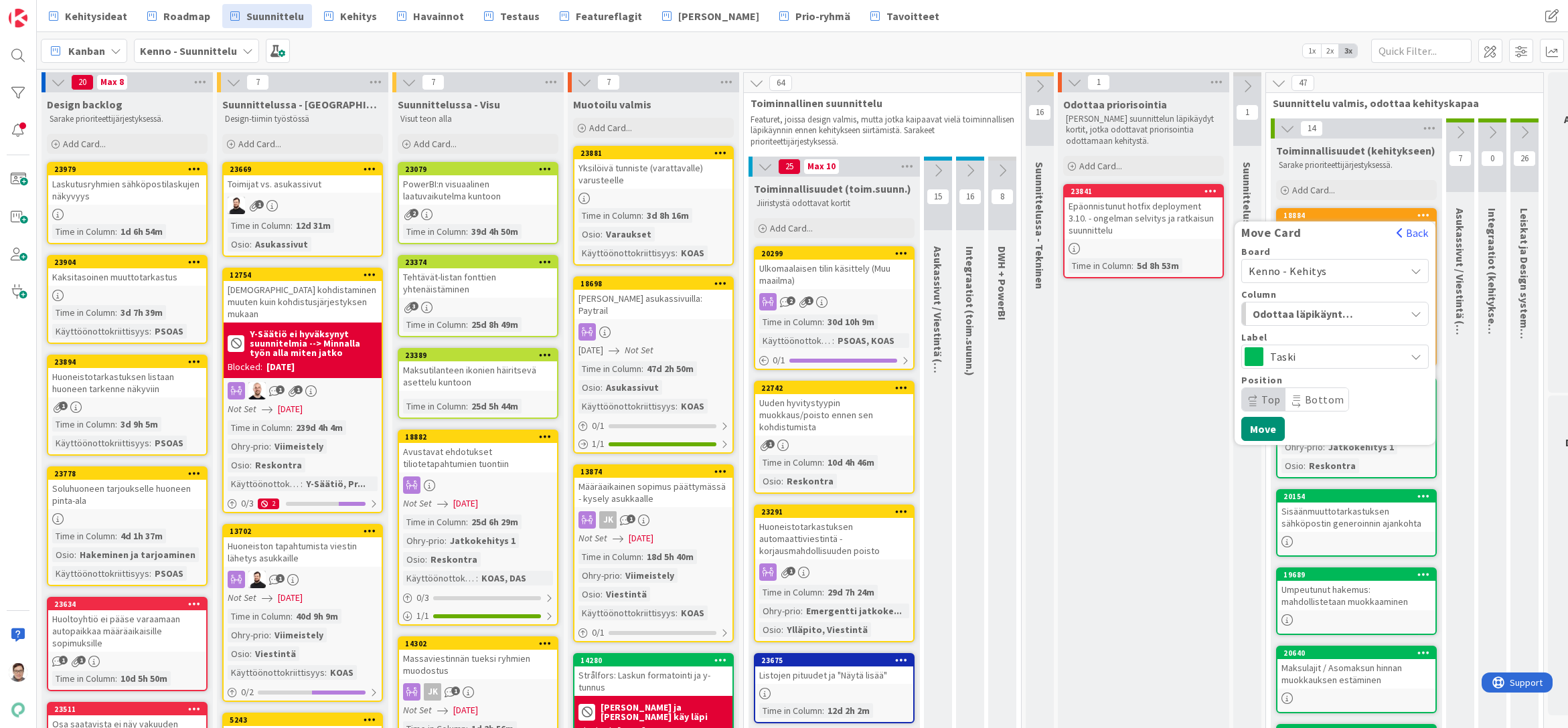
click at [1318, 349] on span "Taski" at bounding box center [1335, 357] width 129 height 19
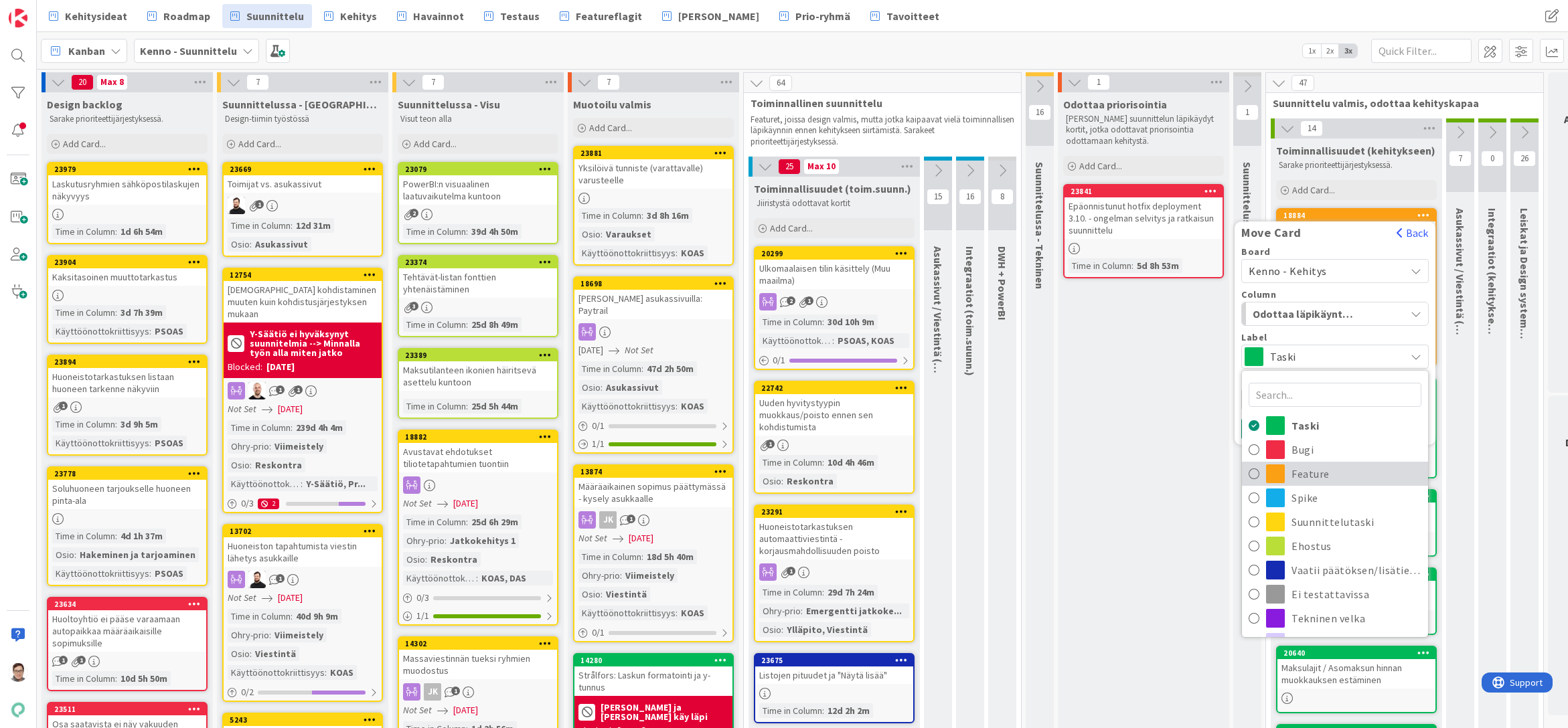
click at [1310, 477] on span "Feature" at bounding box center [1356, 474] width 130 height 21
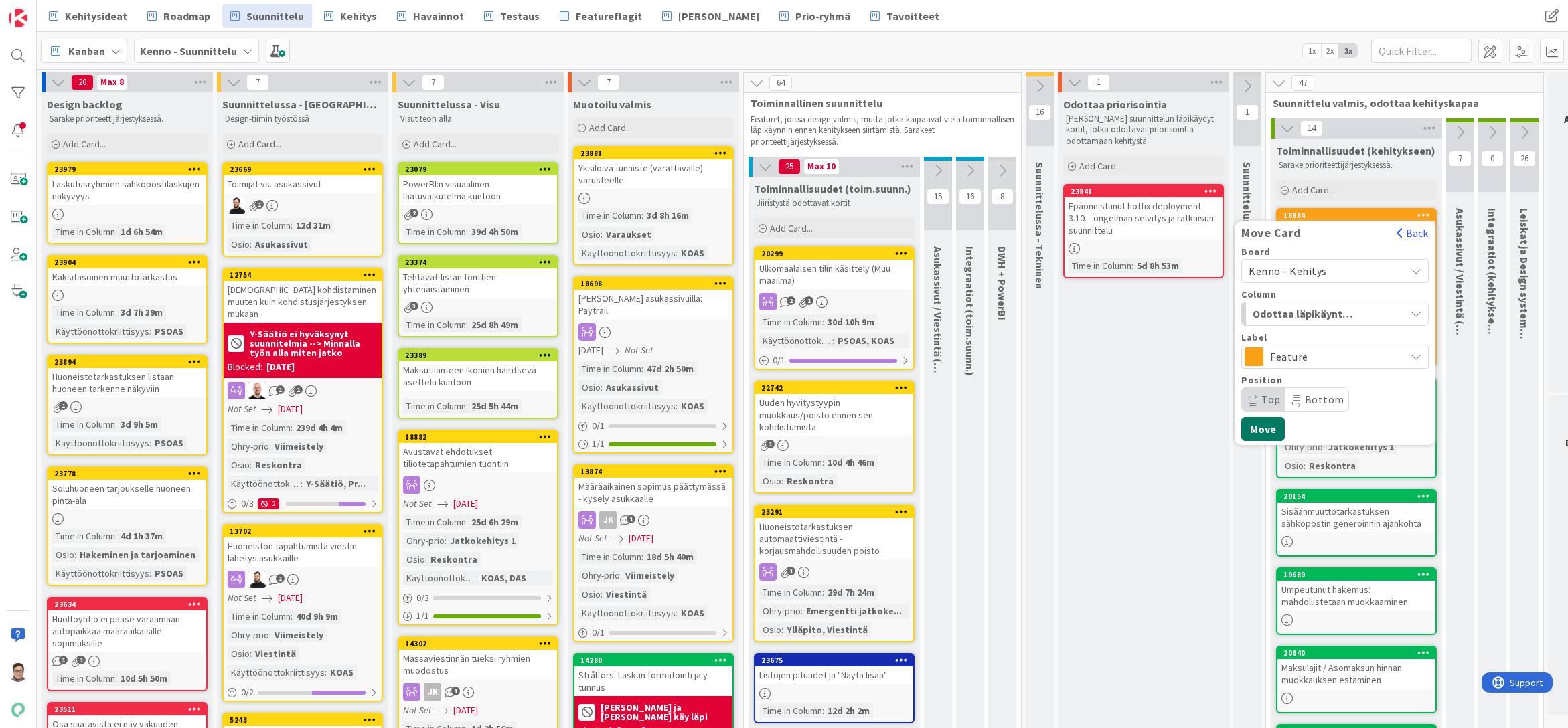
click at [1269, 432] on button "Move" at bounding box center [1264, 429] width 44 height 24
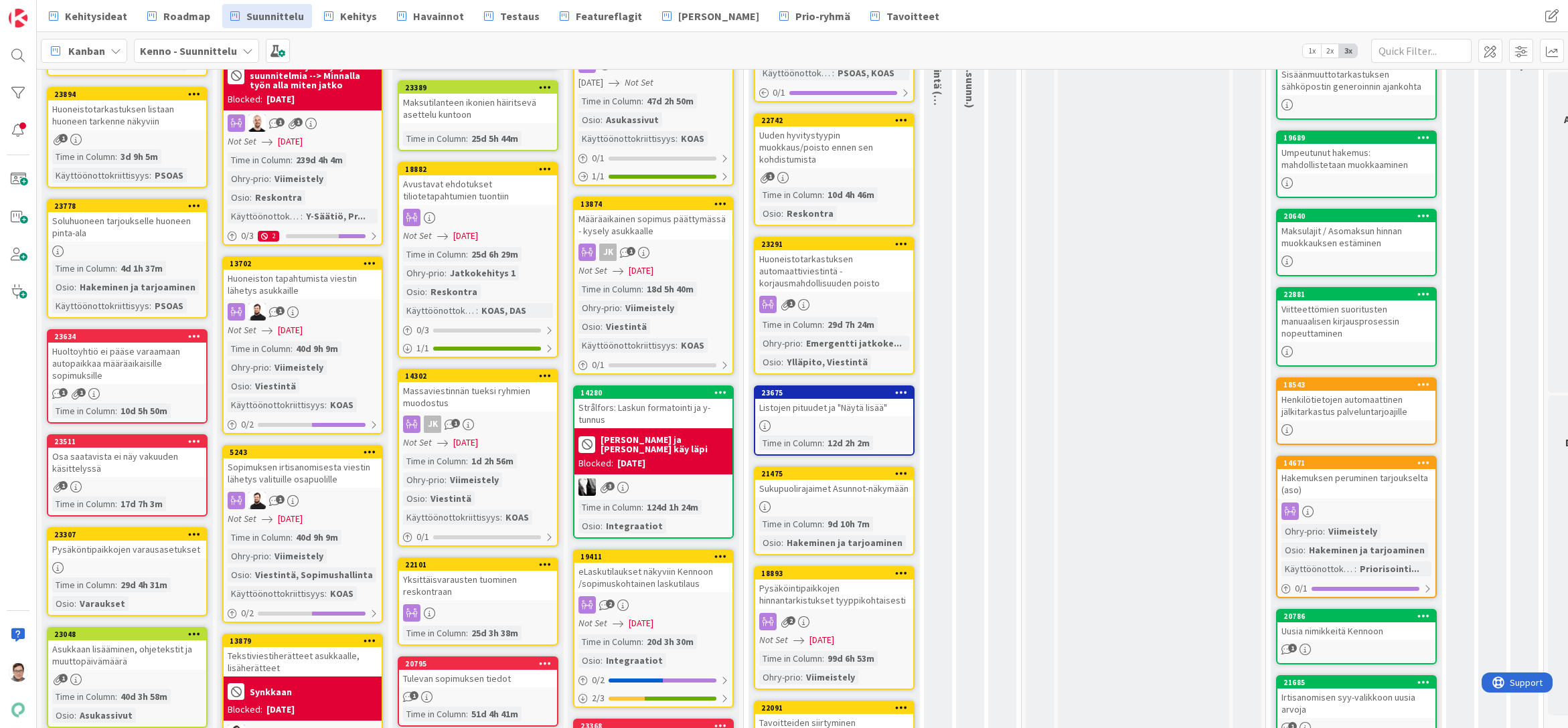
scroll to position [0, 0]
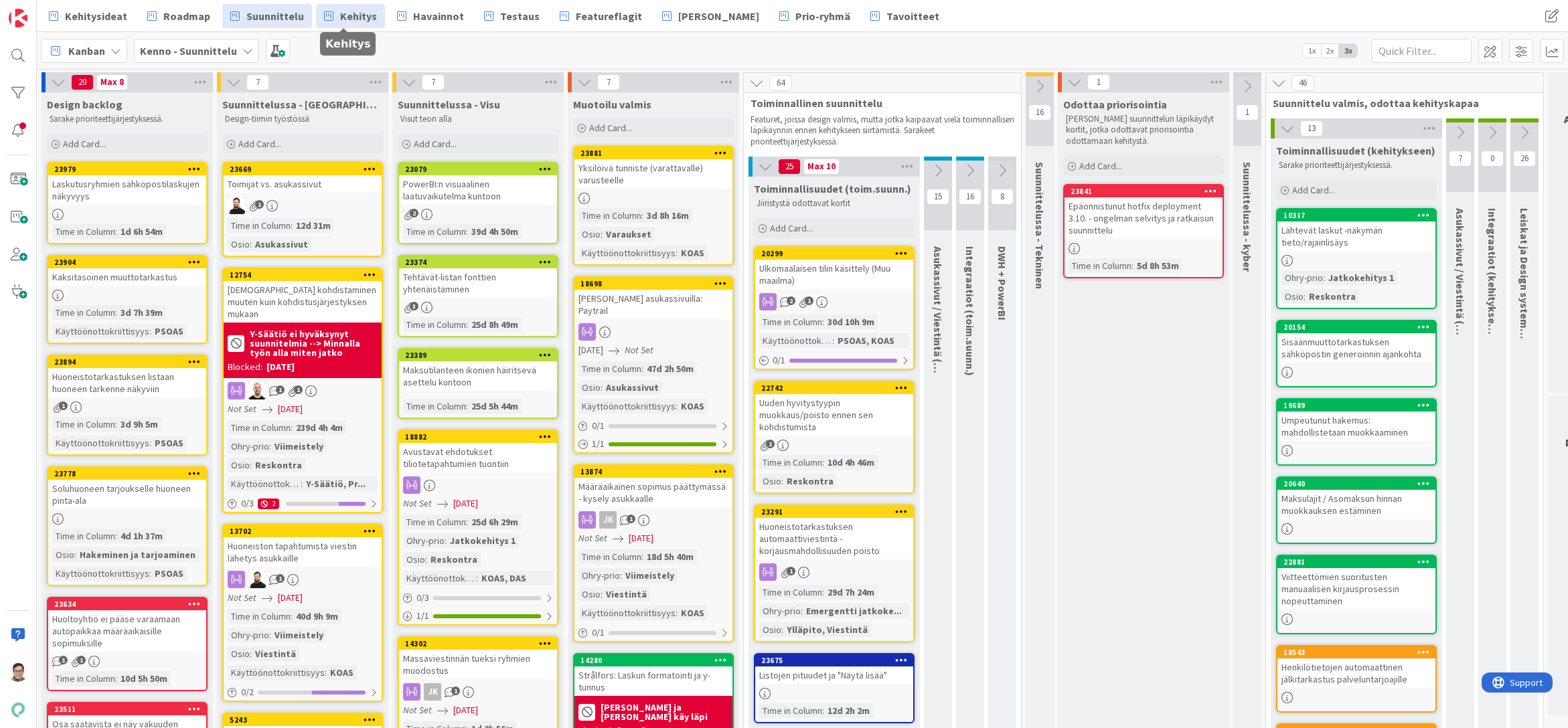
click at [345, 18] on span "Kehitys" at bounding box center [358, 16] width 36 height 16
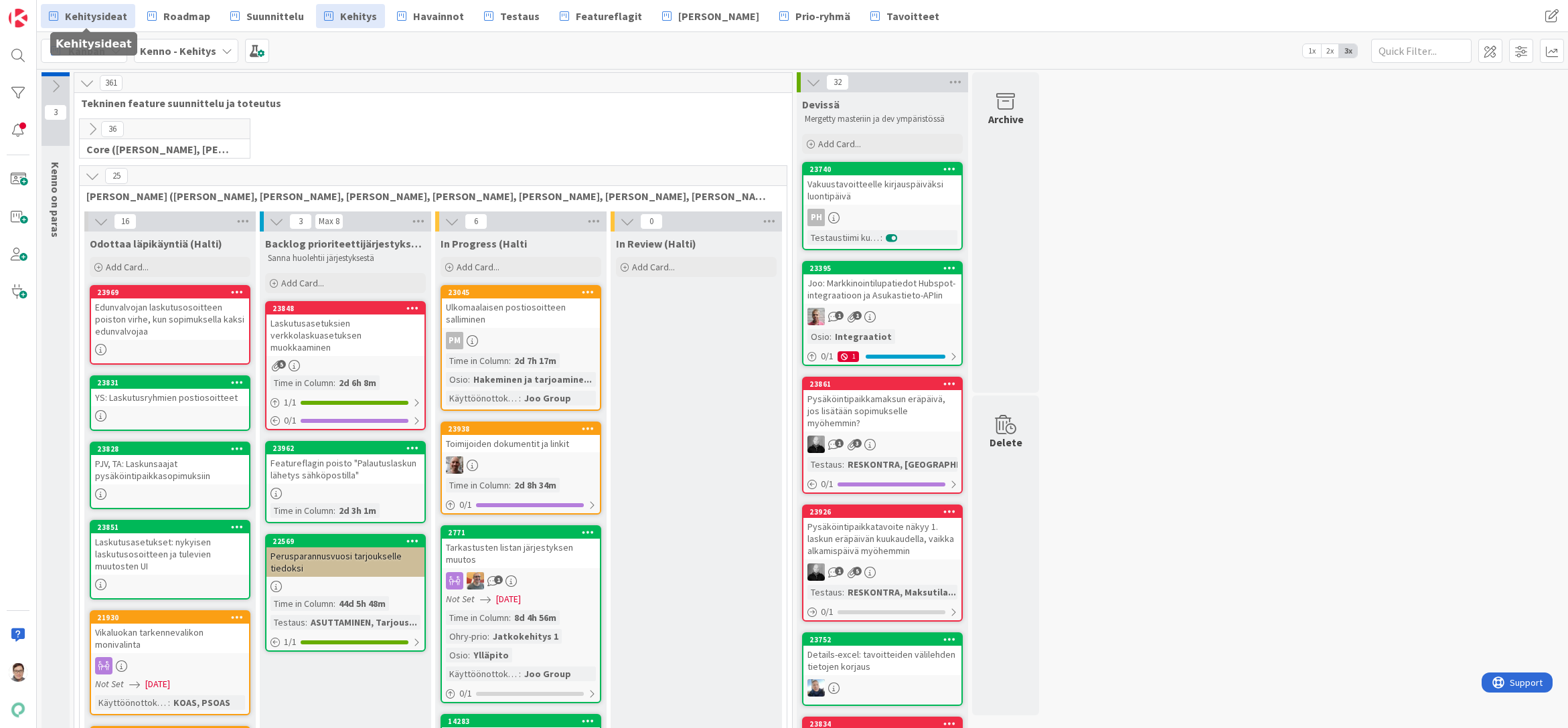
click at [83, 18] on span "Kehitysideat" at bounding box center [96, 16] width 63 height 16
